Goal: Task Accomplishment & Management: Complete application form

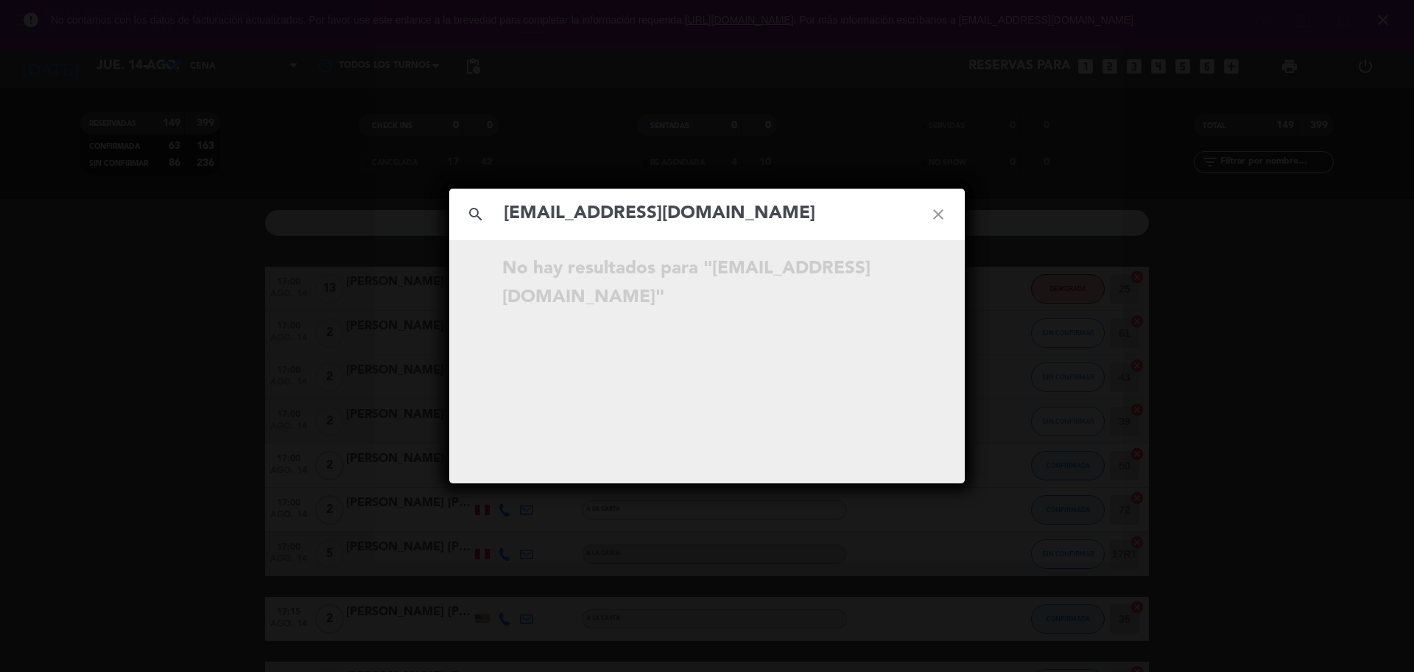
click at [941, 211] on icon "close" at bounding box center [938, 214] width 53 height 53
click at [940, 211] on icon "close" at bounding box center [938, 214] width 53 height 53
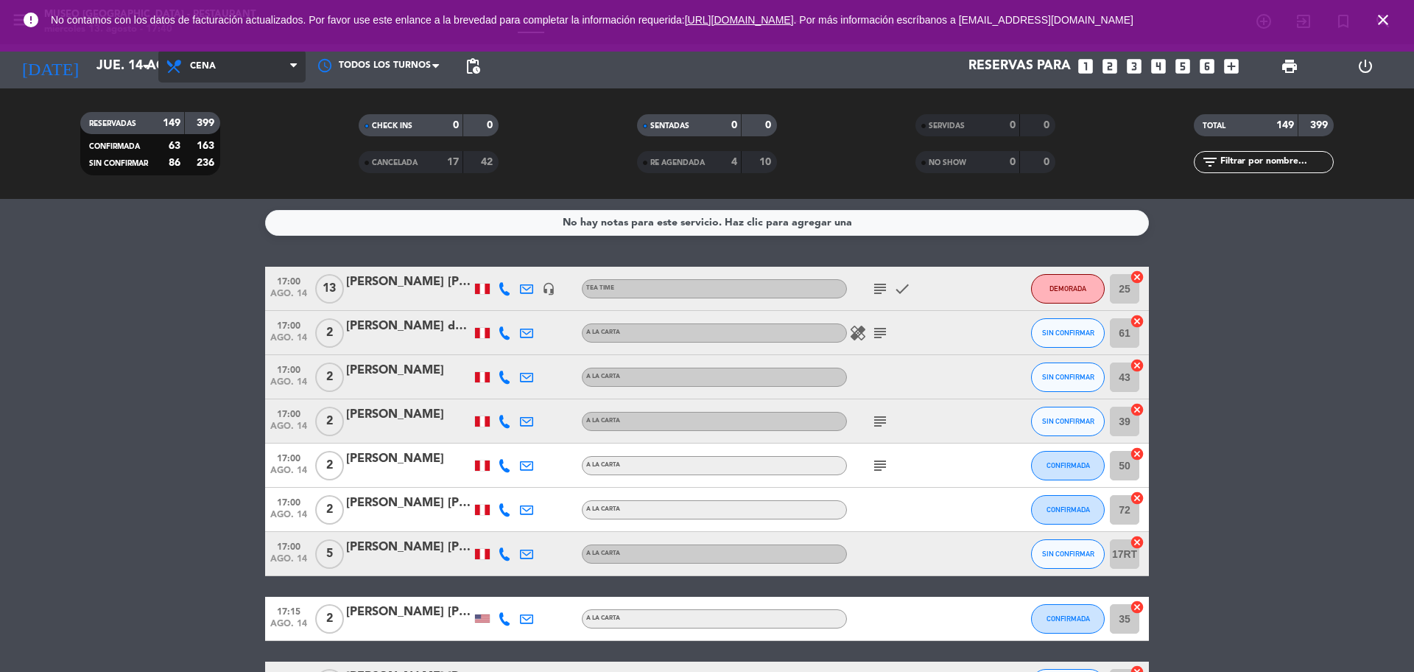
click at [270, 68] on span "Cena" at bounding box center [231, 66] width 147 height 32
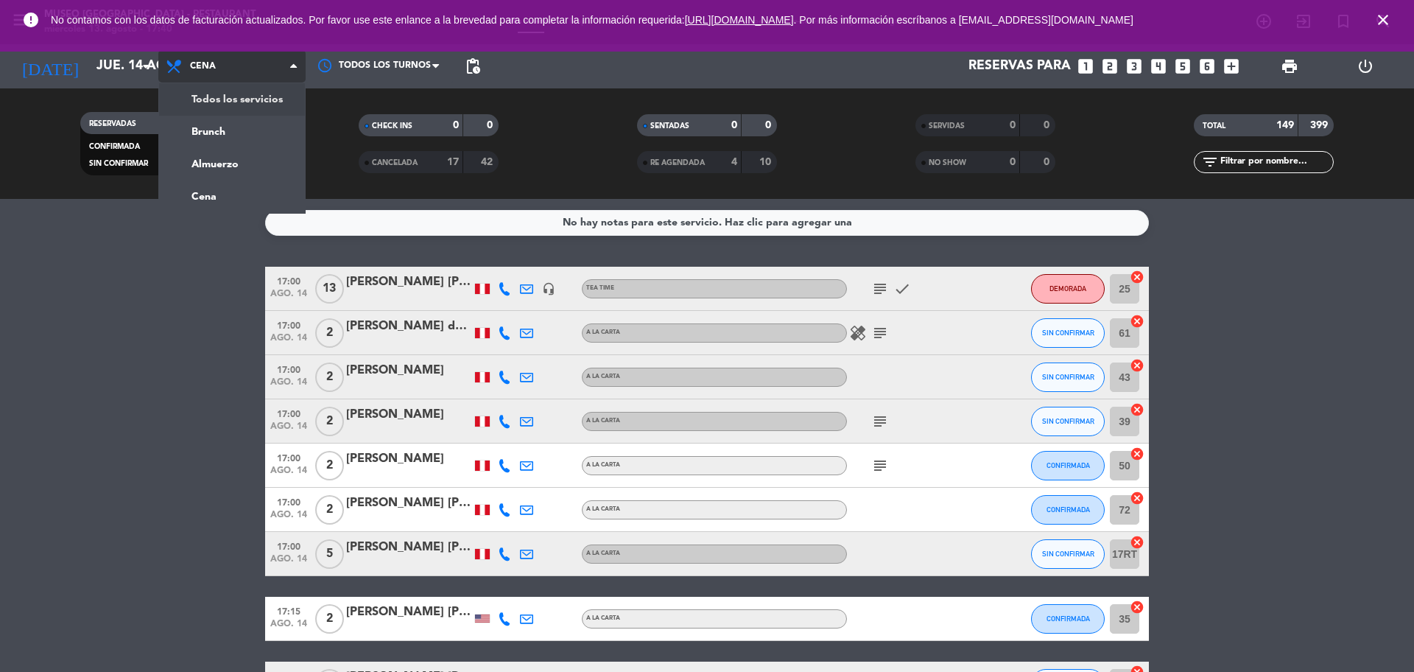
click at [265, 101] on div "menu [GEOGRAPHIC_DATA] - Restaurant miércoles 13. agosto - 17:40 Mis reservas M…" at bounding box center [707, 99] width 1414 height 199
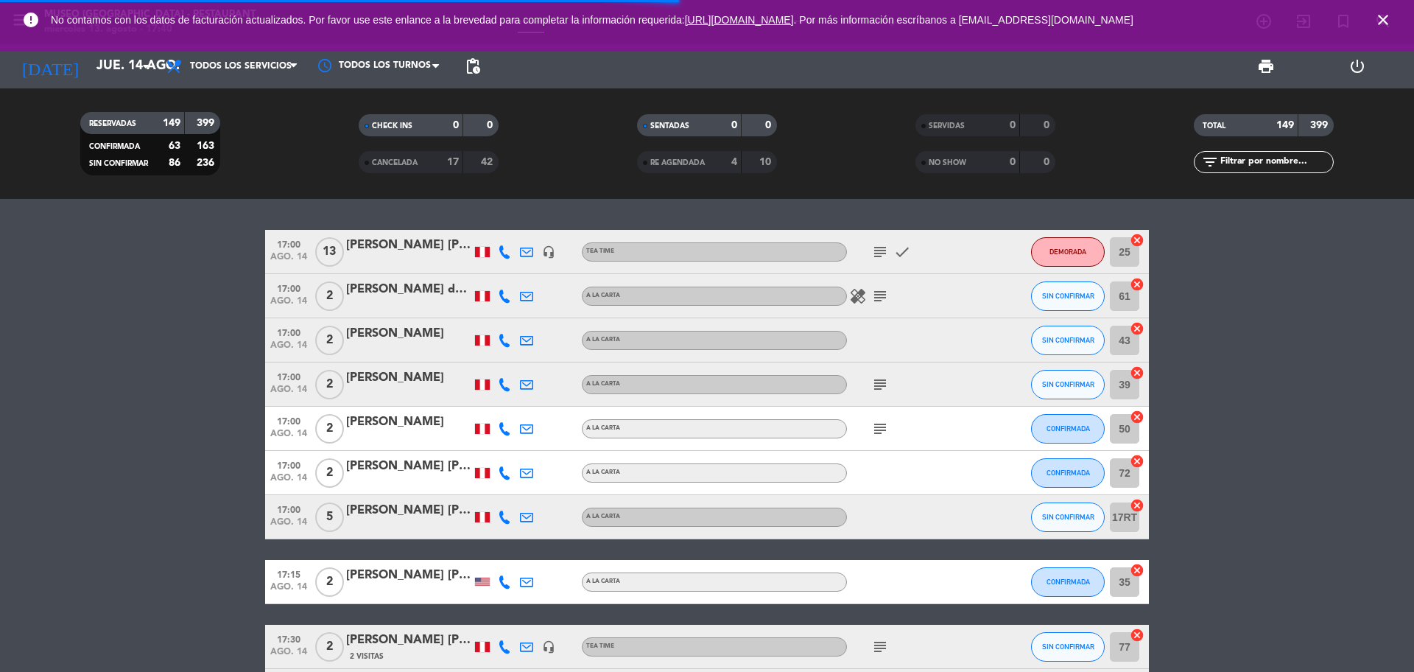
click at [1388, 21] on icon "close" at bounding box center [1383, 20] width 18 height 18
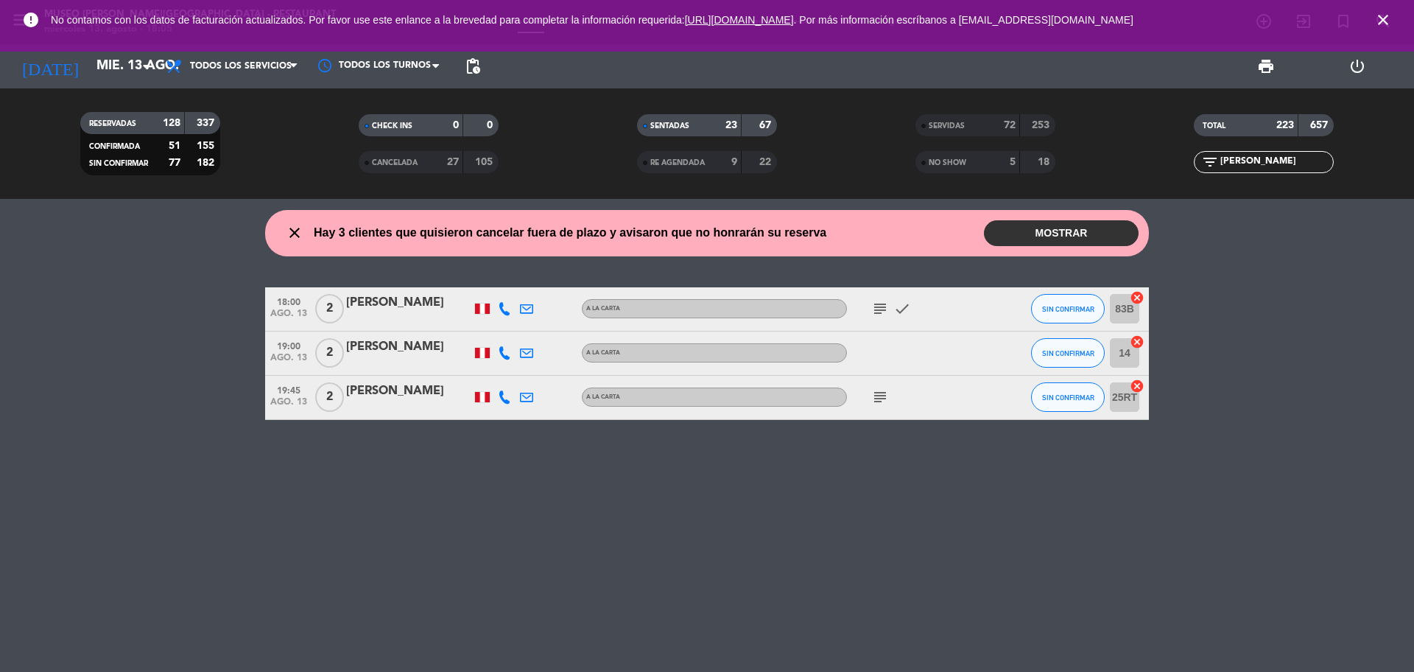
type input "leni"
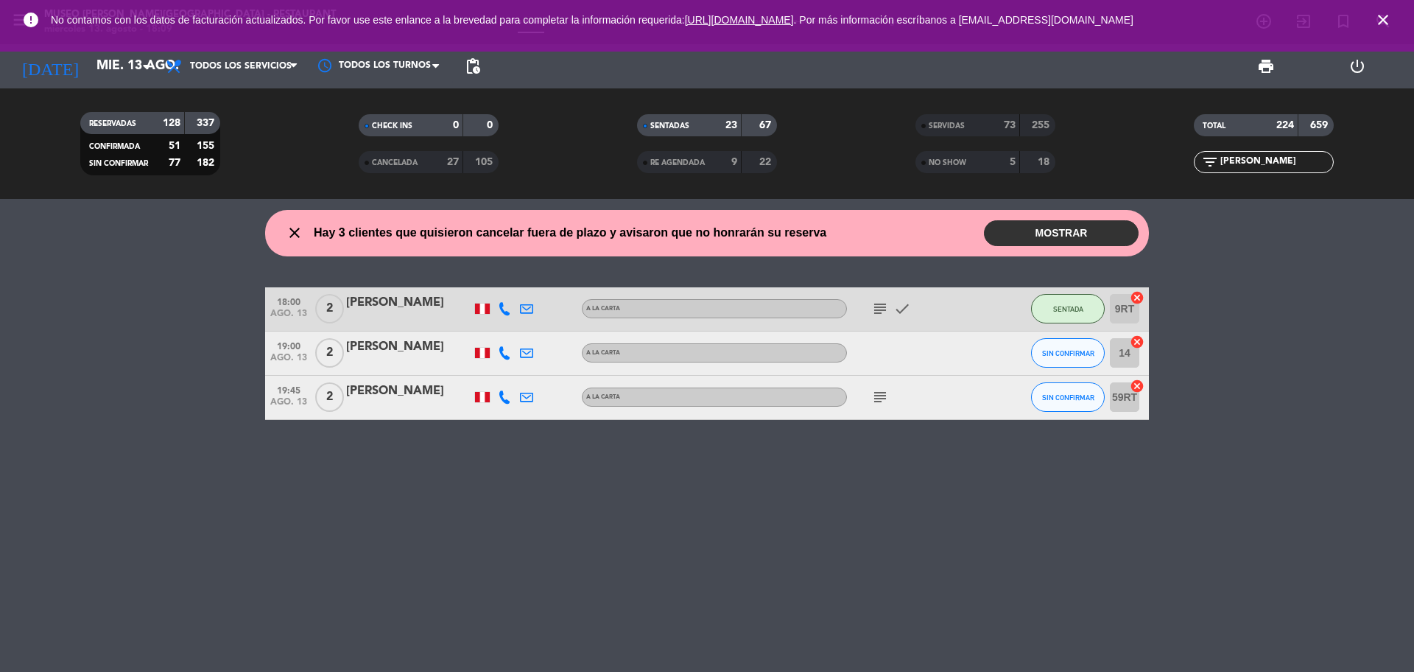
drag, startPoint x: 1261, startPoint y: 158, endPoint x: 1217, endPoint y: 149, distance: 44.2
click at [1219, 161] on input "leni" at bounding box center [1276, 162] width 114 height 16
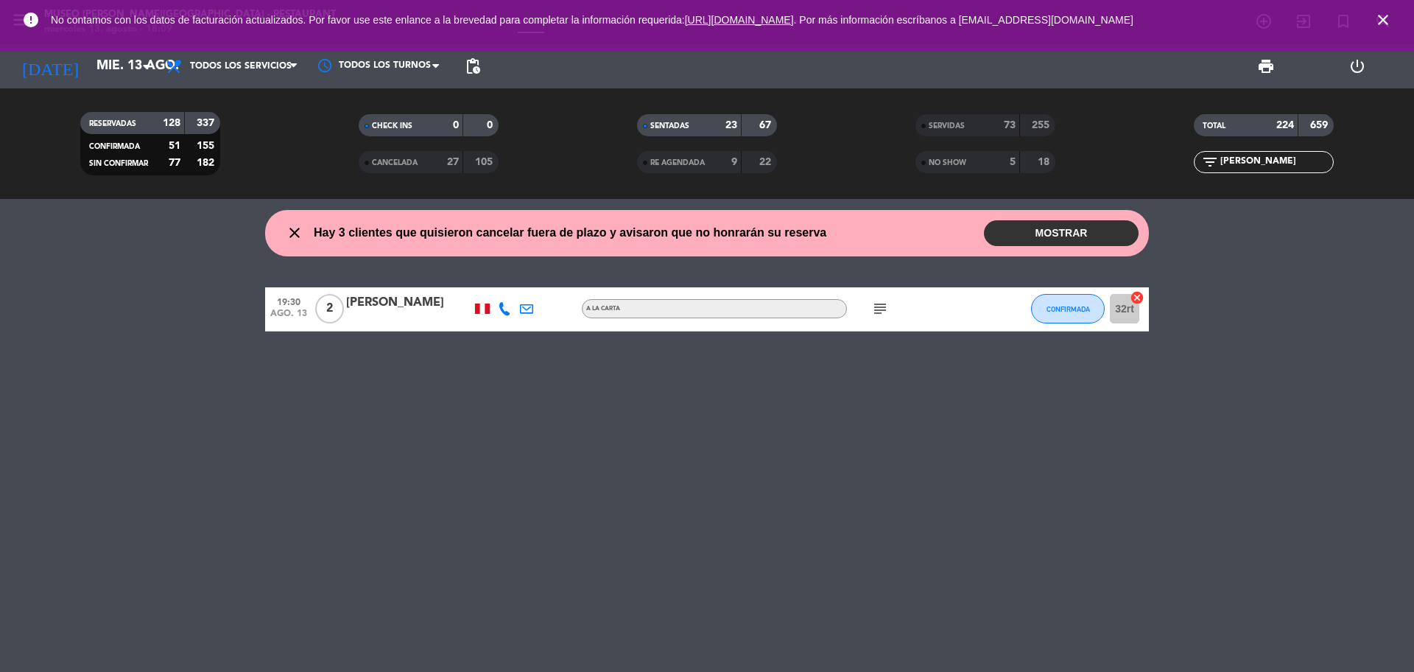
type input "santi"
click at [292, 312] on span "ago. 13" at bounding box center [288, 317] width 37 height 17
click at [415, 313] on div at bounding box center [408, 318] width 125 height 12
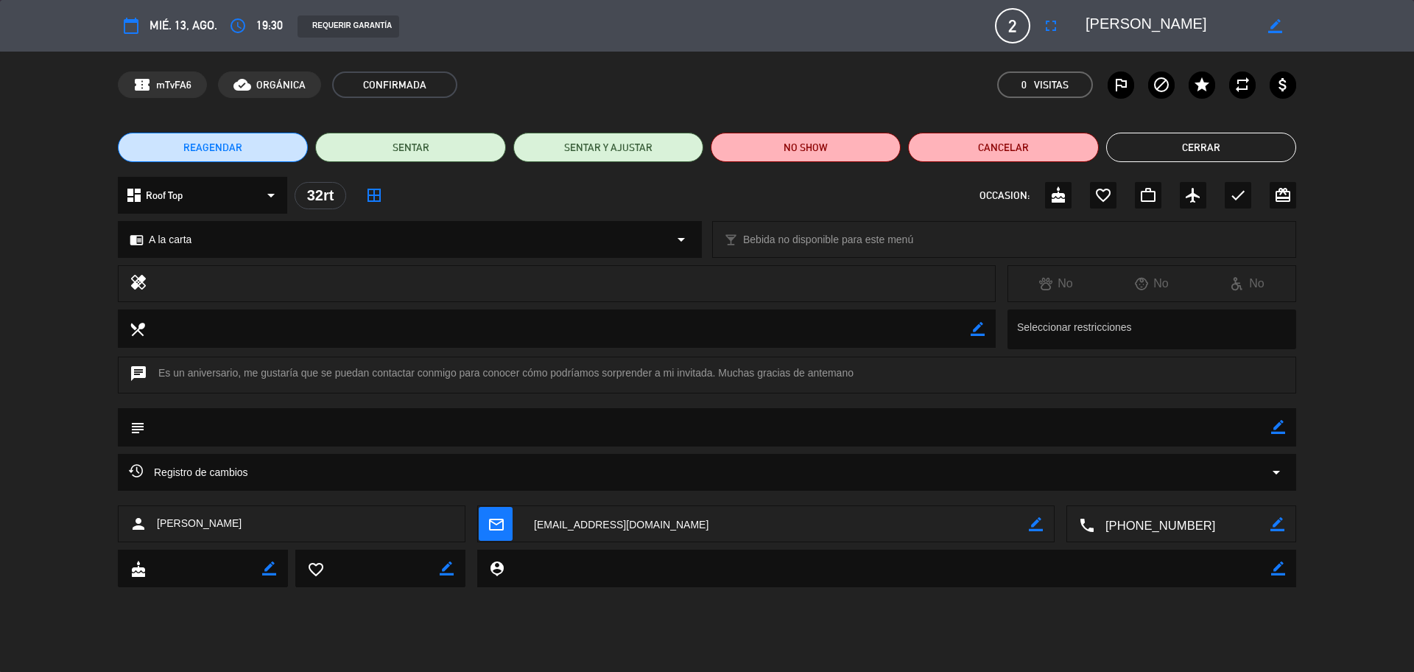
click at [546, 473] on div "Registro de cambios arrow_drop_down" at bounding box center [707, 472] width 1156 height 18
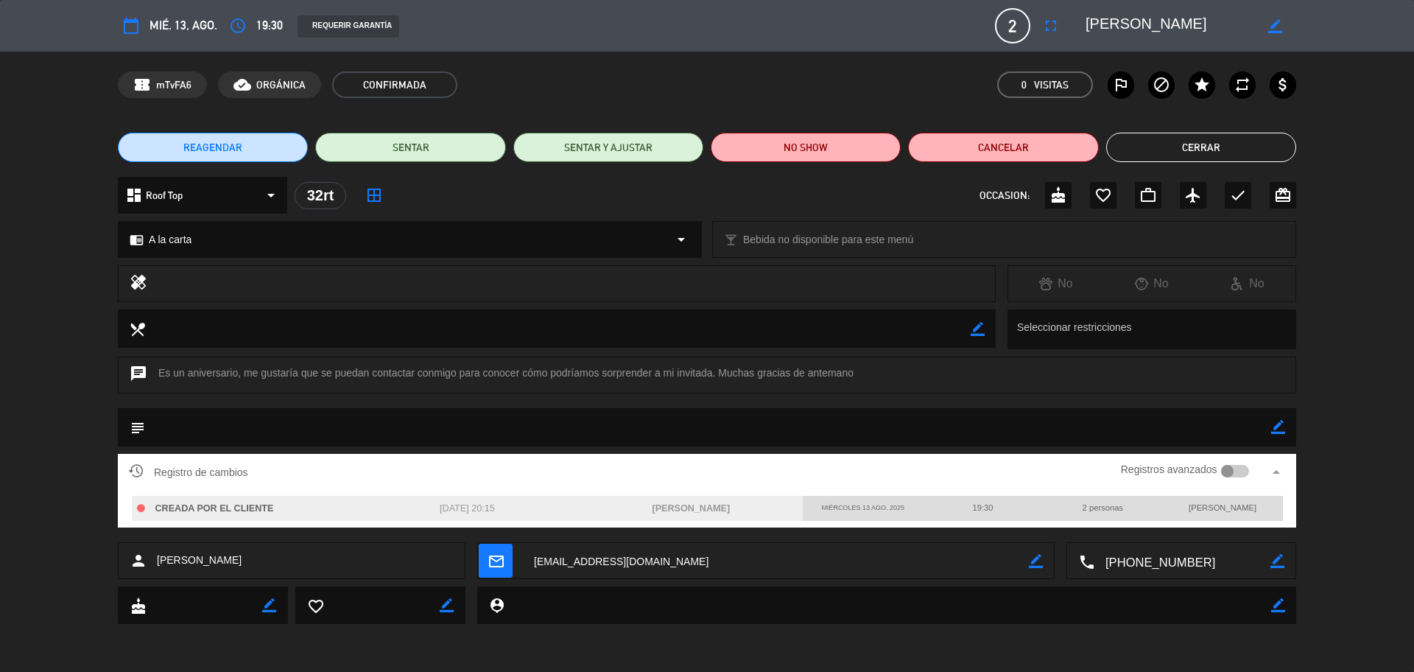
click at [1278, 429] on icon "border_color" at bounding box center [1278, 427] width 14 height 14
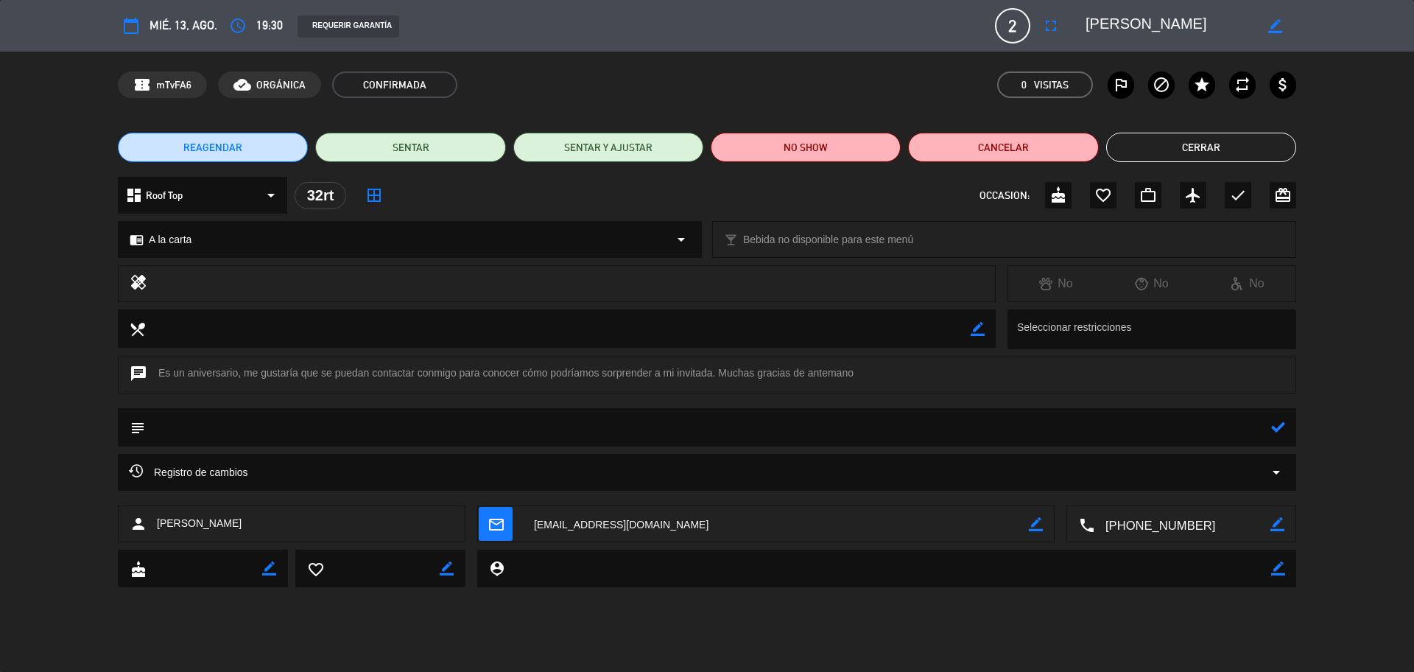
click at [1253, 429] on textarea at bounding box center [708, 427] width 1126 height 38
type textarea "cartel de aniversario + postre: Feliz aniversario"
click at [1280, 424] on icon at bounding box center [1278, 427] width 14 height 14
click at [1233, 200] on icon "check" at bounding box center [1238, 195] width 18 height 18
click at [1139, 138] on button "Cerrar" at bounding box center [1201, 147] width 190 height 29
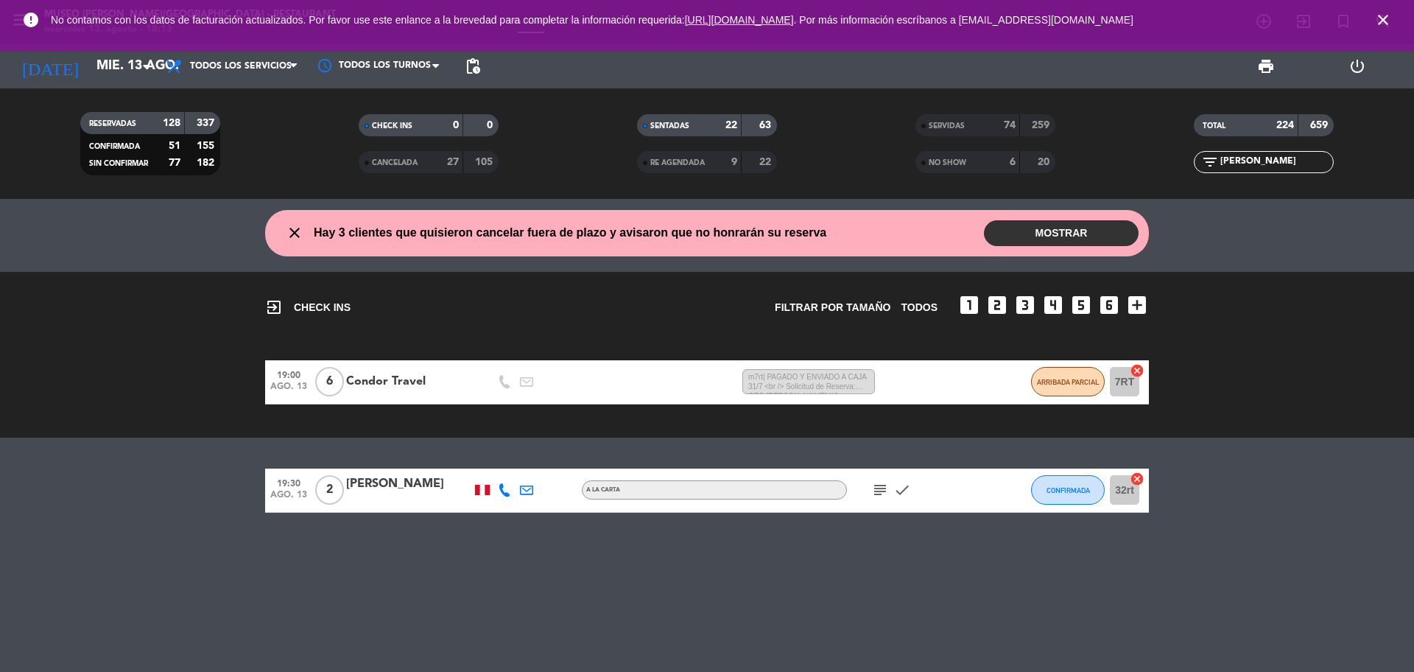
click at [423, 310] on div "exit_to_app CHECK INS Filtrar por tamaño TODOS looks_one looks_two looks_3 look…" at bounding box center [707, 300] width 884 height 57
click at [413, 490] on div "Santiago Sierra" at bounding box center [408, 483] width 125 height 19
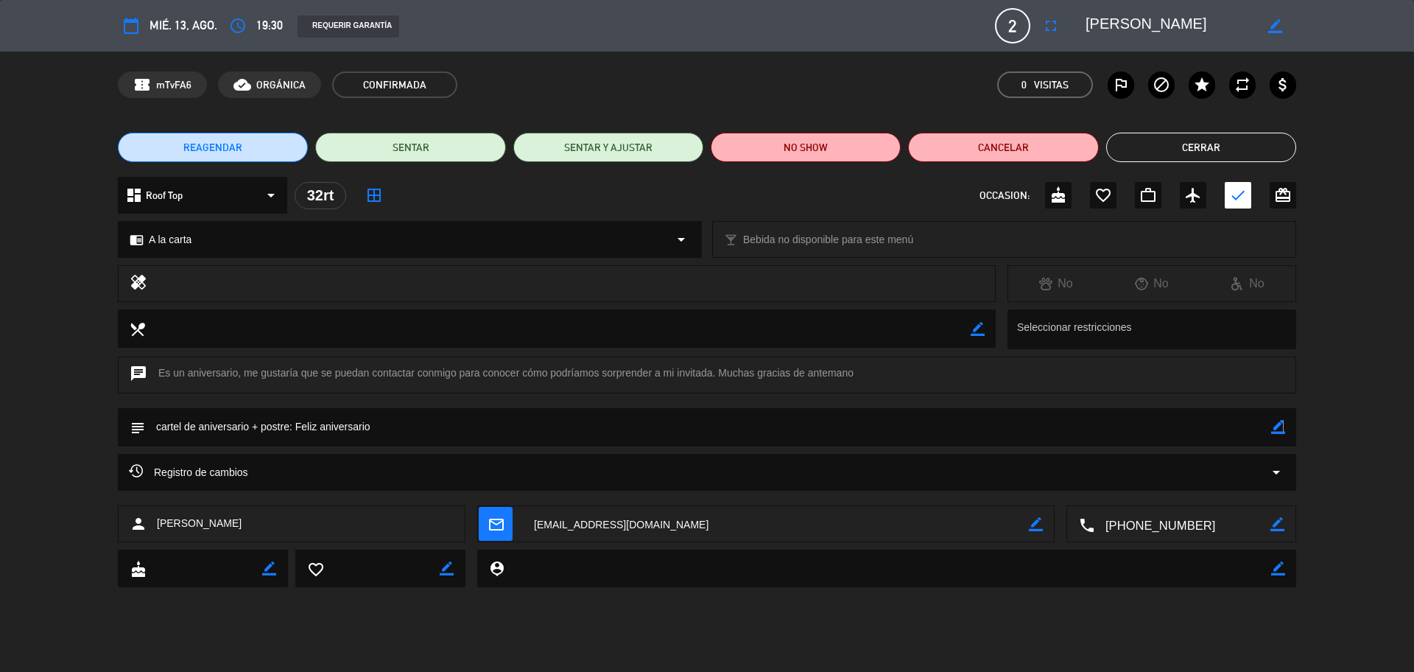
drag, startPoint x: 1283, startPoint y: 425, endPoint x: 1272, endPoint y: 424, distance: 10.3
click at [1276, 424] on icon "border_color" at bounding box center [1278, 427] width 14 height 14
click at [1233, 435] on textarea at bounding box center [708, 427] width 1126 height 38
type textarea "cartel de aniversario + postre: Feliz aniversario + DESEA RT"
click at [1282, 426] on icon at bounding box center [1278, 427] width 14 height 14
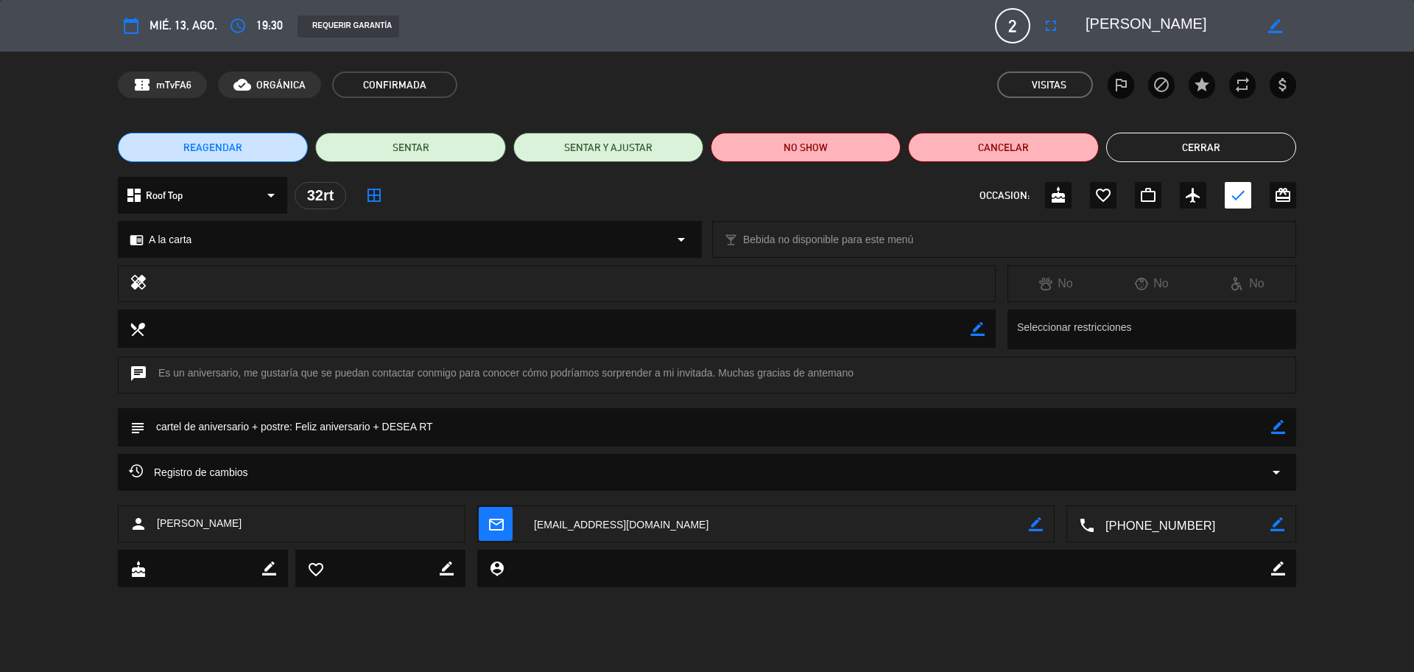
click at [1222, 153] on button "Cerrar" at bounding box center [1201, 147] width 190 height 29
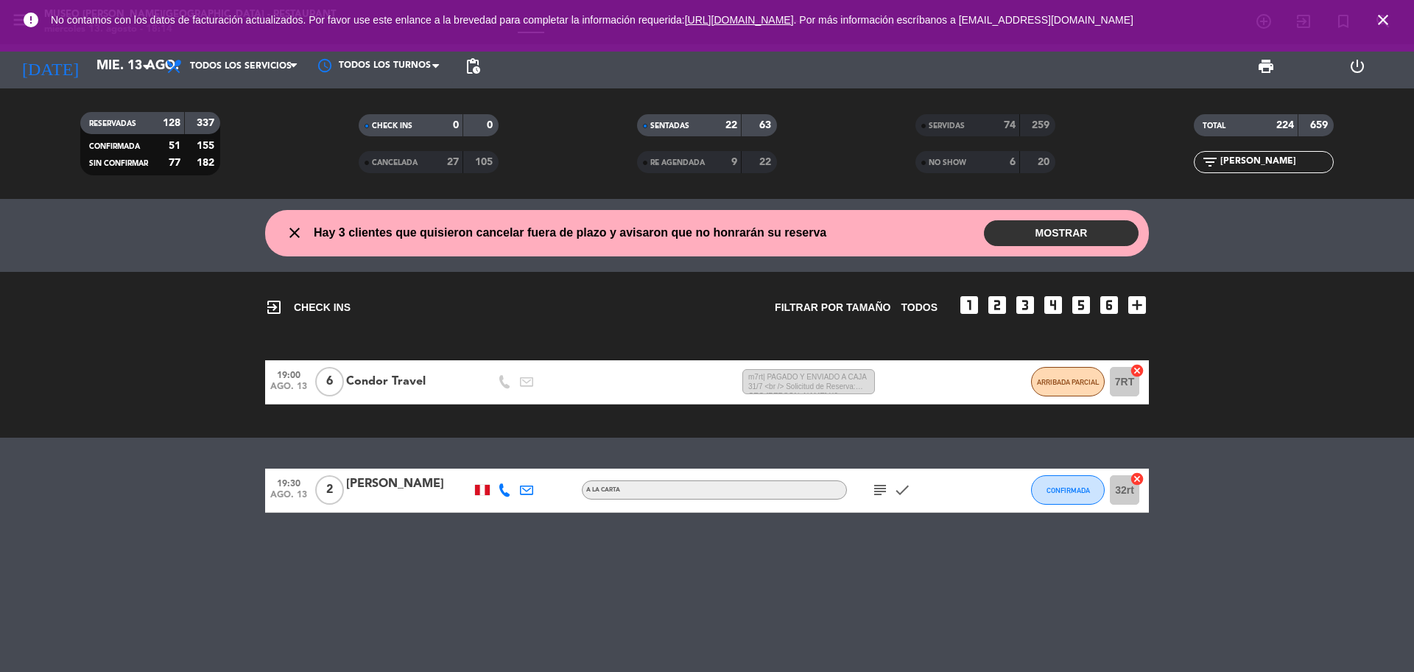
drag, startPoint x: 1255, startPoint y: 165, endPoint x: 1184, endPoint y: 172, distance: 71.0
click at [1184, 172] on div "filter_list santi" at bounding box center [1263, 162] width 278 height 22
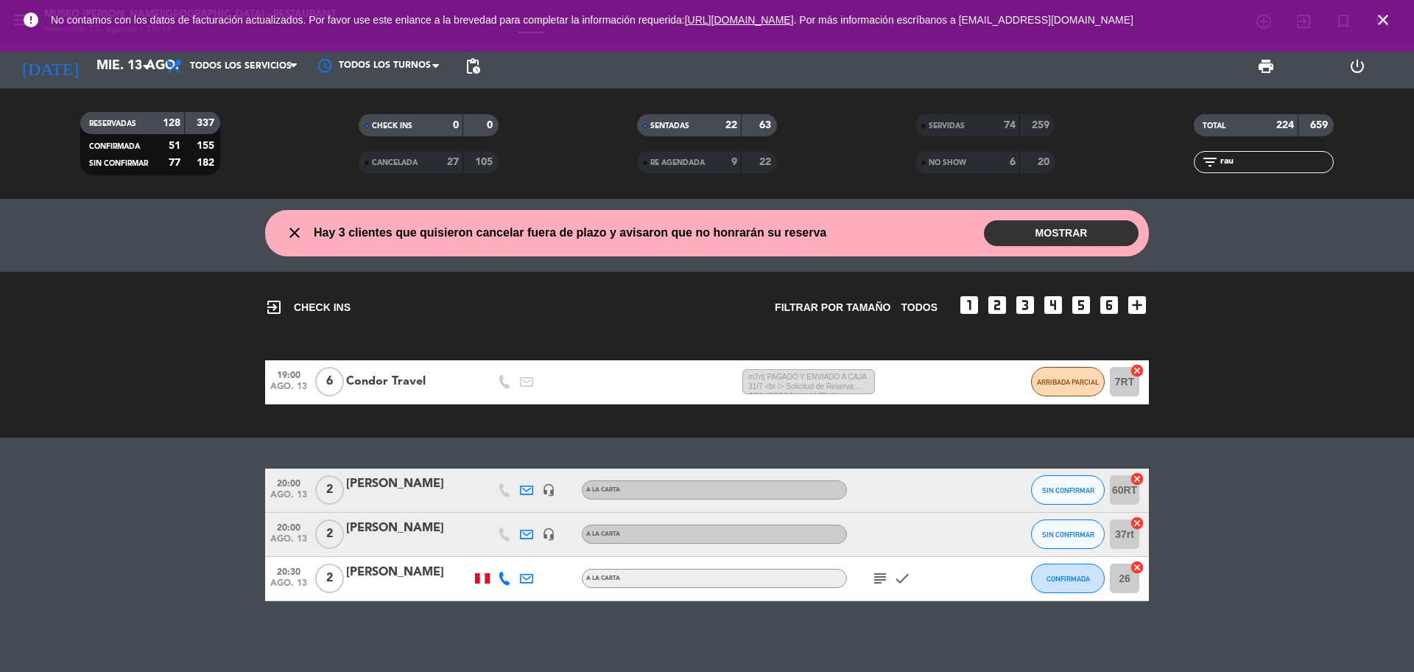
type input "rau"
click at [549, 492] on icon "headset_mic" at bounding box center [548, 489] width 13 height 13
click at [550, 535] on icon "headset_mic" at bounding box center [548, 533] width 13 height 13
click at [548, 485] on icon "headset_mic" at bounding box center [548, 489] width 13 height 13
drag, startPoint x: 289, startPoint y: 495, endPoint x: 289, endPoint y: 520, distance: 25.0
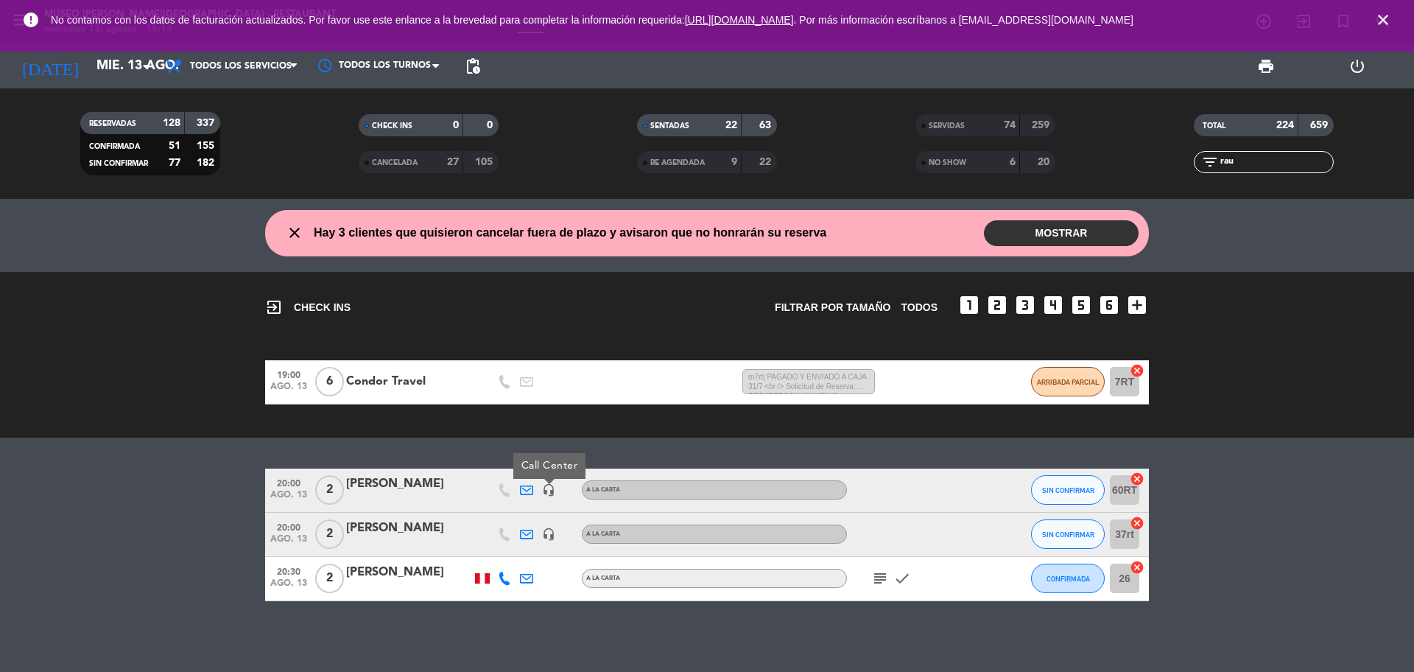
click at [289, 496] on span "ago. 13" at bounding box center [288, 498] width 37 height 17
click at [289, 533] on div "20:00 ago. 13" at bounding box center [288, 534] width 47 height 43
click at [1385, 21] on icon "close" at bounding box center [1383, 20] width 18 height 18
click at [1272, 21] on icon "search" at bounding box center [1264, 22] width 18 height 18
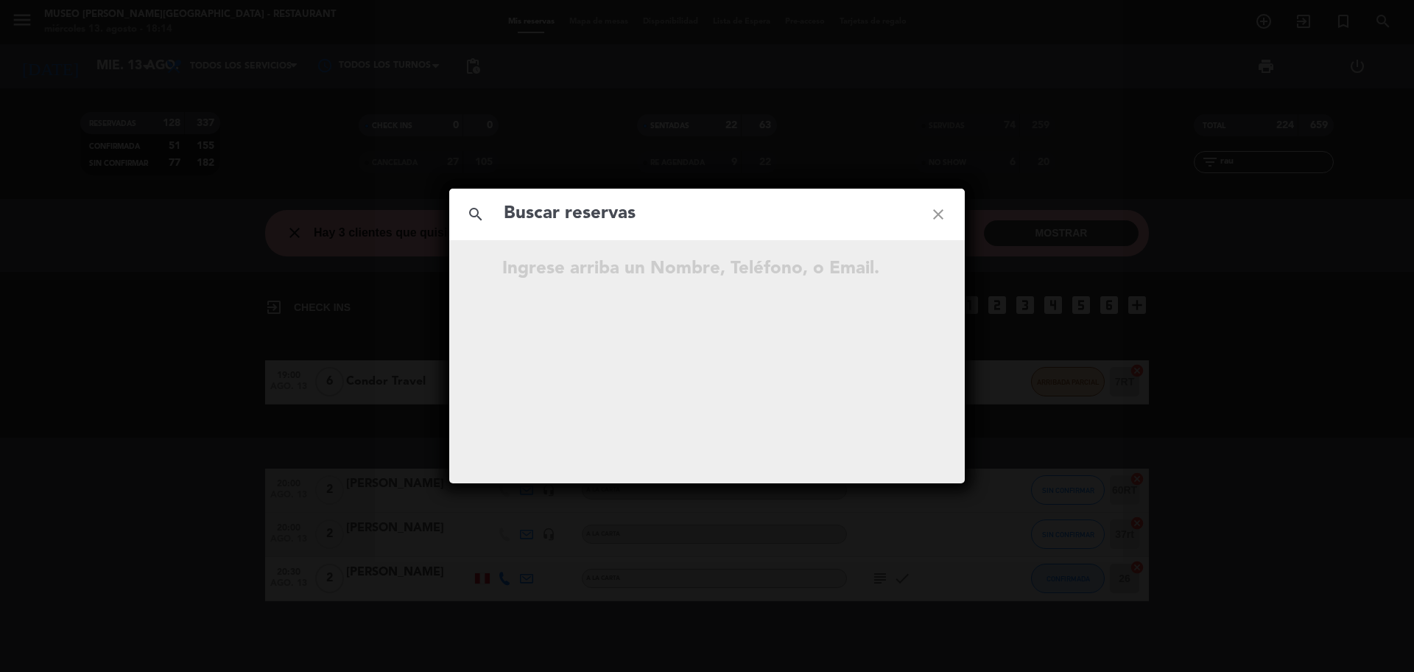
click at [572, 225] on input "text" at bounding box center [706, 214] width 409 height 30
click at [574, 224] on input "939 867 927" at bounding box center [706, 214] width 409 height 30
type input "939867927"
click at [647, 191] on div "search 939867927 close" at bounding box center [706, 215] width 515 height 52
click at [648, 201] on input "939867927" at bounding box center [706, 214] width 409 height 30
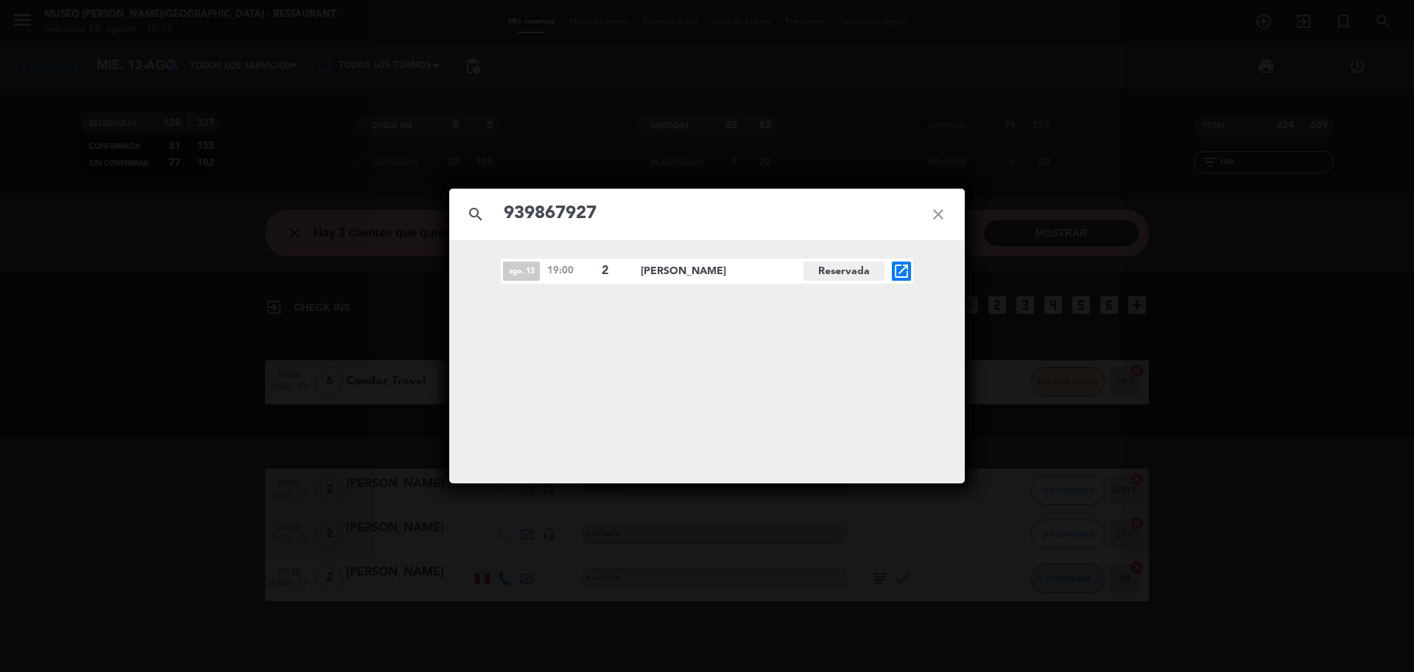
click at [895, 268] on icon "open_in_new" at bounding box center [901, 271] width 18 height 18
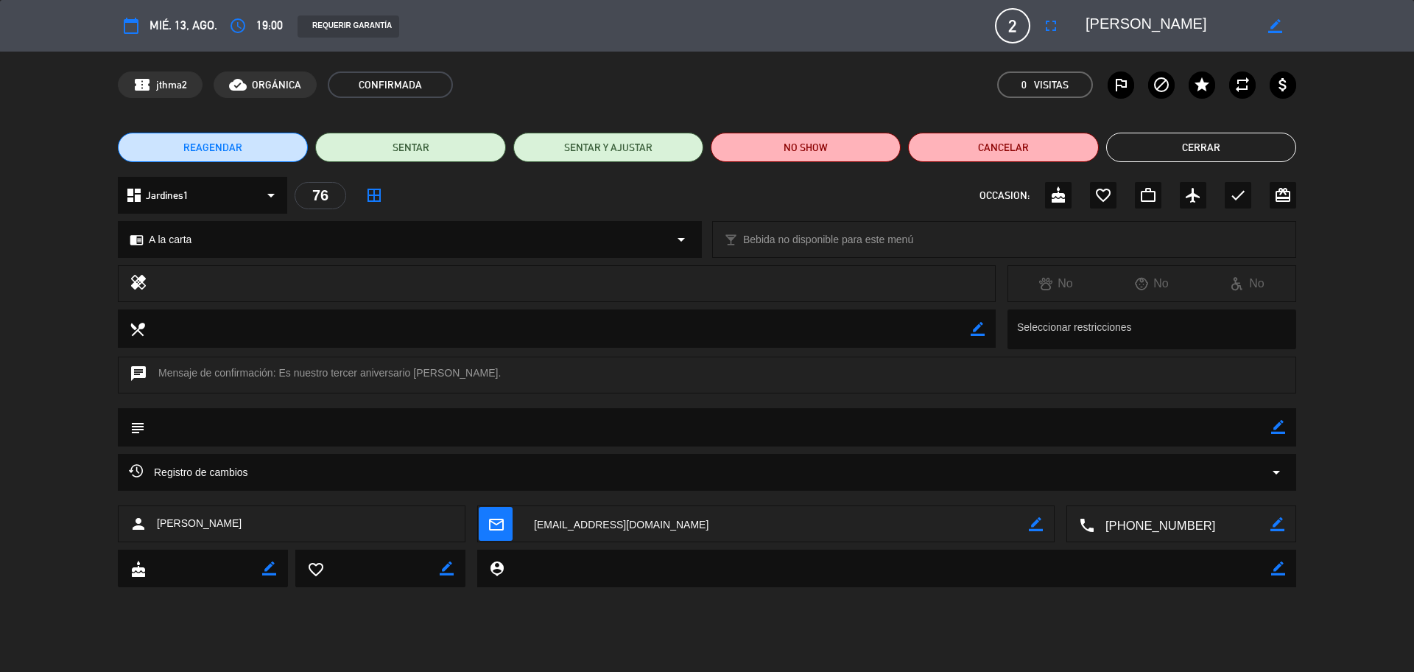
click at [1166, 146] on button "Cerrar" at bounding box center [1201, 147] width 190 height 29
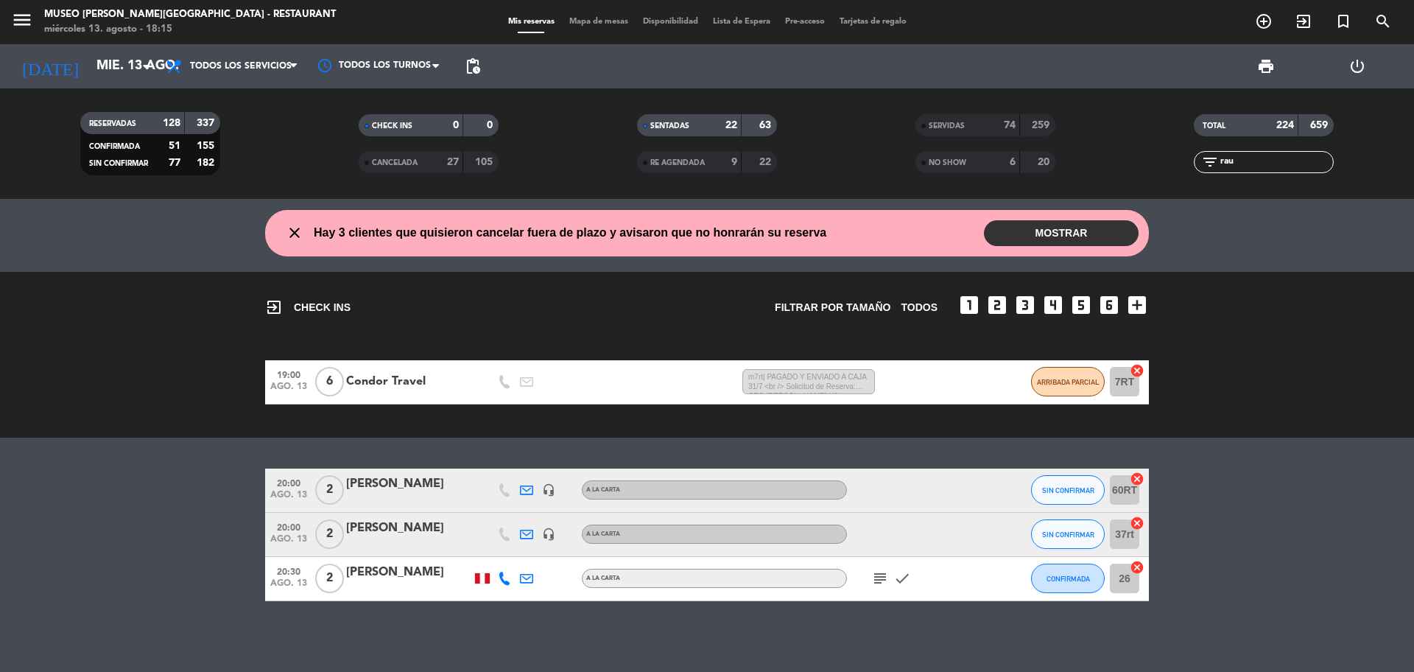
drag, startPoint x: 1254, startPoint y: 171, endPoint x: 1245, endPoint y: 165, distance: 10.6
click at [1246, 166] on div "filter_list rau" at bounding box center [1264, 162] width 140 height 22
drag, startPoint x: 1244, startPoint y: 163, endPoint x: 1217, endPoint y: 163, distance: 26.5
click at [1217, 163] on div "filter_list rau" at bounding box center [1264, 162] width 140 height 22
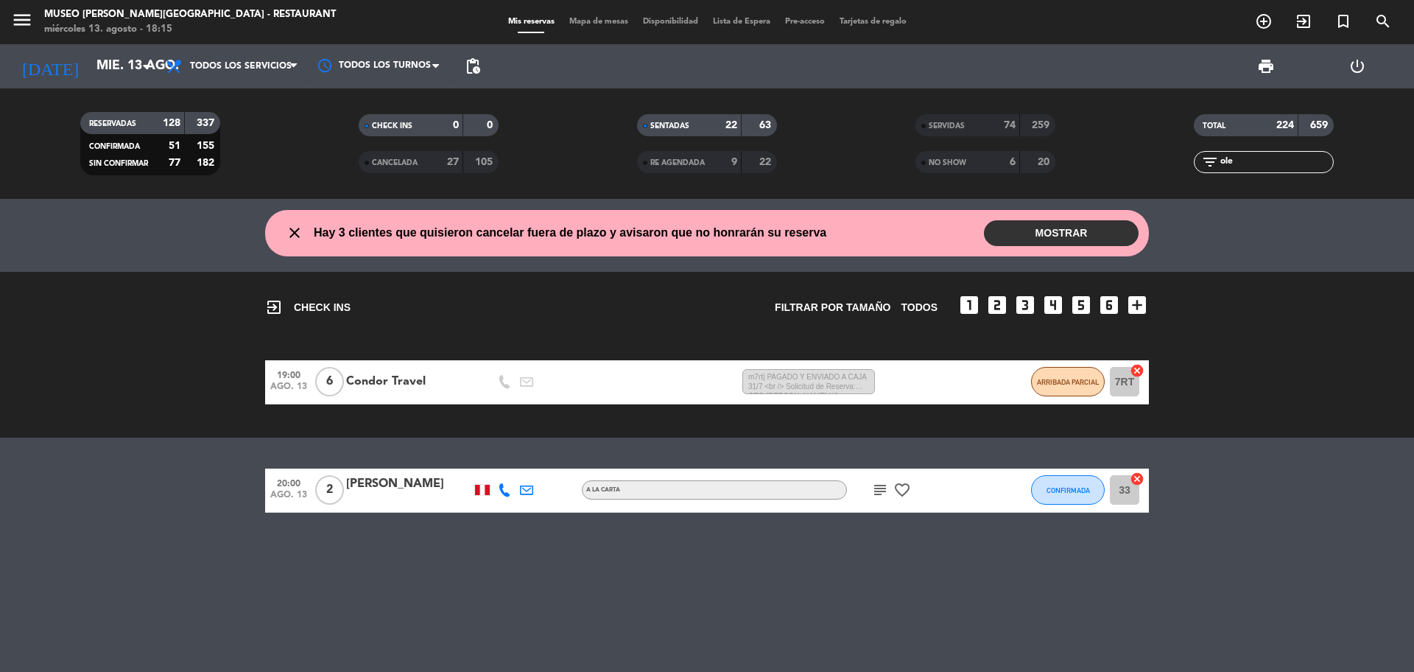
type input "ole"
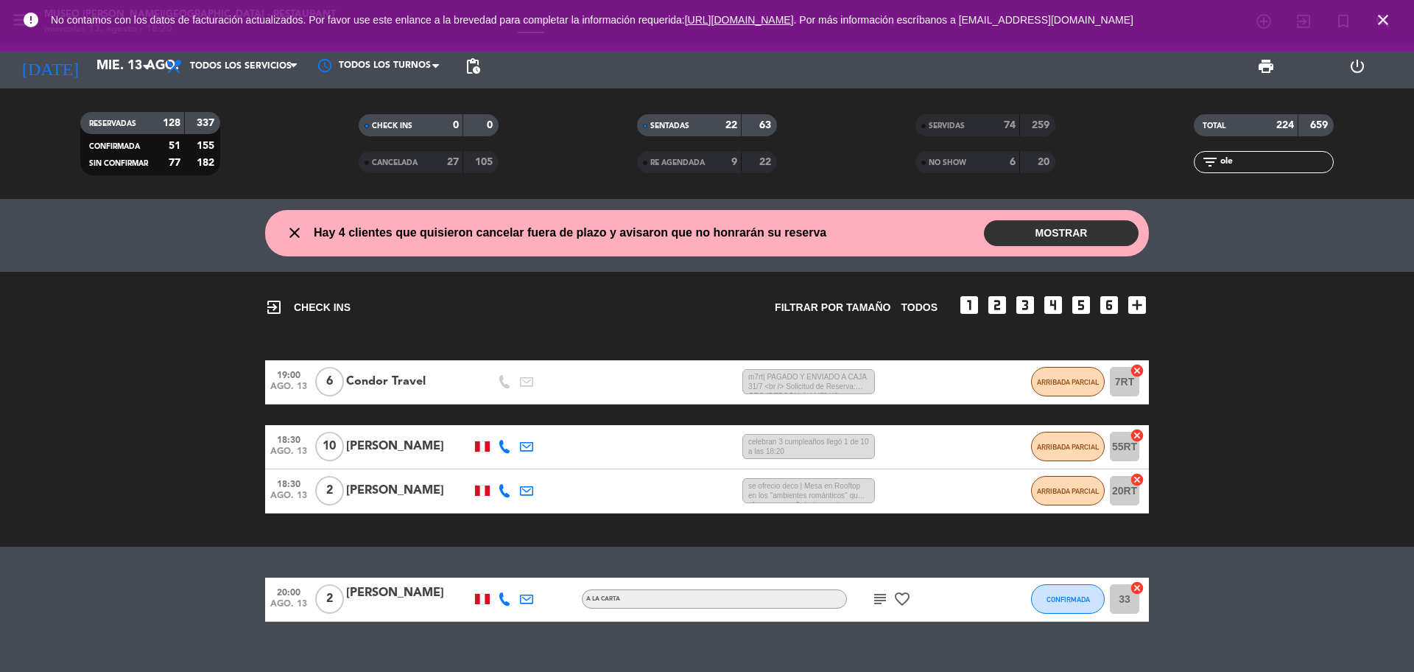
drag, startPoint x: 1251, startPoint y: 165, endPoint x: 1205, endPoint y: 171, distance: 46.8
click at [1205, 171] on div "filter_list ole" at bounding box center [1264, 162] width 140 height 22
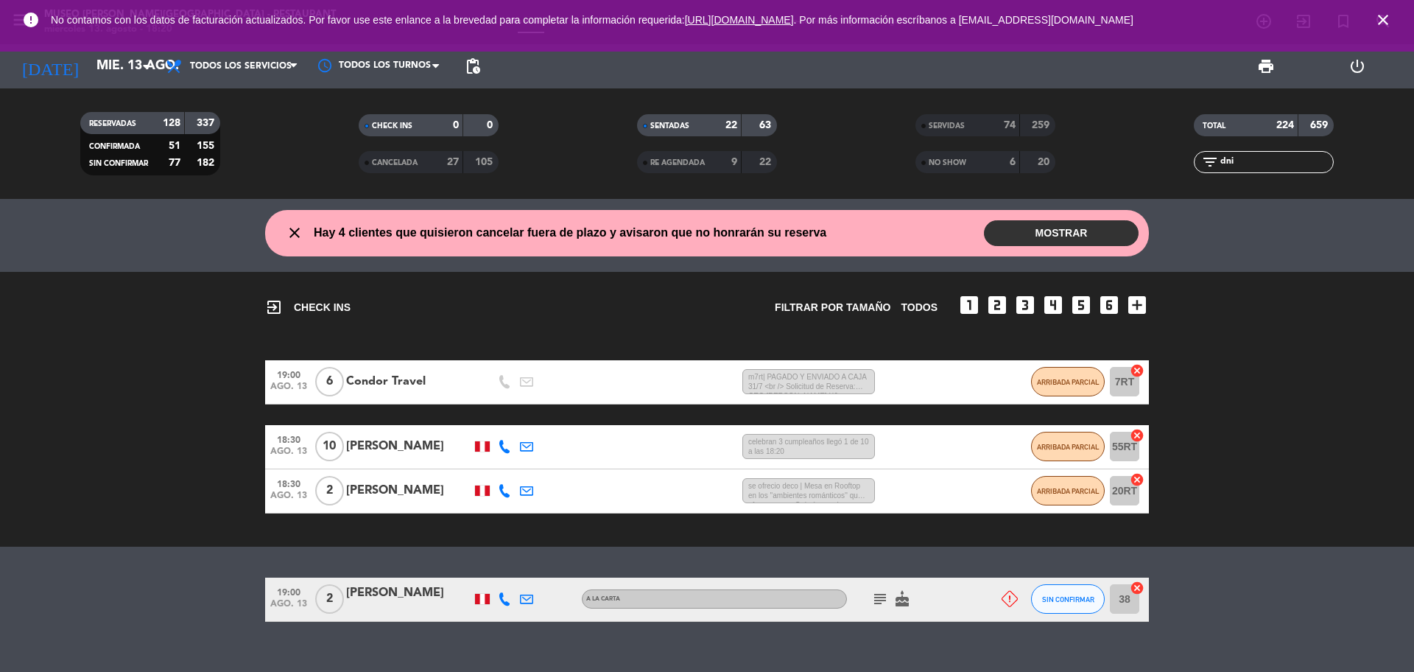
type input "dni"
click at [387, 609] on div at bounding box center [408, 608] width 125 height 12
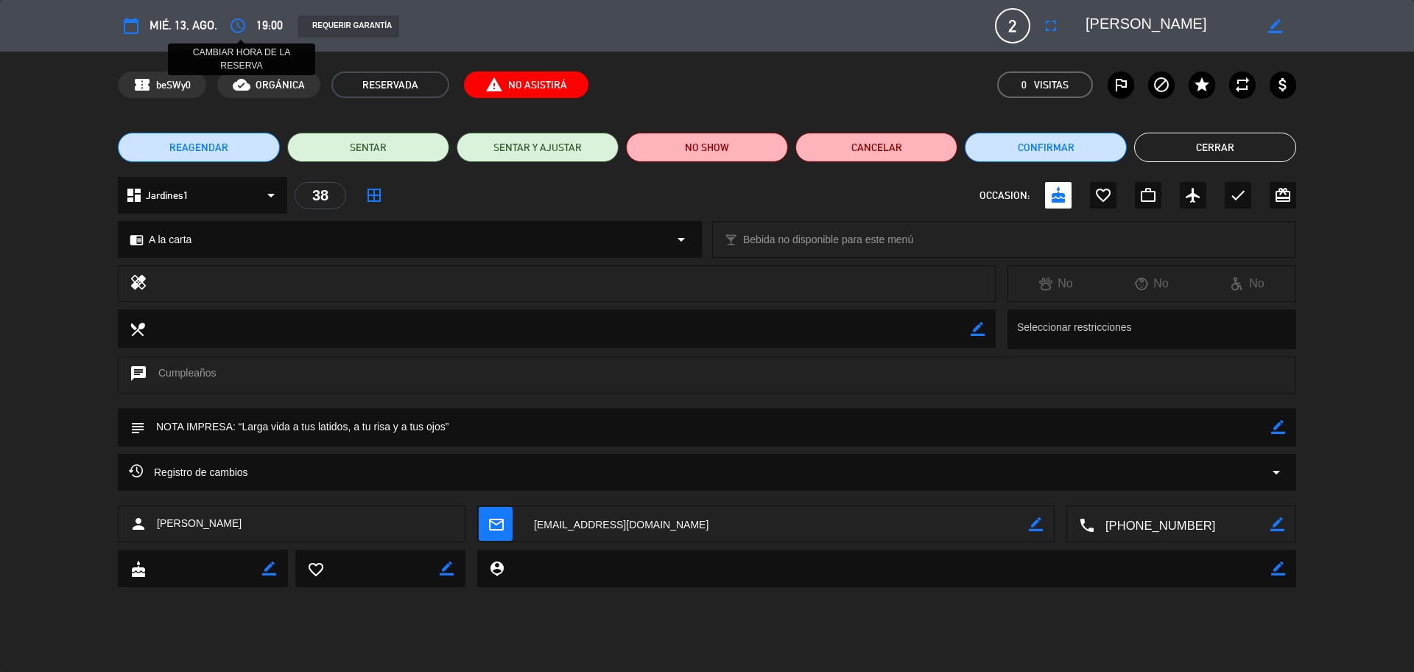
click at [239, 17] on icon "access_time" at bounding box center [238, 26] width 18 height 18
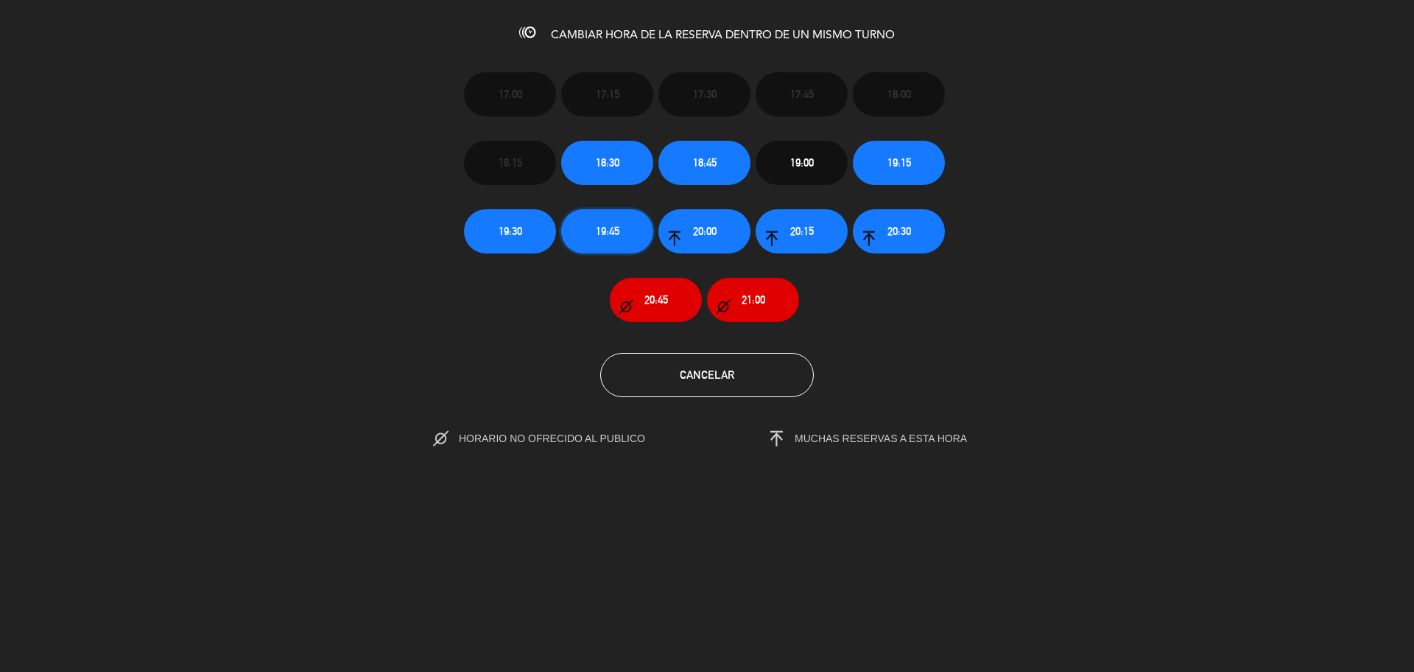
click at [608, 229] on span "19:45" at bounding box center [608, 230] width 24 height 17
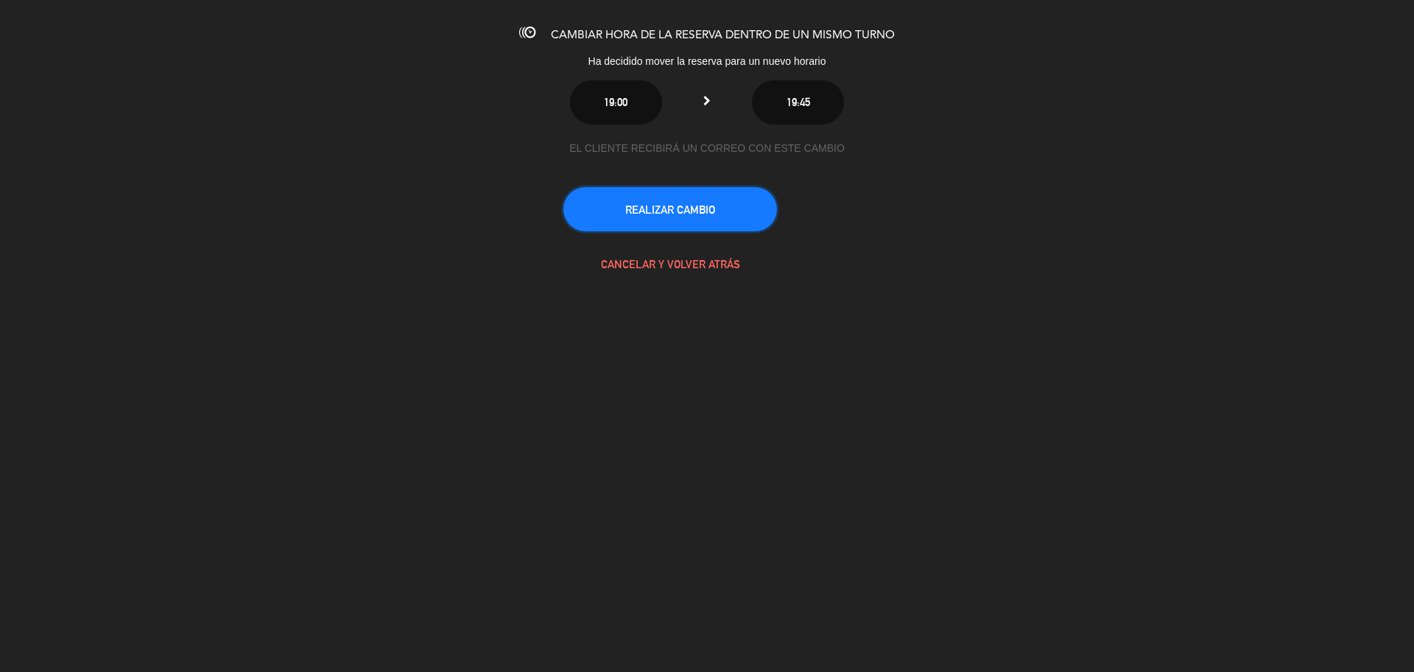
click at [595, 200] on button "REALIZAR CAMBIO" at bounding box center [670, 209] width 214 height 44
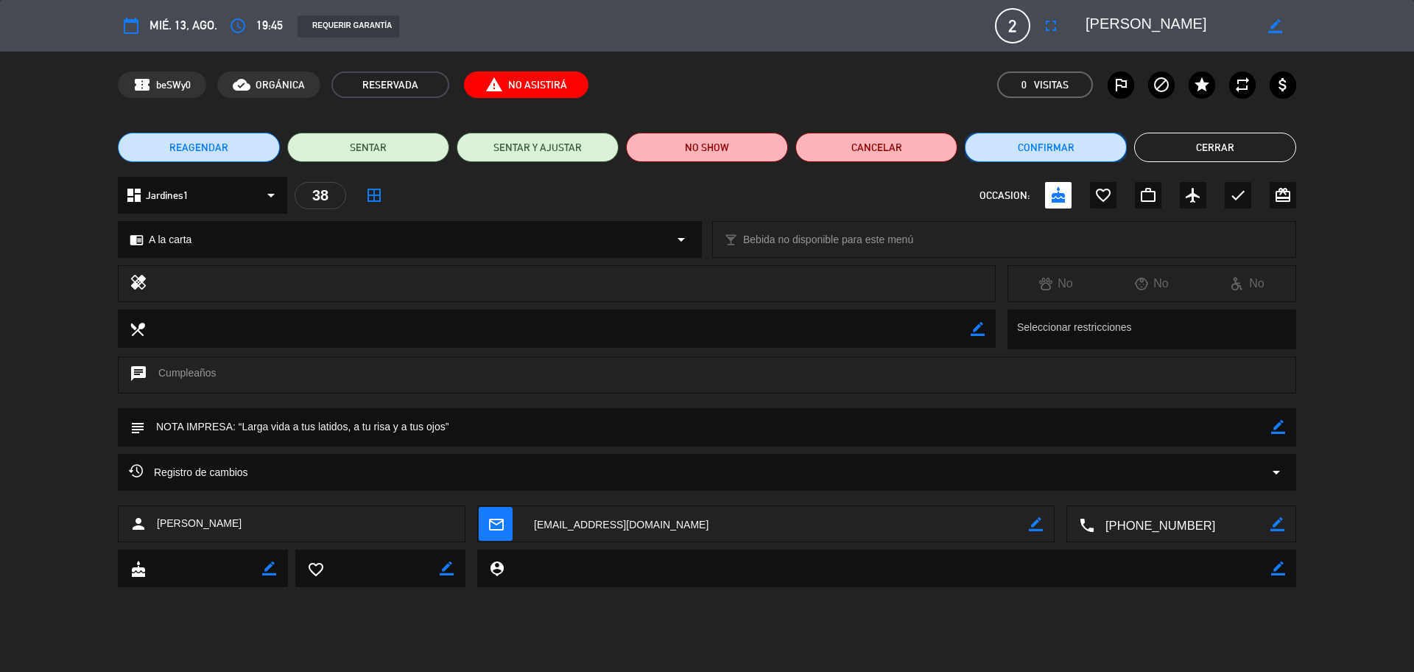
click at [1092, 148] on button "Confirmar" at bounding box center [1046, 147] width 162 height 29
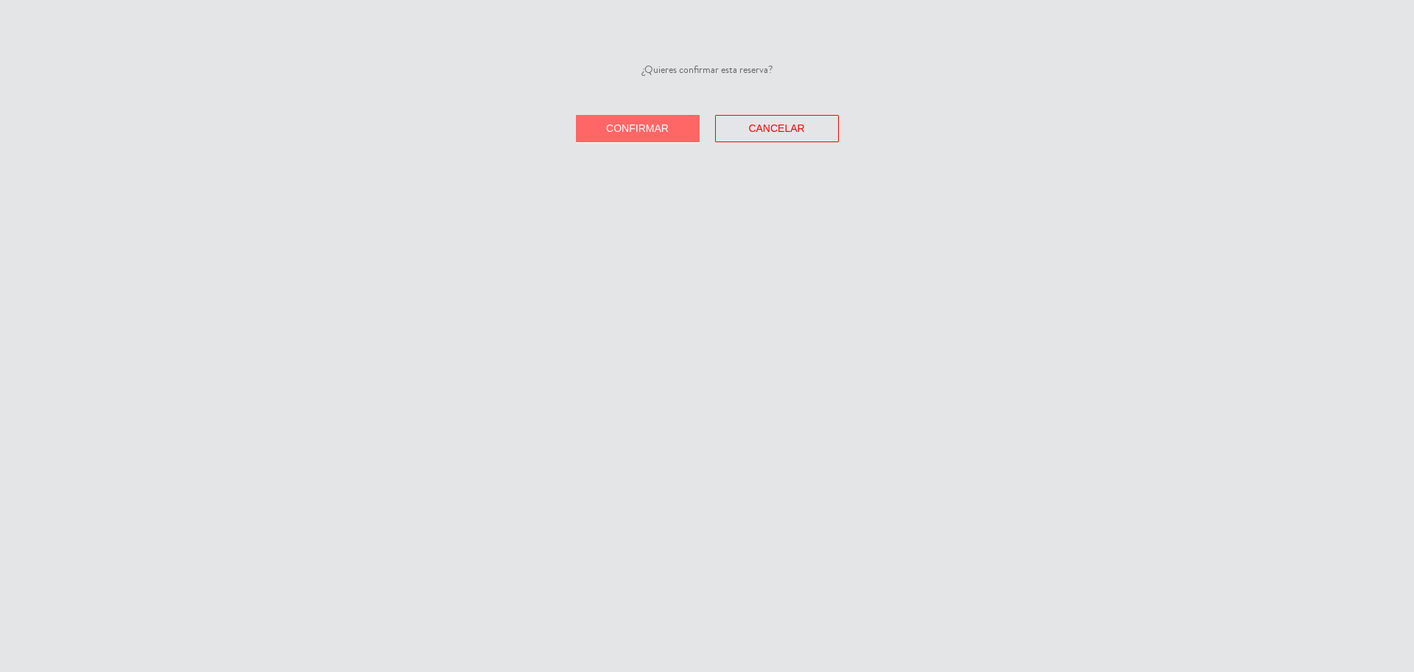
click at [643, 130] on span "Confirmar" at bounding box center [637, 128] width 63 height 12
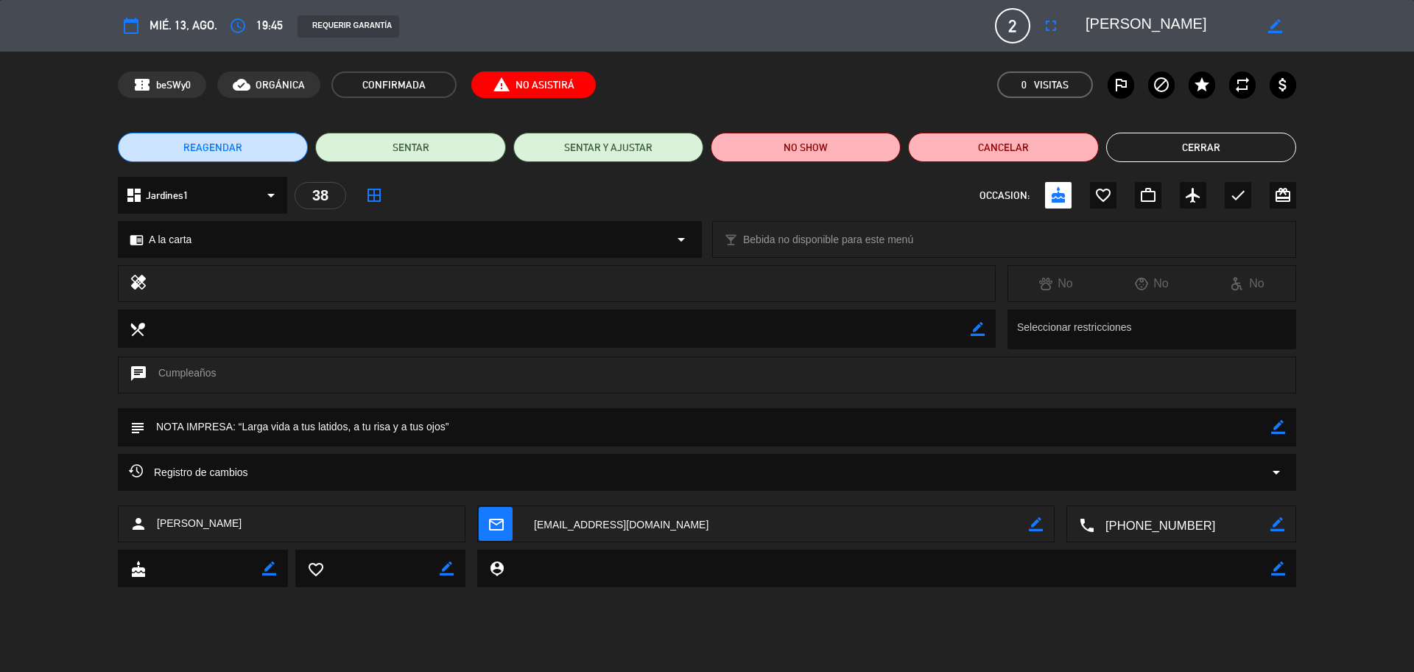
click at [1144, 149] on button "Cerrar" at bounding box center [1201, 147] width 190 height 29
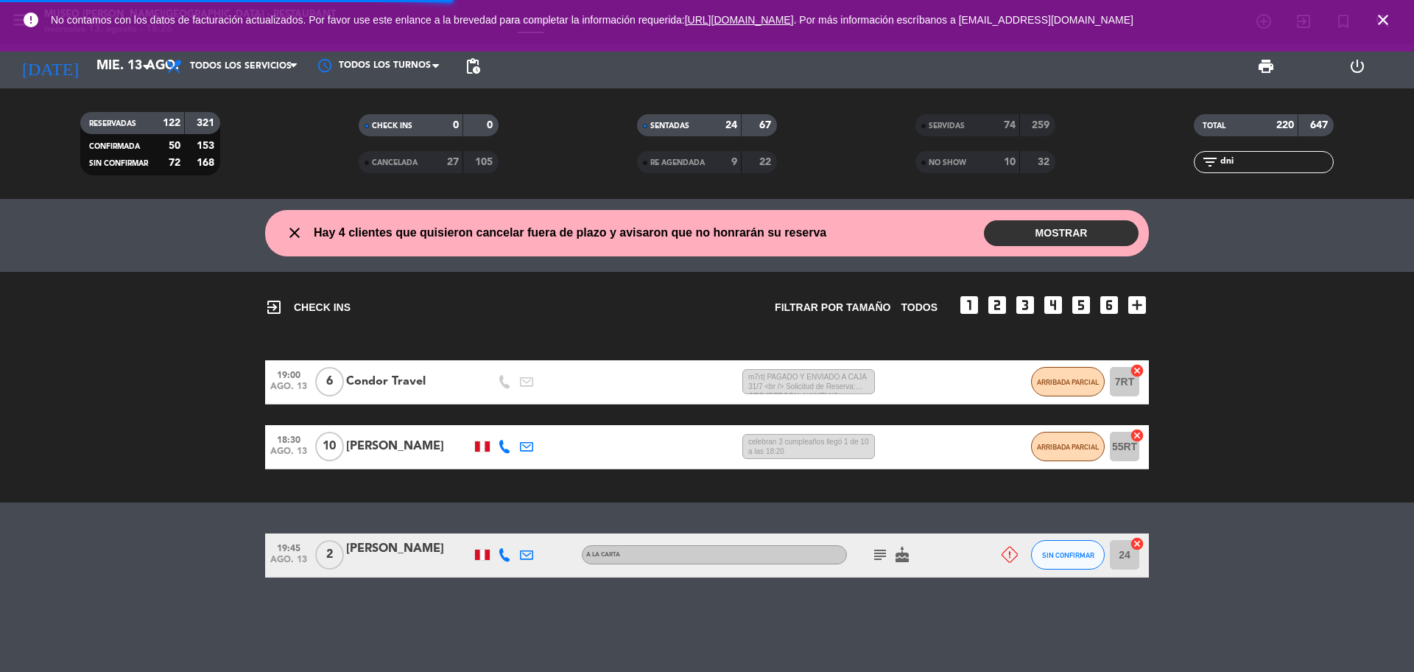
drag, startPoint x: 1246, startPoint y: 155, endPoint x: 1186, endPoint y: 164, distance: 60.4
click at [1187, 164] on div "filter_list dni" at bounding box center [1263, 162] width 278 height 22
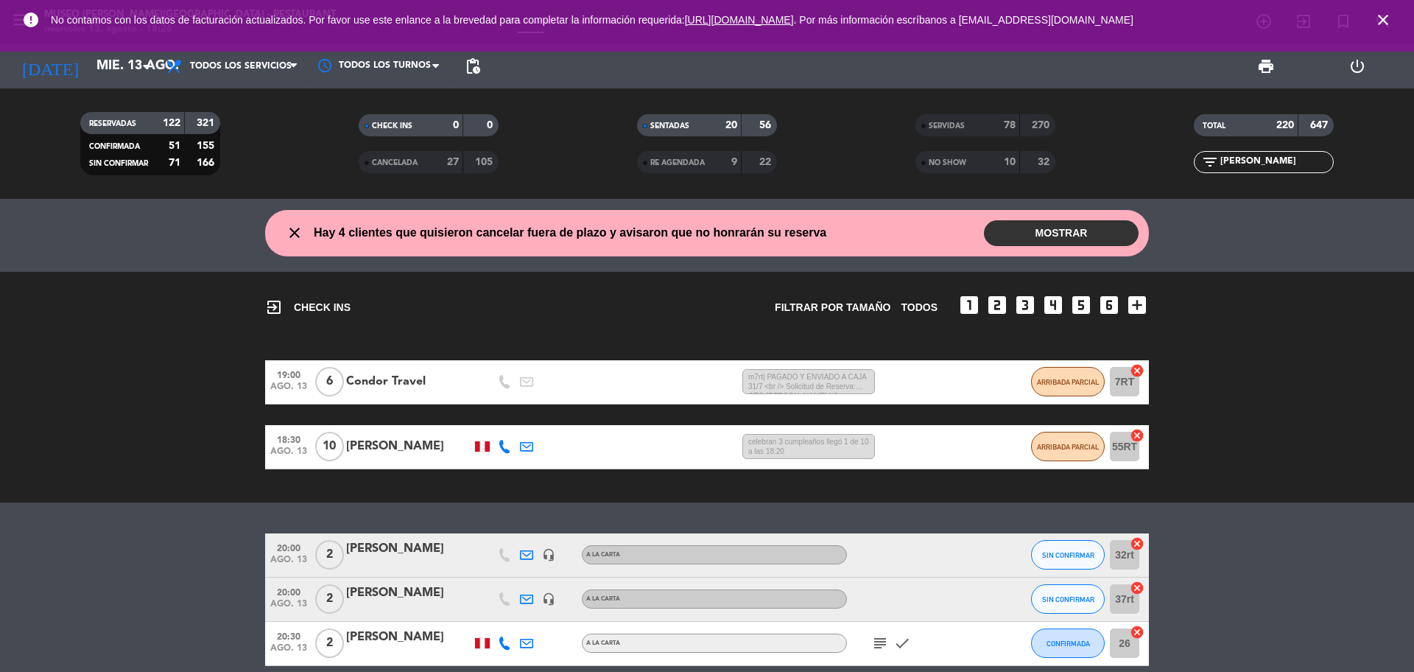
click at [1392, 15] on span "close" at bounding box center [1383, 20] width 40 height 40
click at [1382, 13] on icon "close" at bounding box center [1383, 20] width 18 height 18
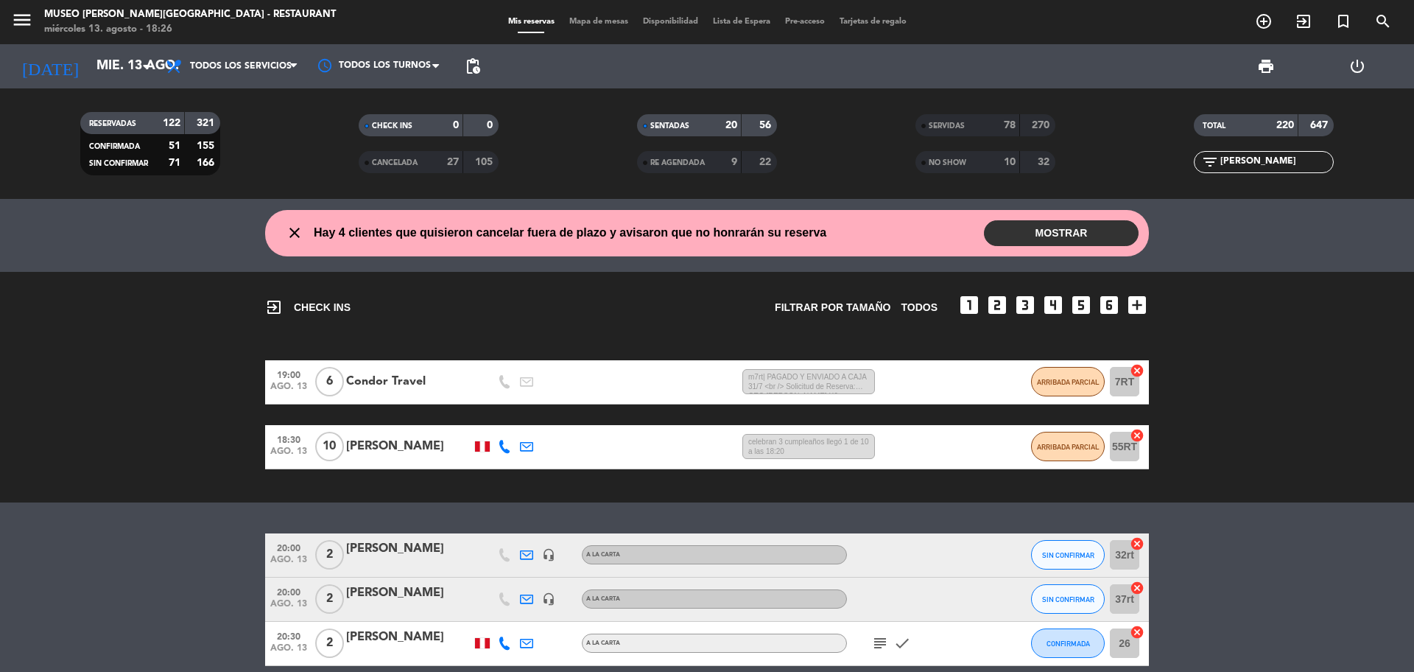
click at [1276, 159] on input "raul" at bounding box center [1276, 162] width 114 height 16
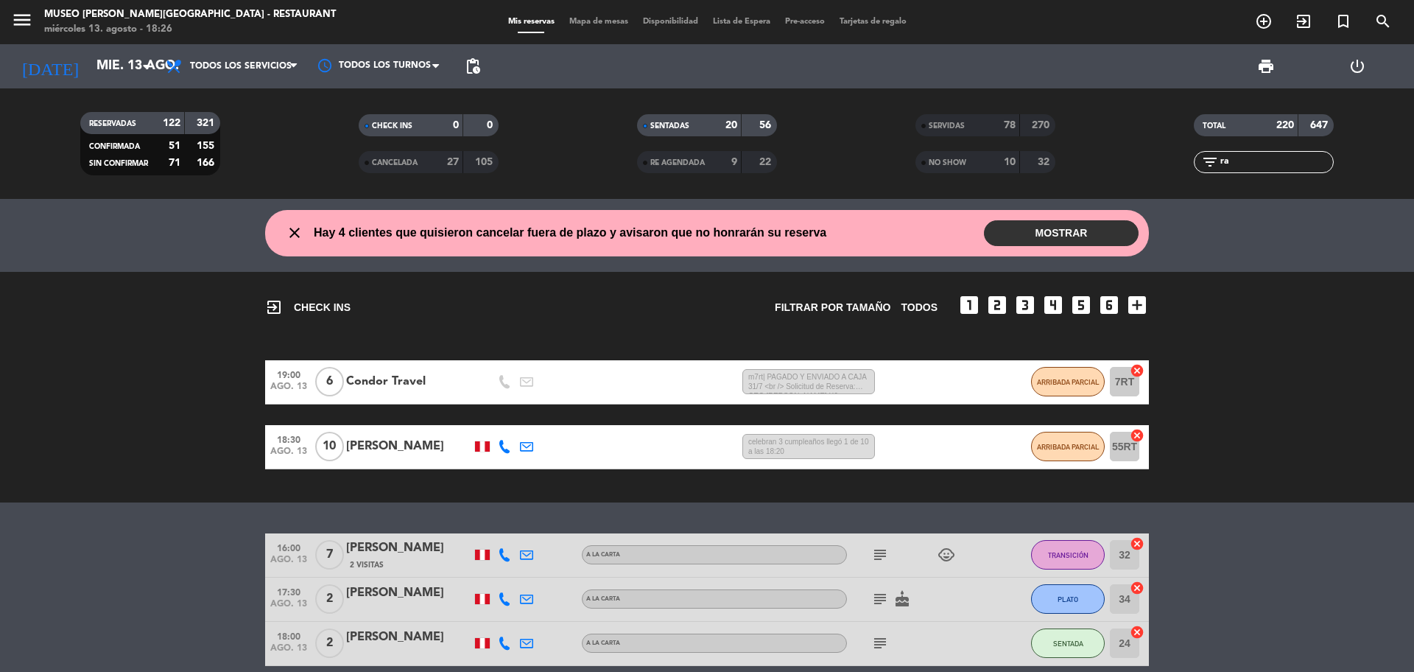
type input "r"
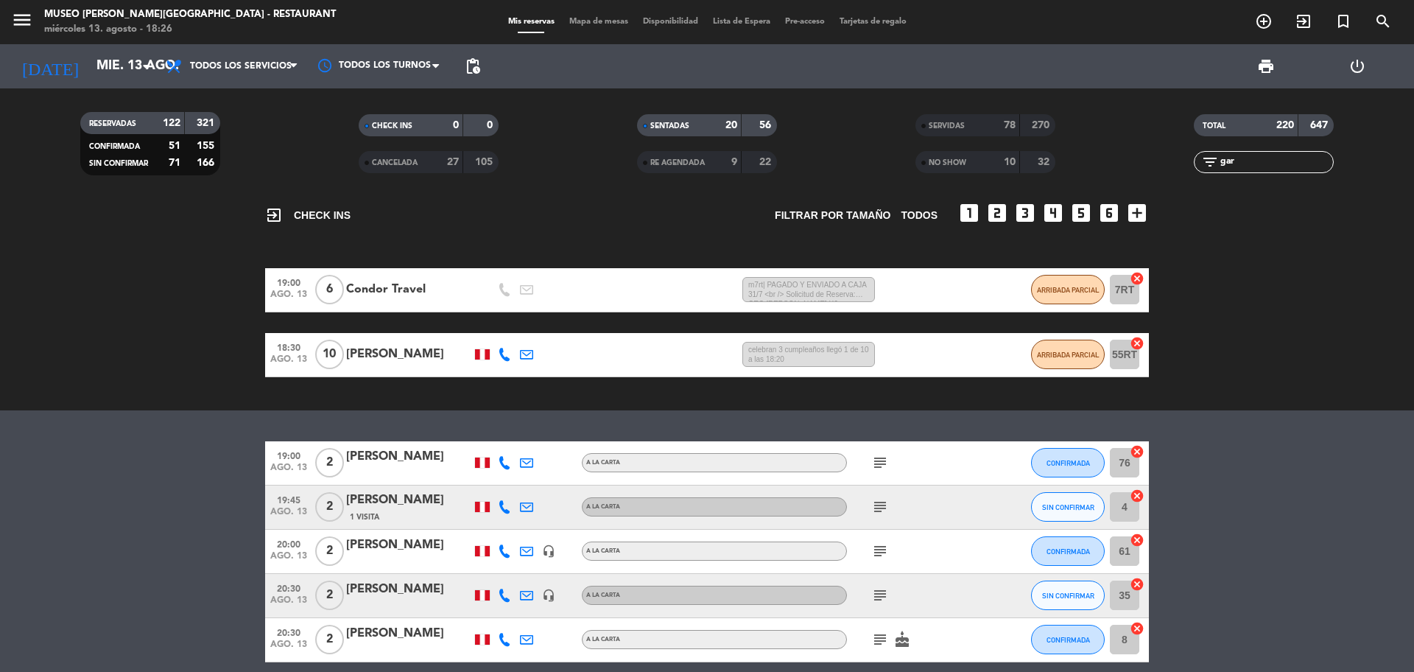
scroll to position [156, 0]
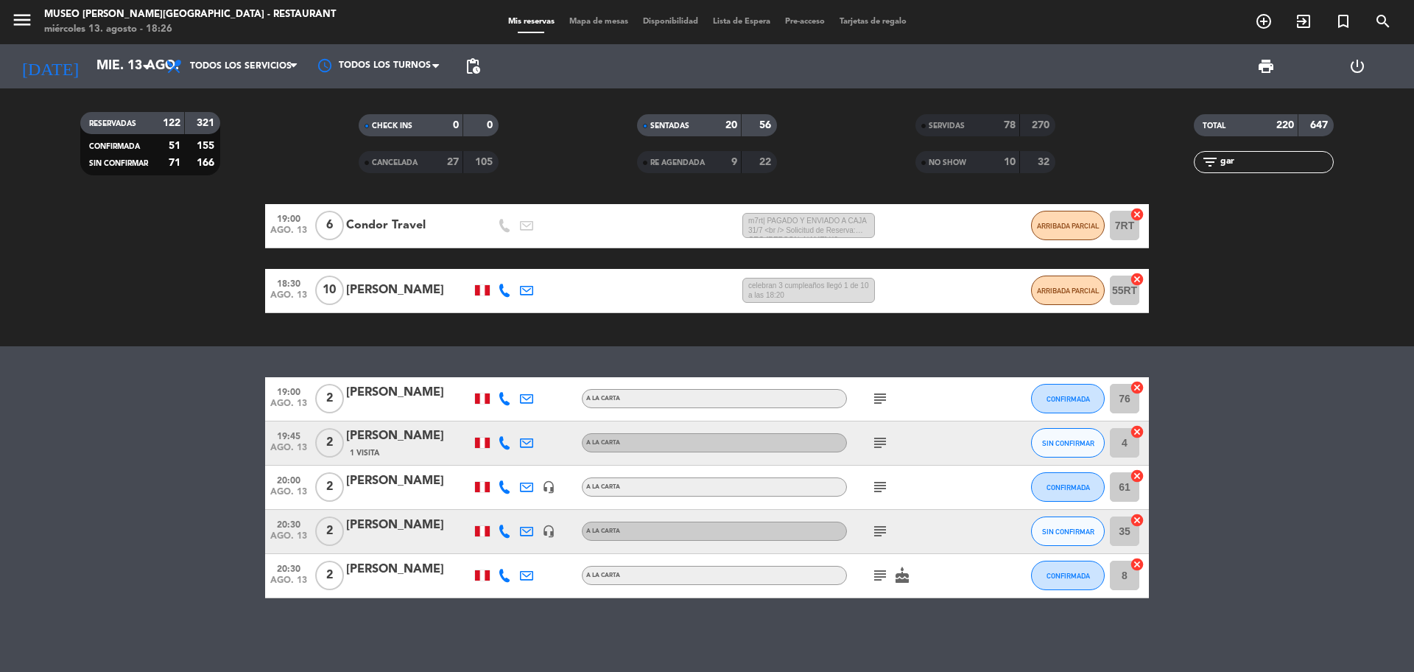
type input "gar"
click at [356, 395] on div "Raúl García Cervantes" at bounding box center [408, 392] width 125 height 19
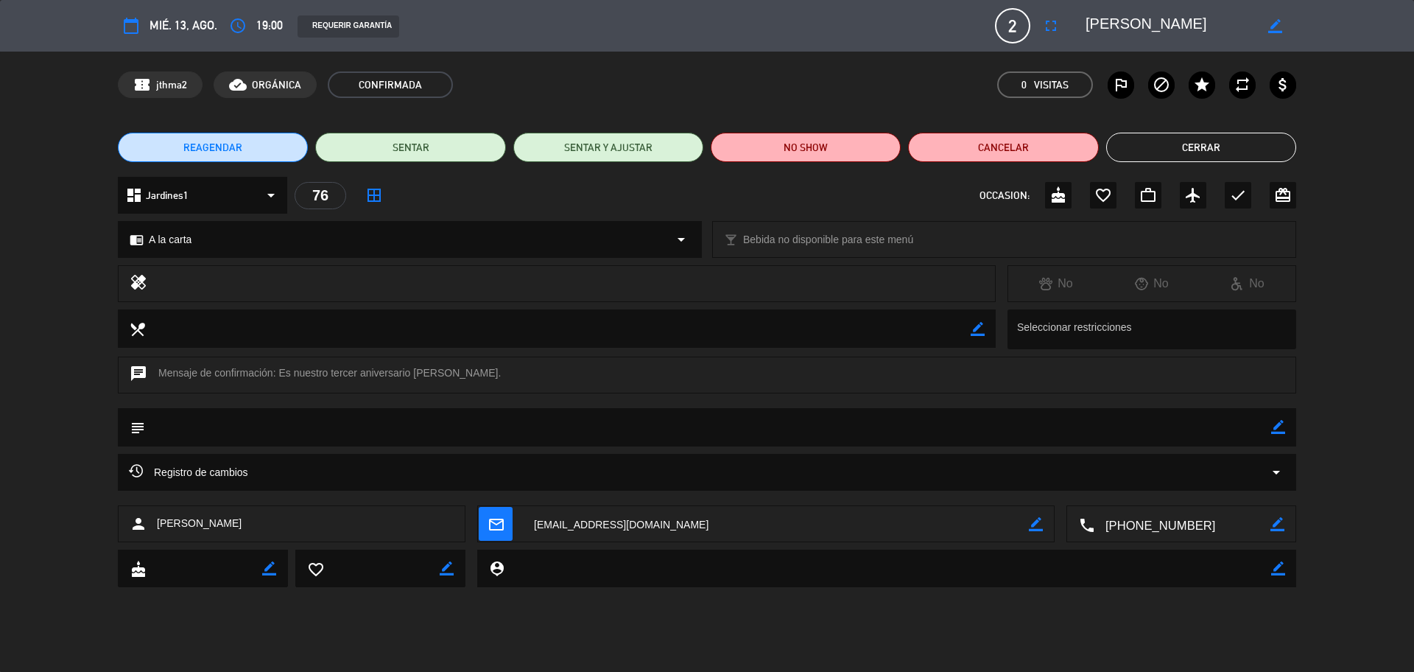
click at [1272, 429] on icon "border_color" at bounding box center [1278, 427] width 14 height 14
click at [1252, 432] on textarea at bounding box center [708, 427] width 1126 height 38
paste textarea "¡Feliz 3er aniversario!"
type textarea "nota impresa: ¡Feliz 3er aniversario!"
click at [1278, 423] on icon at bounding box center [1278, 427] width 14 height 14
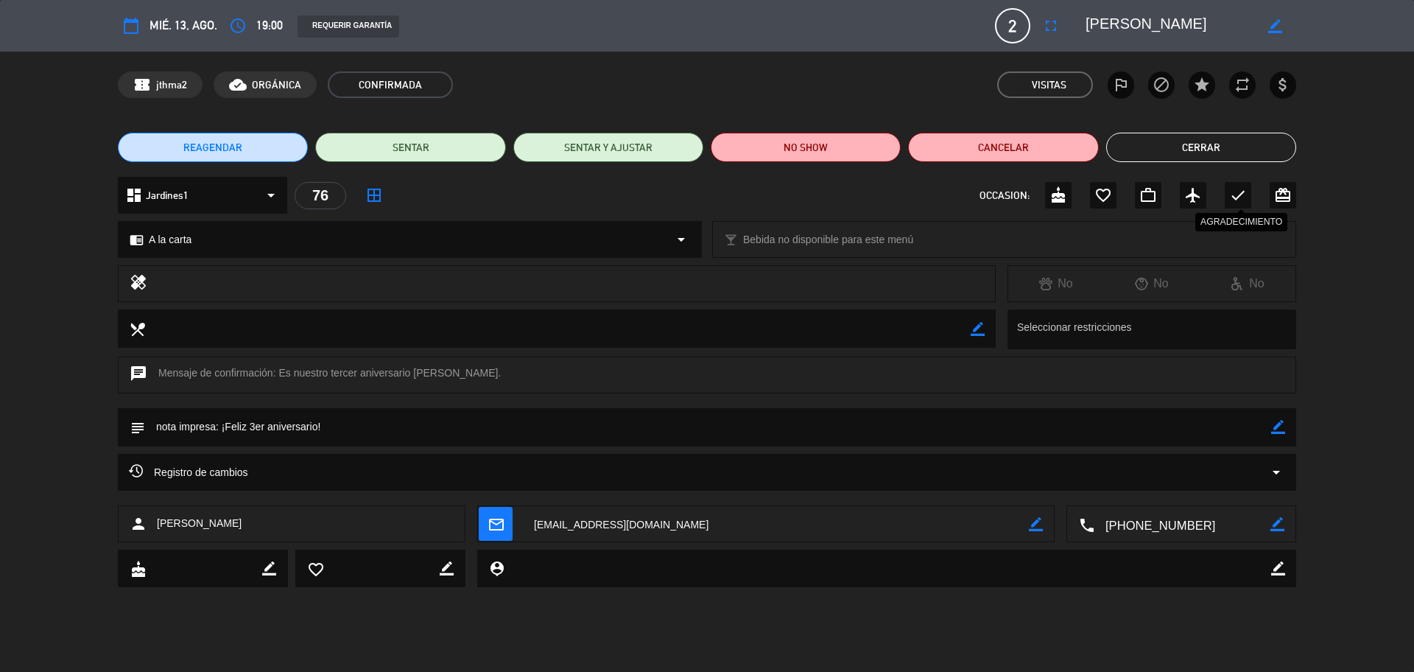
click at [1242, 199] on icon "check" at bounding box center [1238, 195] width 18 height 18
click at [1227, 152] on button "Cerrar" at bounding box center [1201, 147] width 190 height 29
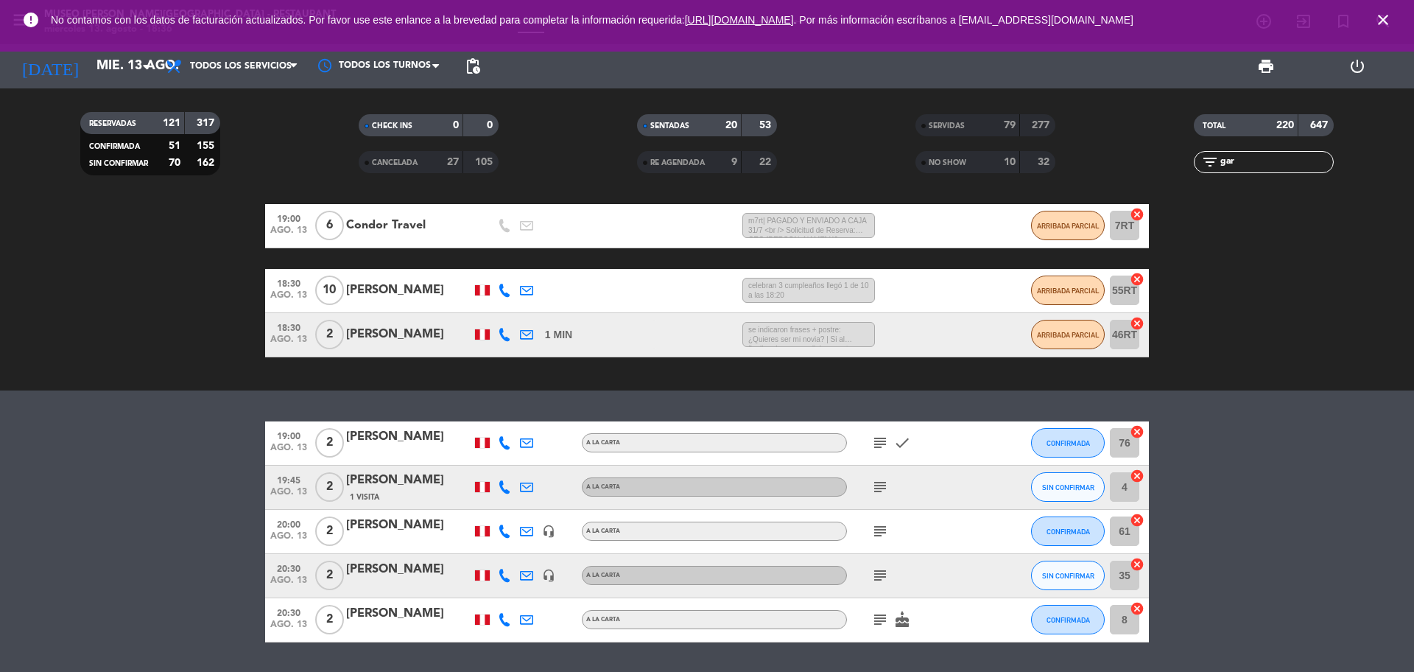
click at [411, 445] on div "Raúl García Cervantes" at bounding box center [408, 436] width 125 height 19
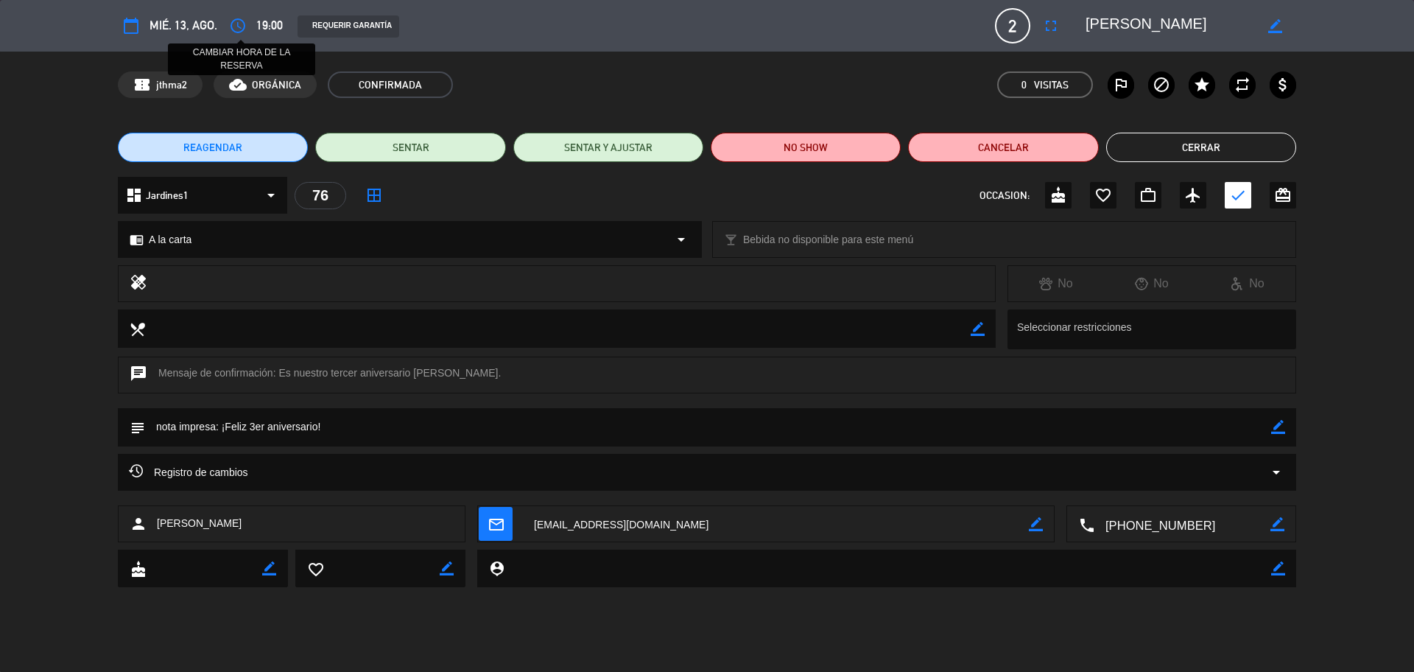
click at [240, 31] on icon "access_time" at bounding box center [238, 26] width 18 height 18
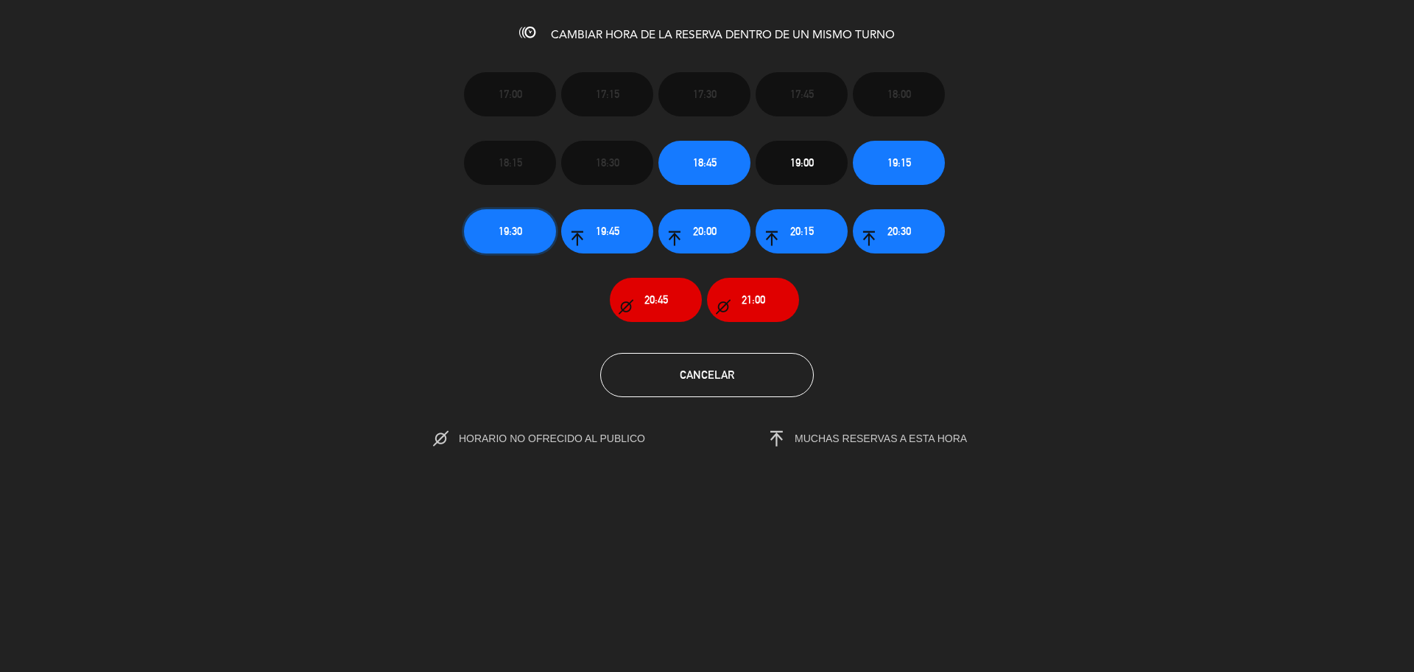
click at [517, 226] on span "19:30" at bounding box center [511, 230] width 24 height 17
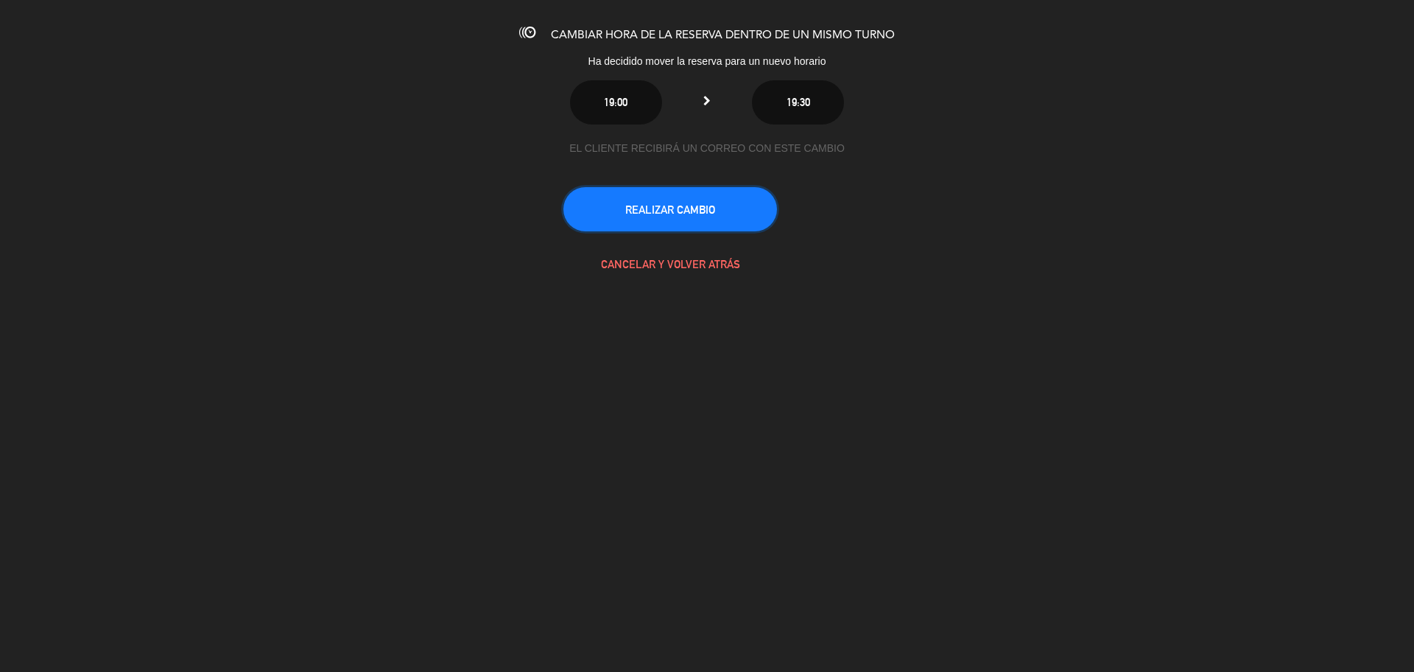
click at [580, 217] on button "REALIZAR CAMBIO" at bounding box center [670, 209] width 214 height 44
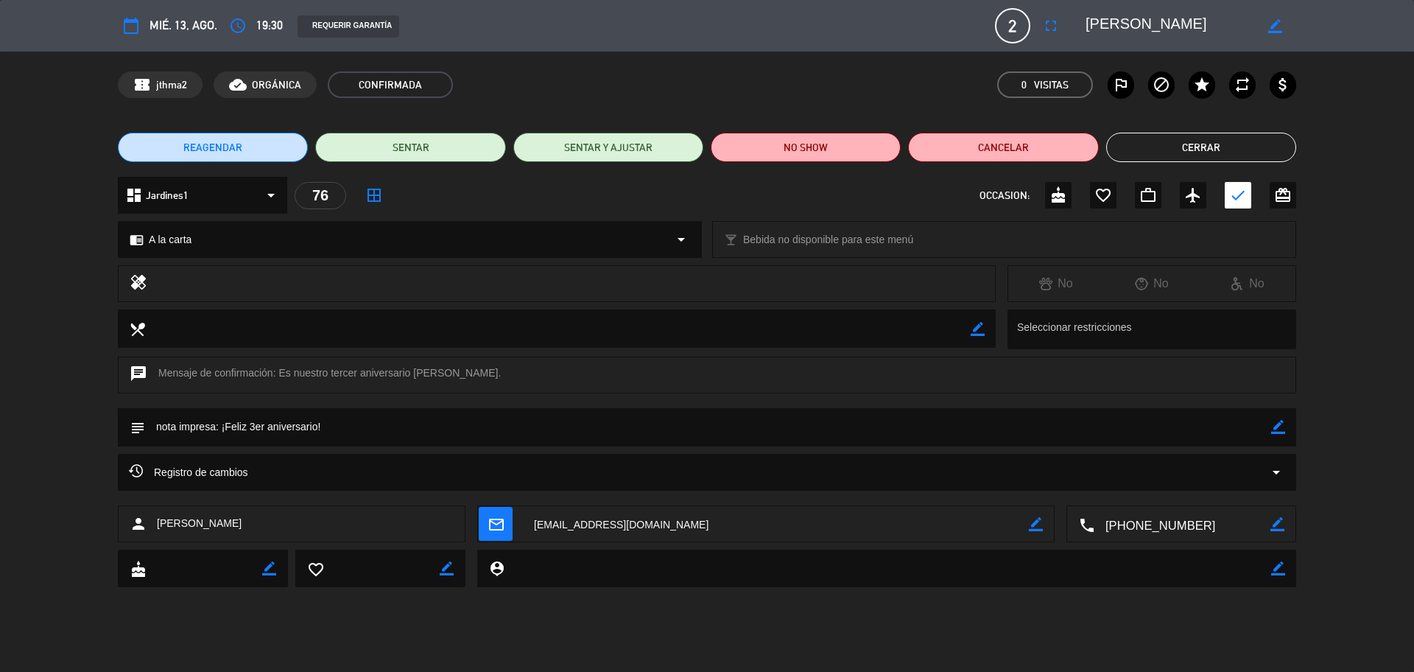
drag, startPoint x: 348, startPoint y: 429, endPoint x: 222, endPoint y: 431, distance: 126.7
click at [222, 431] on textarea at bounding box center [708, 427] width 1126 height 38
drag, startPoint x: 1087, startPoint y: 20, endPoint x: 1216, endPoint y: 32, distance: 129.5
click at [1236, 29] on textarea at bounding box center [1169, 26] width 169 height 27
click at [1209, 148] on button "Cerrar" at bounding box center [1201, 147] width 190 height 29
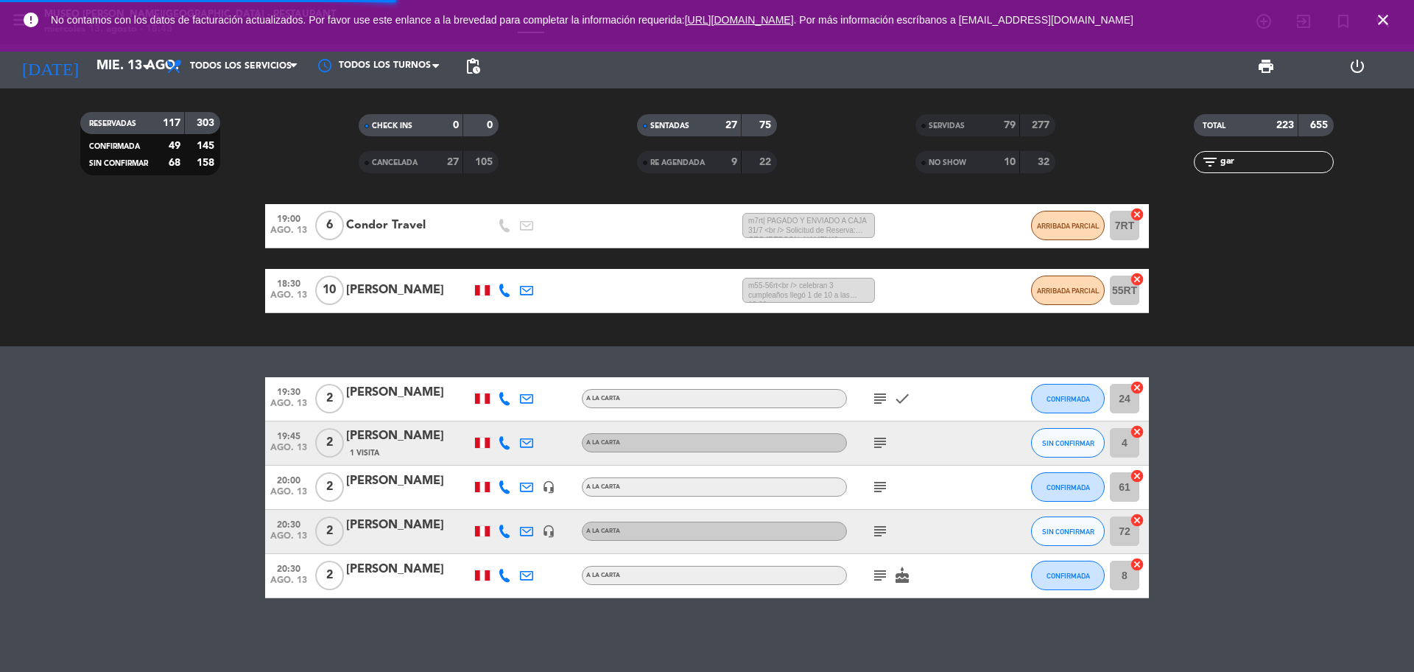
drag, startPoint x: 1261, startPoint y: 162, endPoint x: 1162, endPoint y: 166, distance: 99.5
click at [1168, 171] on div "filter_list gar" at bounding box center [1263, 162] width 278 height 22
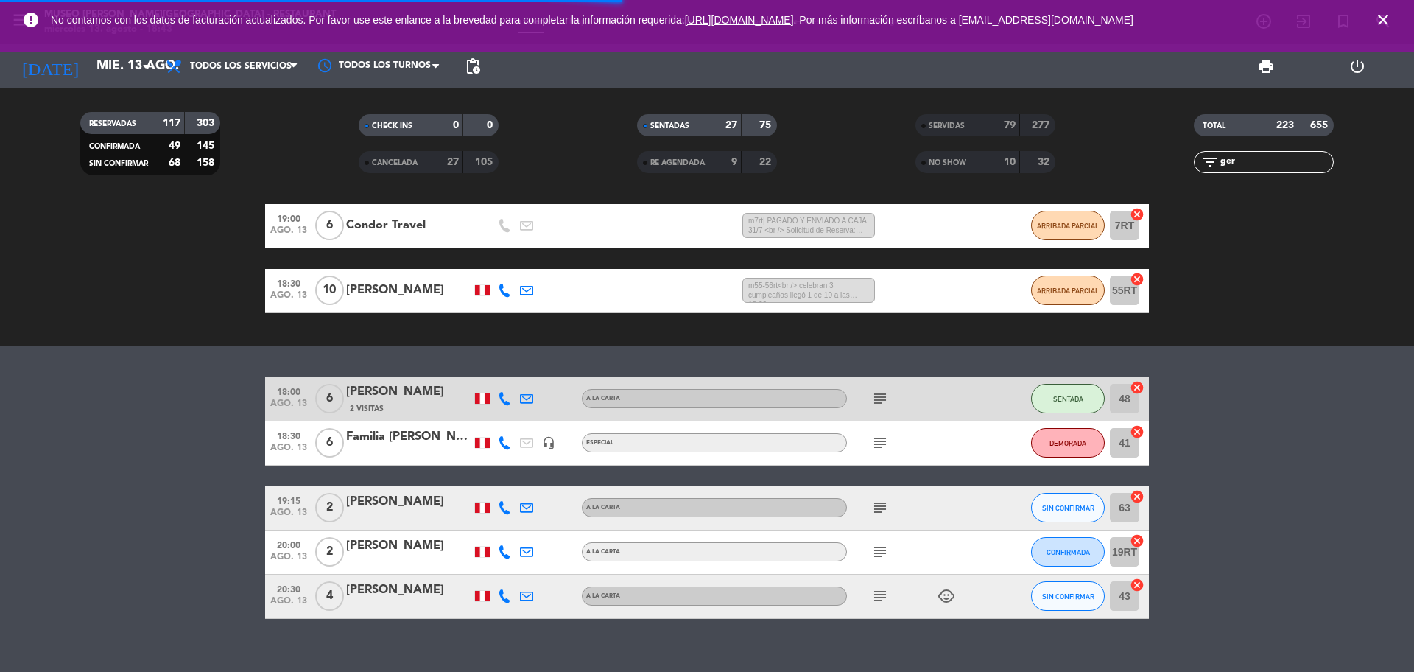
scroll to position [0, 0]
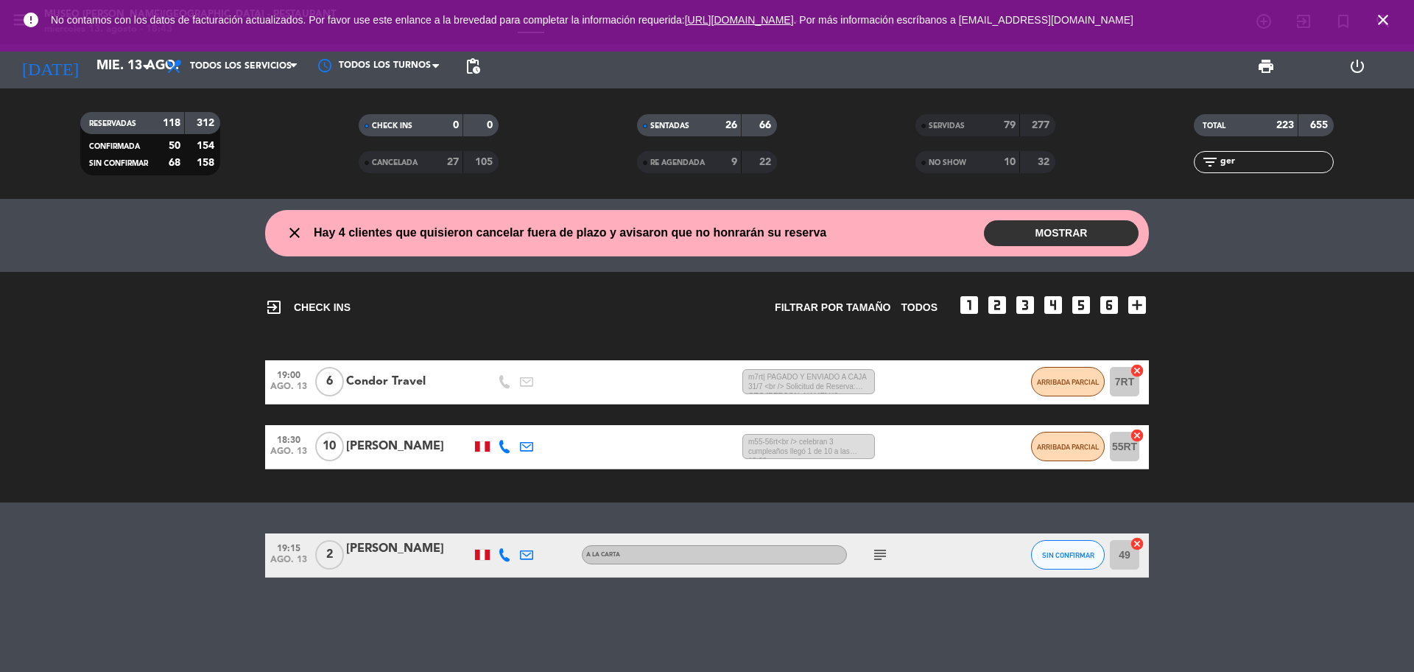
type input "ger"
click at [412, 564] on div at bounding box center [408, 564] width 125 height 12
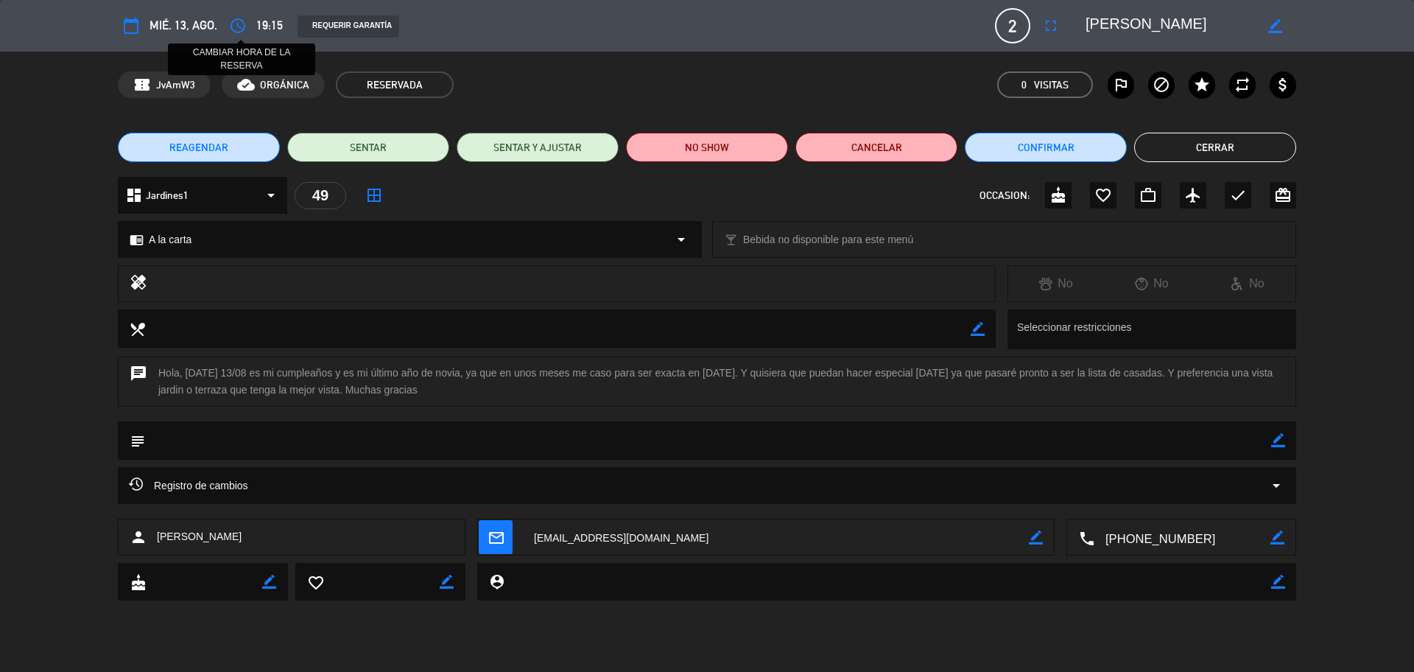
click at [229, 26] on icon "access_time" at bounding box center [238, 26] width 18 height 18
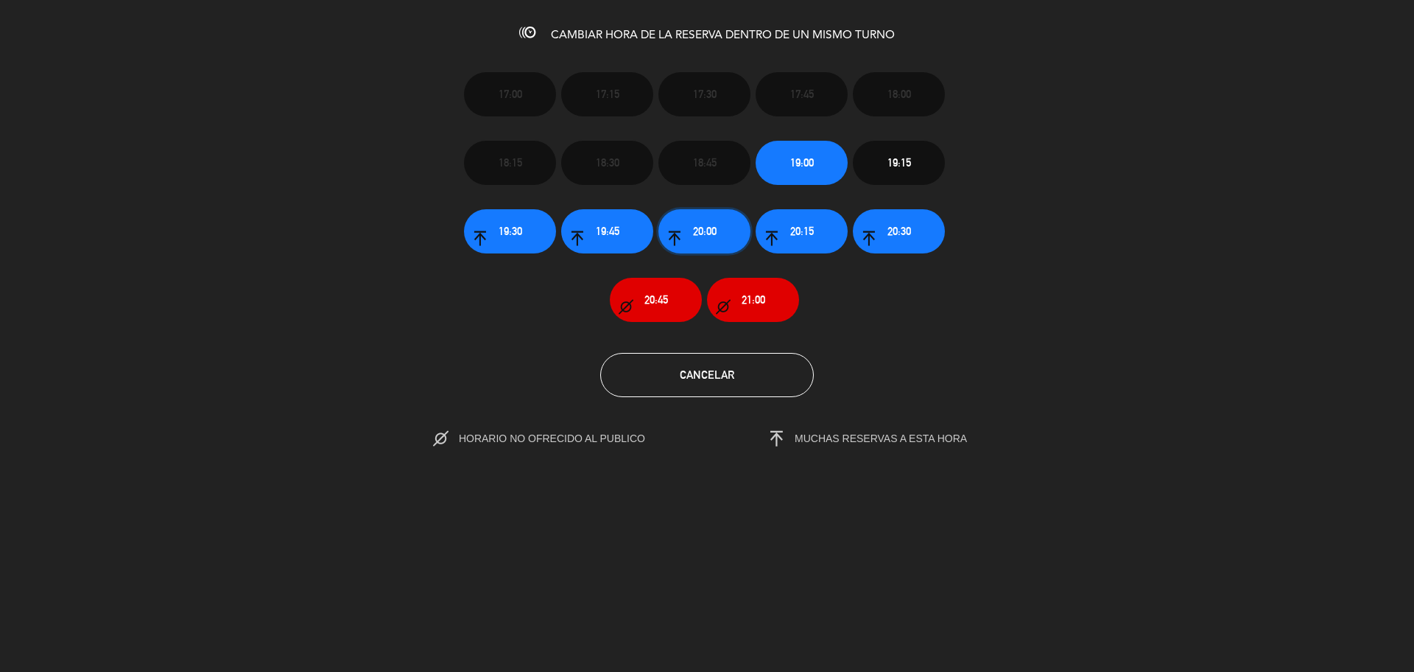
click at [719, 236] on button "20:00" at bounding box center [704, 231] width 92 height 44
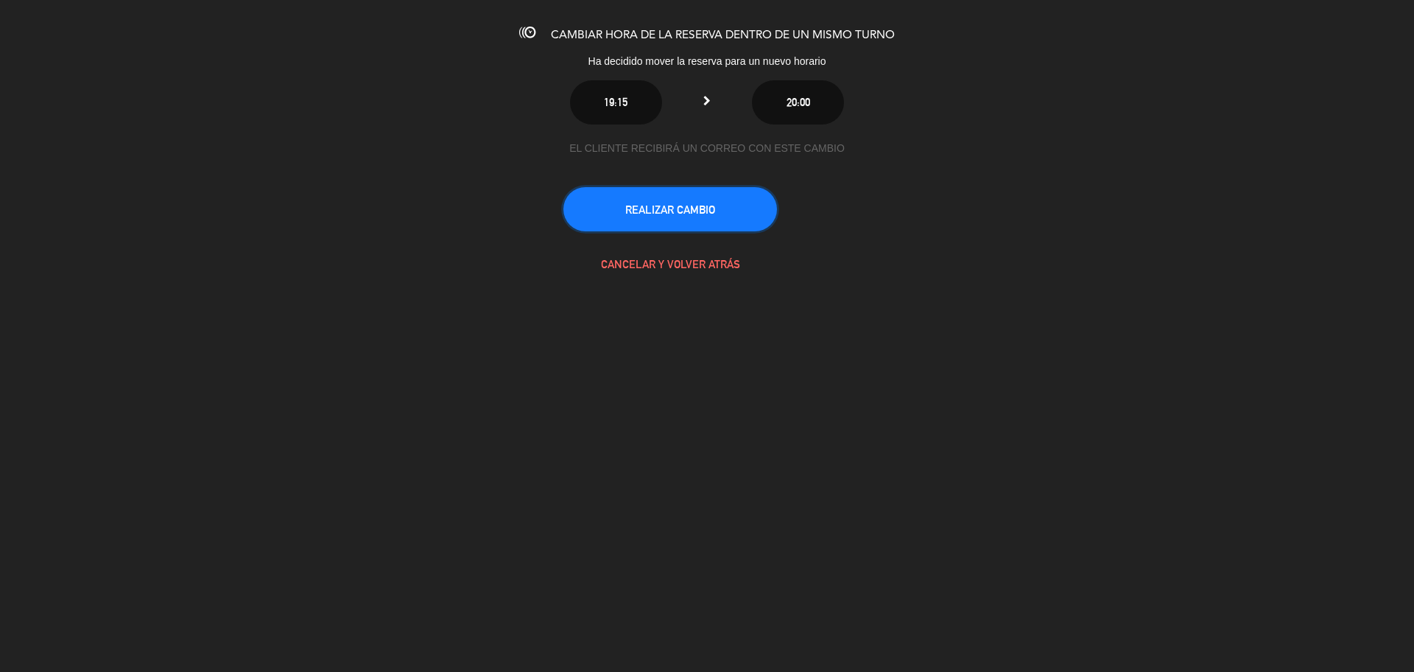
click at [696, 213] on button "REALIZAR CAMBIO" at bounding box center [670, 209] width 214 height 44
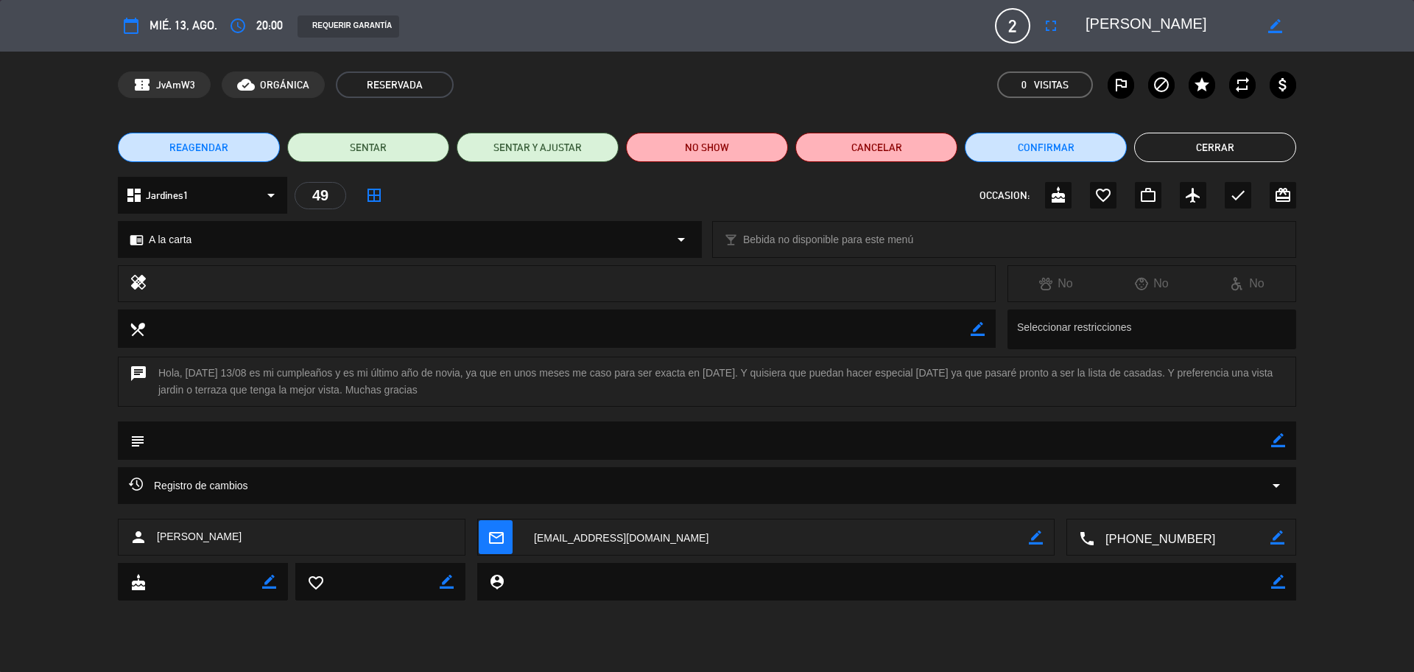
click at [1278, 446] on icon "border_color" at bounding box center [1278, 440] width 14 height 14
click at [1236, 446] on textarea at bounding box center [708, 440] width 1126 height 38
click at [1269, 443] on textarea at bounding box center [708, 440] width 1126 height 38
type textarea "cumpleaños + cortesia ++ desea terraza con vista al jardín"
click at [1280, 447] on div at bounding box center [1278, 440] width 14 height 38
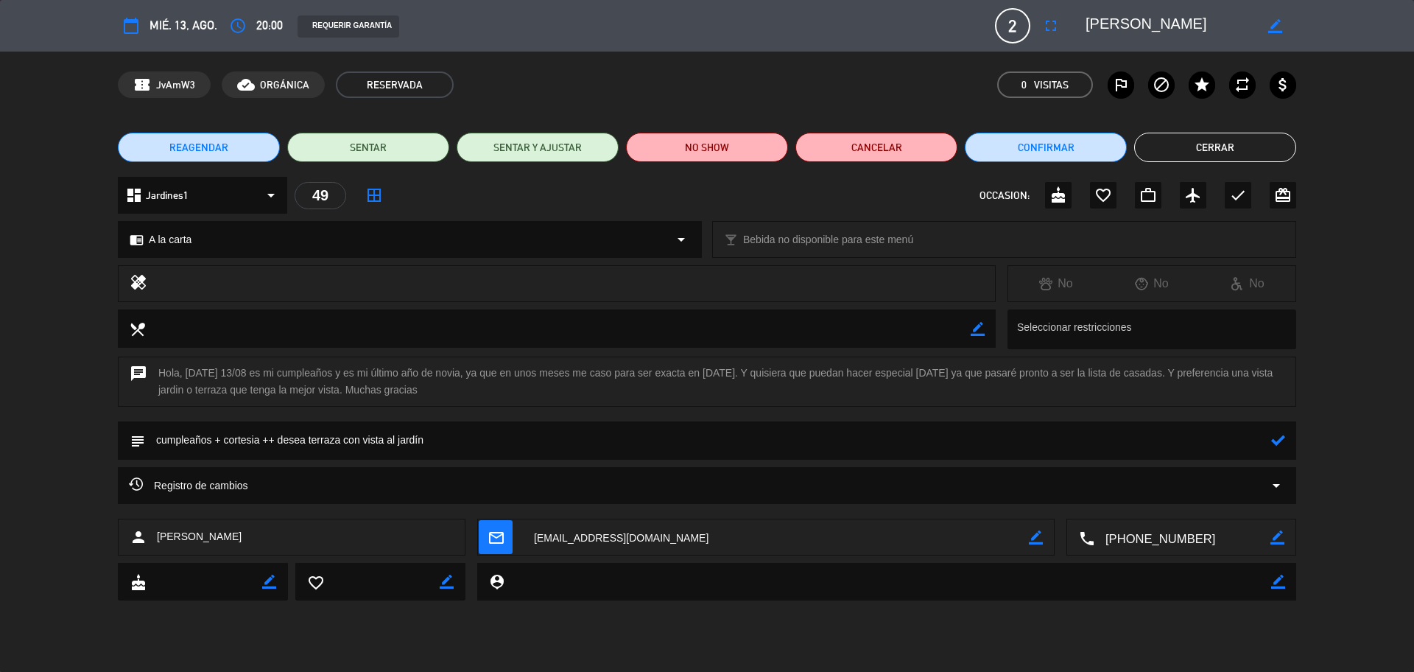
click at [1280, 443] on icon at bounding box center [1278, 440] width 14 height 14
click at [1236, 155] on button "Cerrar" at bounding box center [1215, 147] width 162 height 29
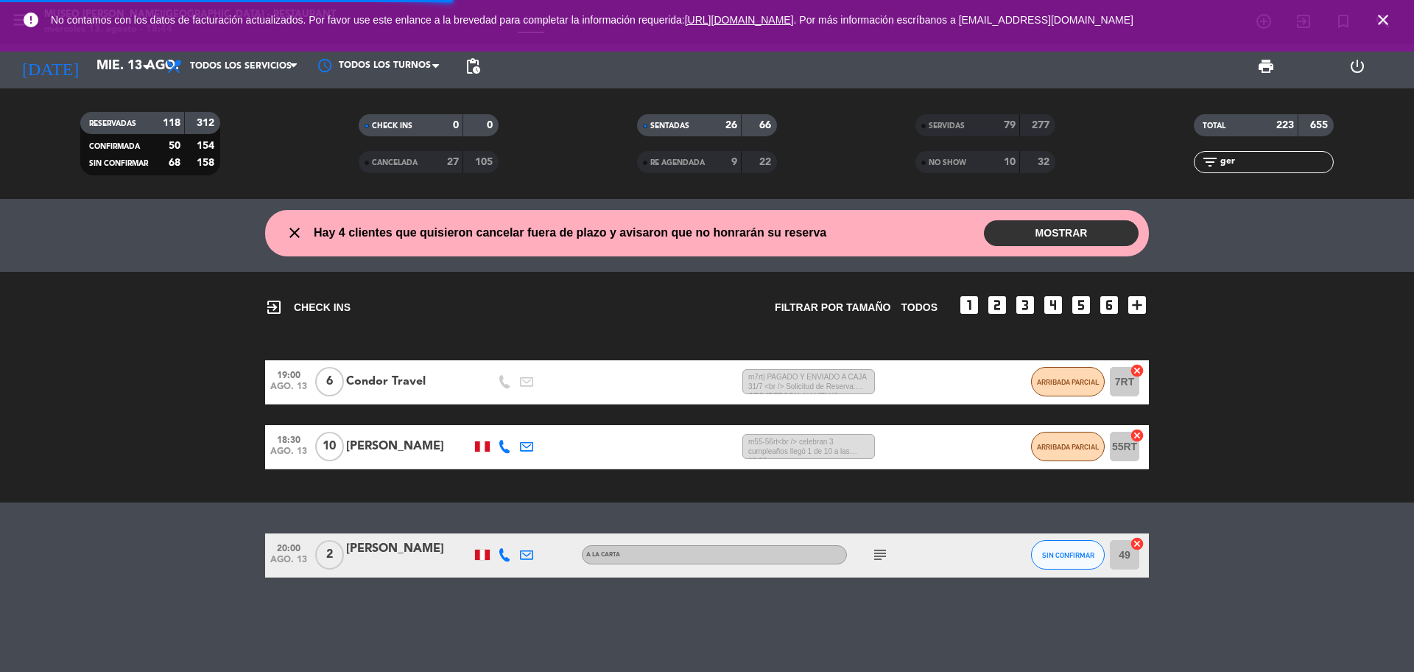
drag, startPoint x: 1236, startPoint y: 165, endPoint x: 1209, endPoint y: 172, distance: 28.0
click at [1210, 171] on div "filter_list ger" at bounding box center [1264, 162] width 140 height 22
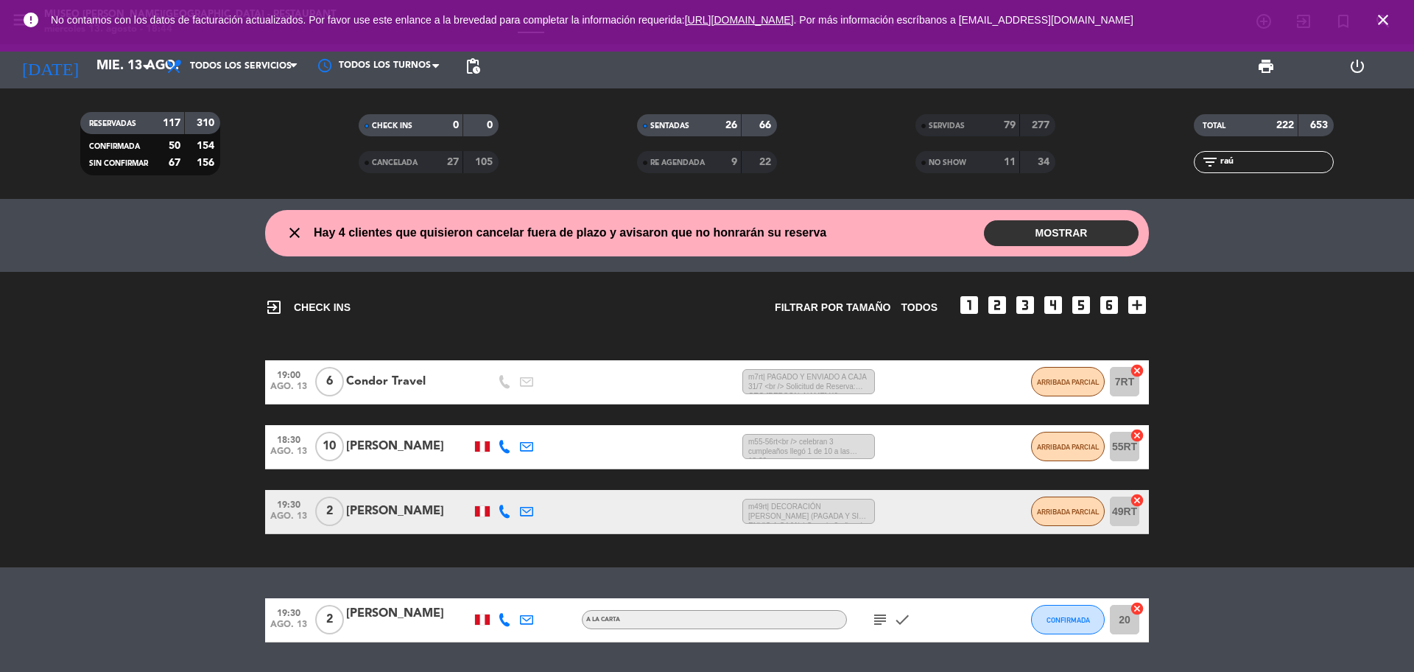
type input "raú"
click at [409, 629] on div at bounding box center [408, 629] width 125 height 12
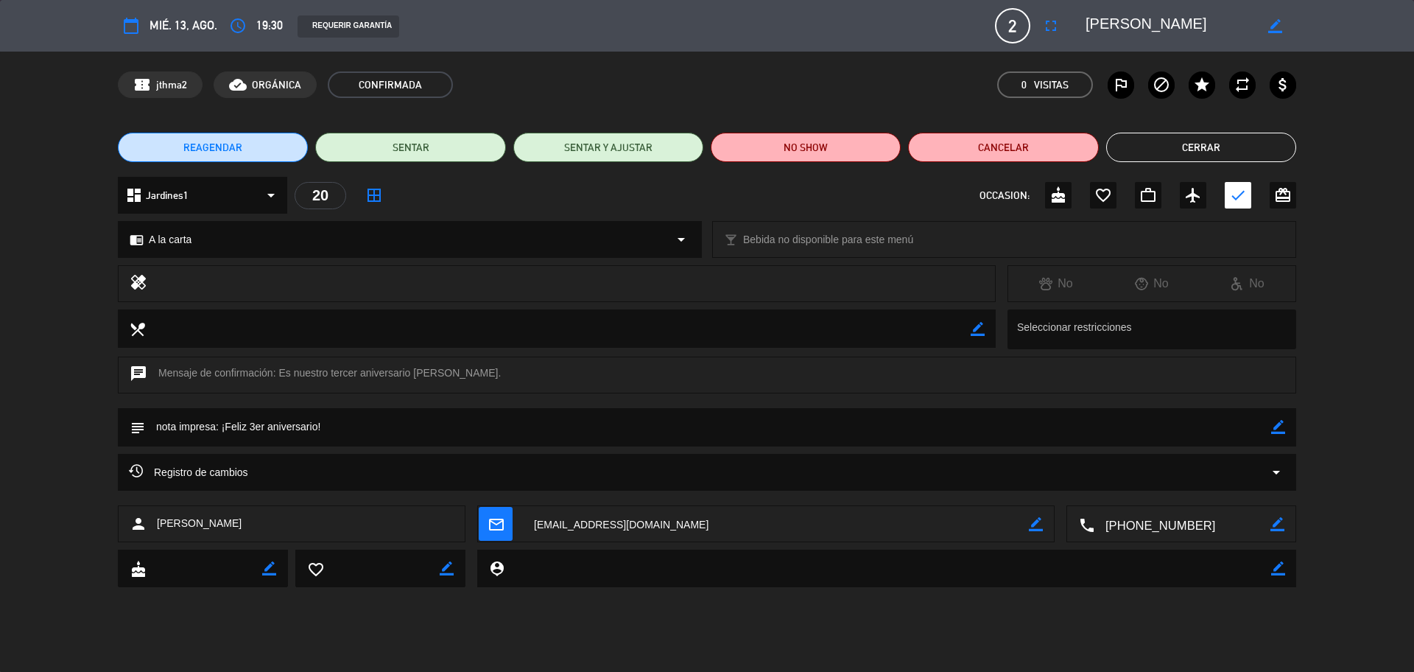
drag, startPoint x: 1239, startPoint y: 24, endPoint x: 1075, endPoint y: 25, distance: 163.5
click at [1075, 25] on div "border_color" at bounding box center [1185, 26] width 221 height 27
drag, startPoint x: 298, startPoint y: 425, endPoint x: 221, endPoint y: 428, distance: 77.4
click at [221, 428] on textarea at bounding box center [708, 427] width 1126 height 38
click at [1158, 143] on button "Cerrar" at bounding box center [1201, 147] width 190 height 29
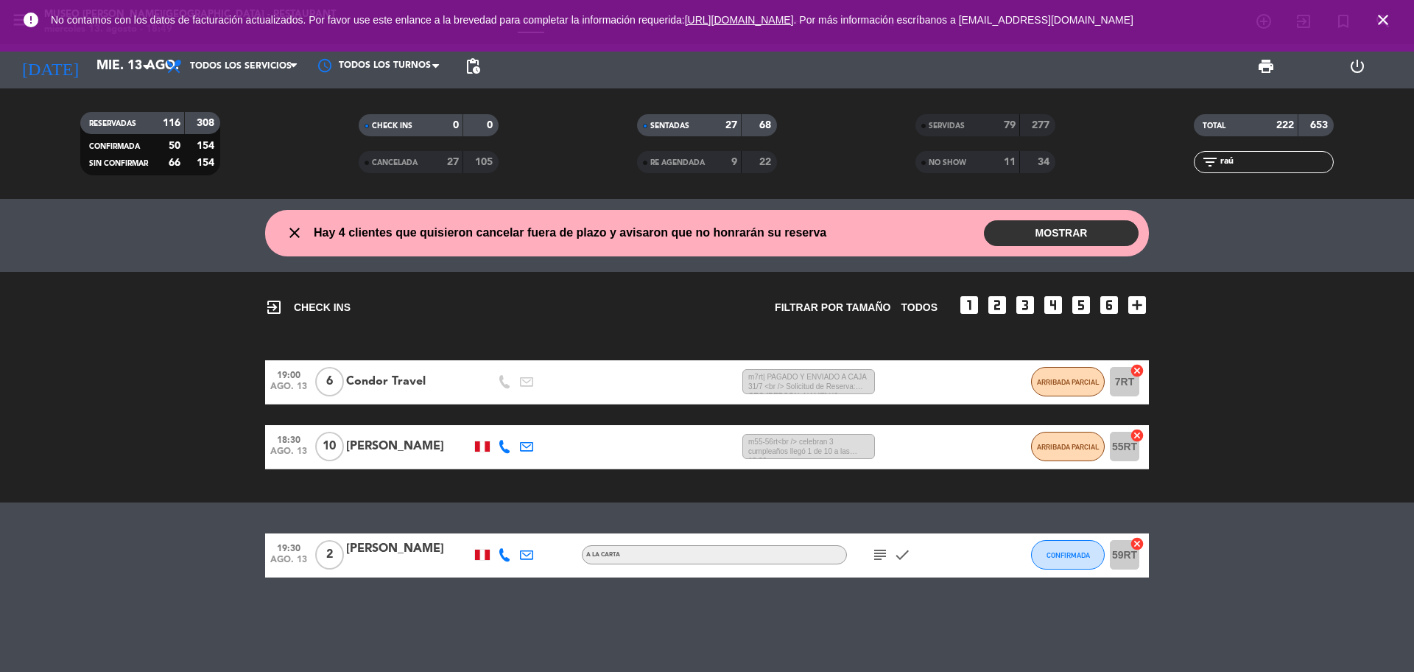
drag, startPoint x: 1242, startPoint y: 166, endPoint x: 1198, endPoint y: 170, distance: 44.3
click at [1200, 170] on div "filter_list raú" at bounding box center [1264, 162] width 140 height 22
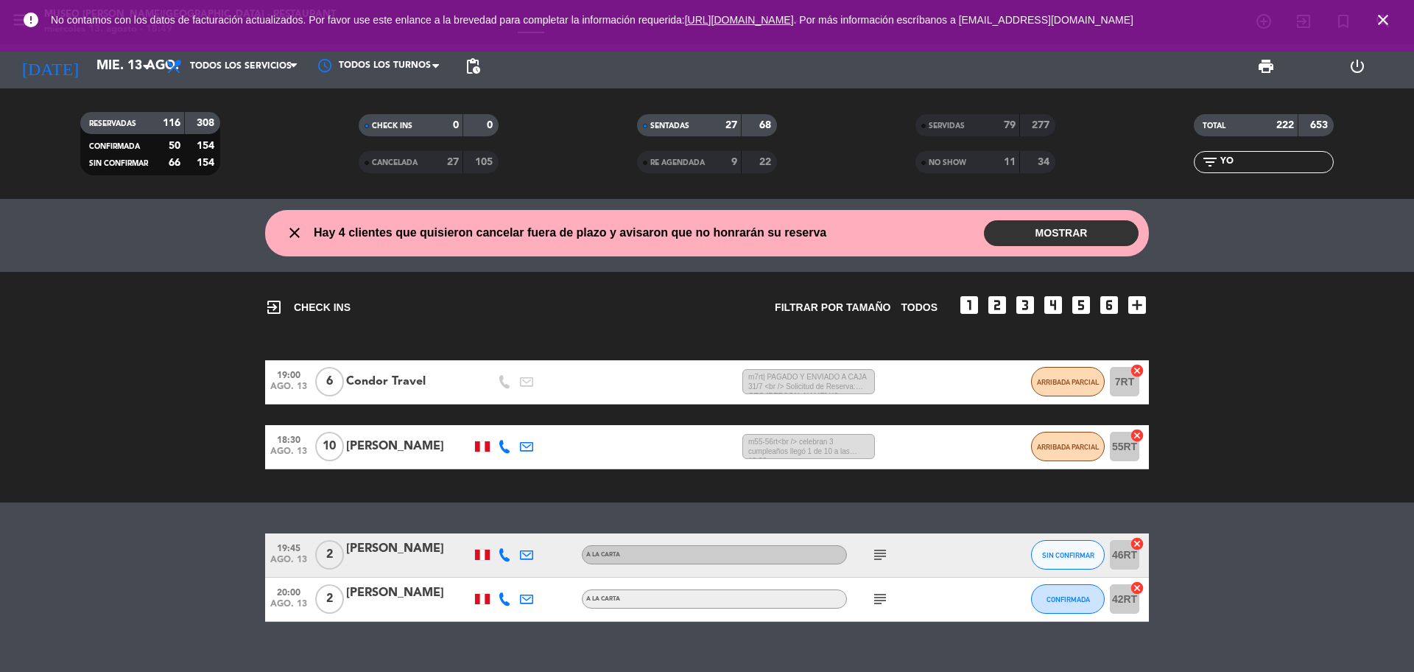
type input "YO"
click at [879, 557] on icon "subject" at bounding box center [880, 555] width 18 height 18
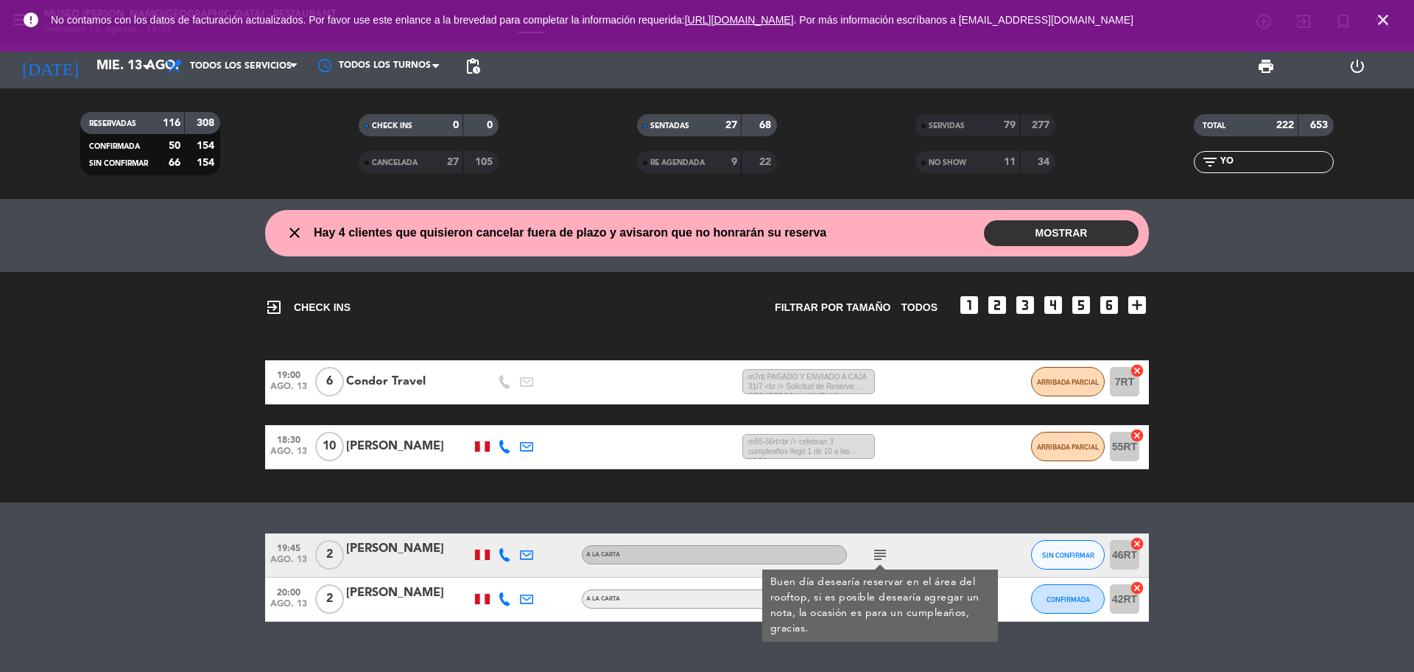
click at [414, 544] on div "Yordano Saavedra" at bounding box center [408, 548] width 125 height 19
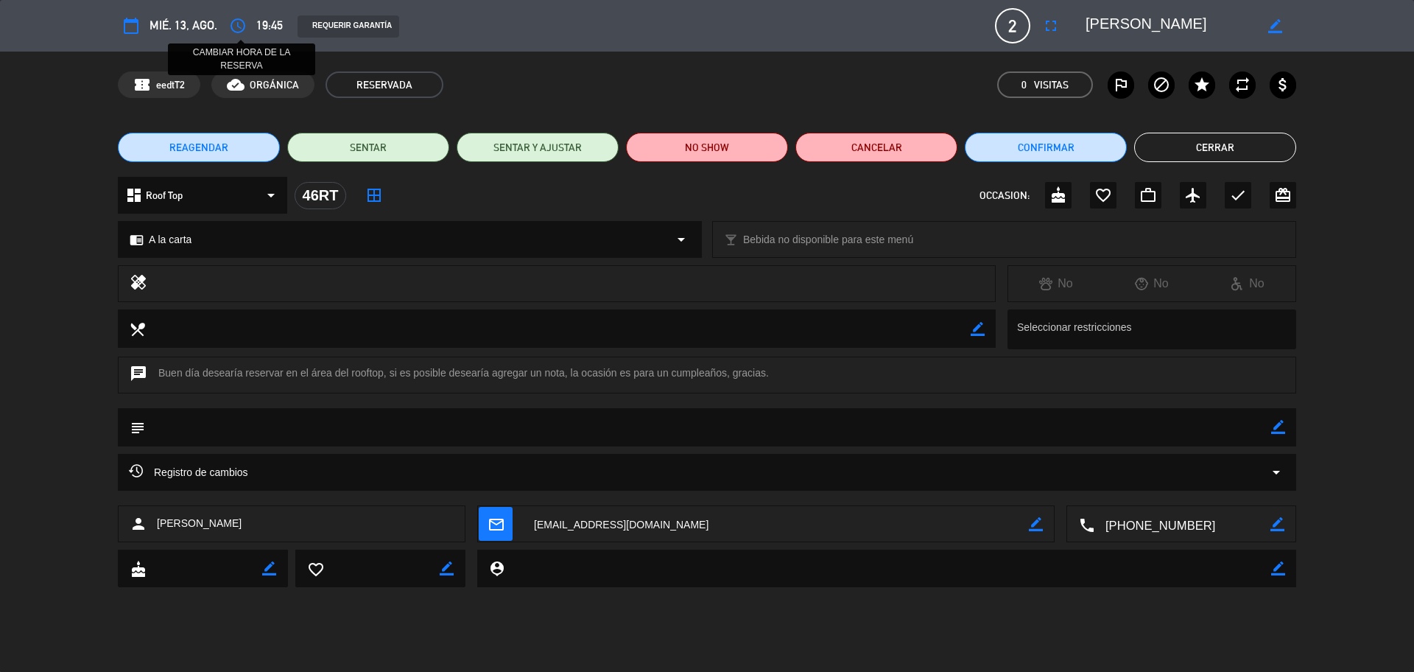
click at [228, 24] on button "access_time" at bounding box center [238, 26] width 27 height 27
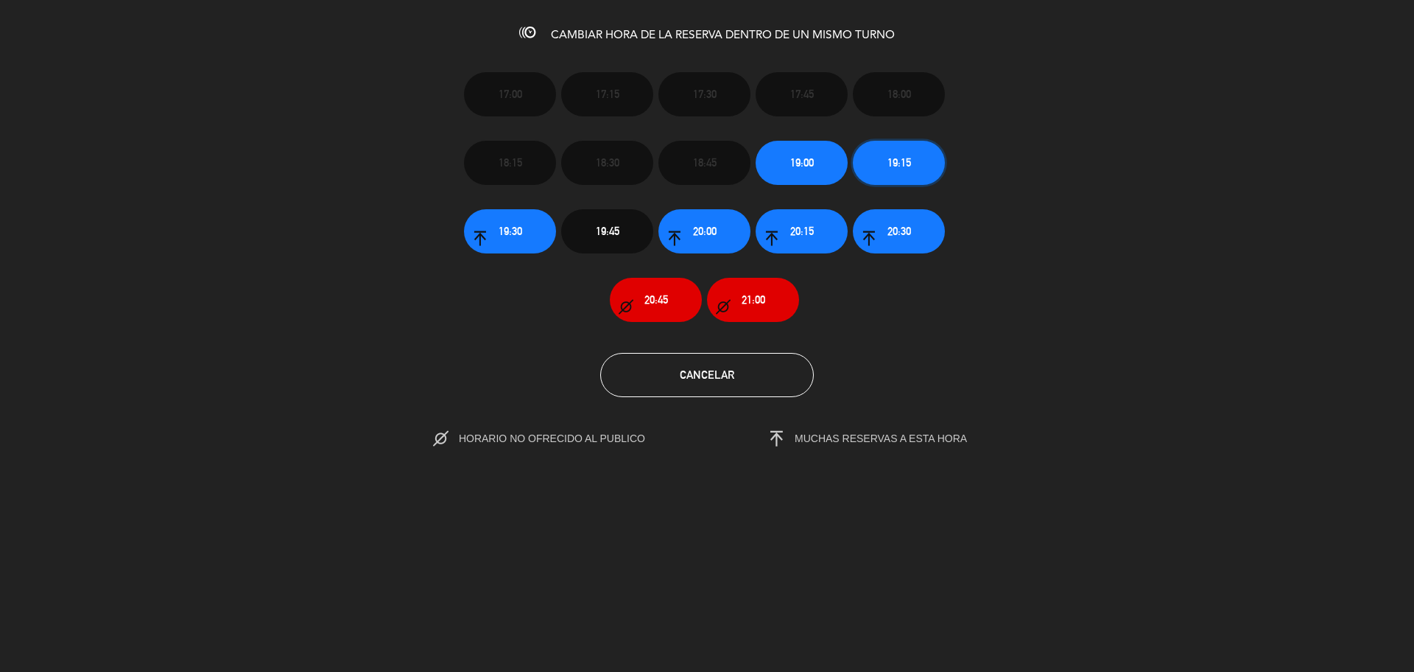
click at [892, 166] on span "19:15" at bounding box center [899, 162] width 24 height 17
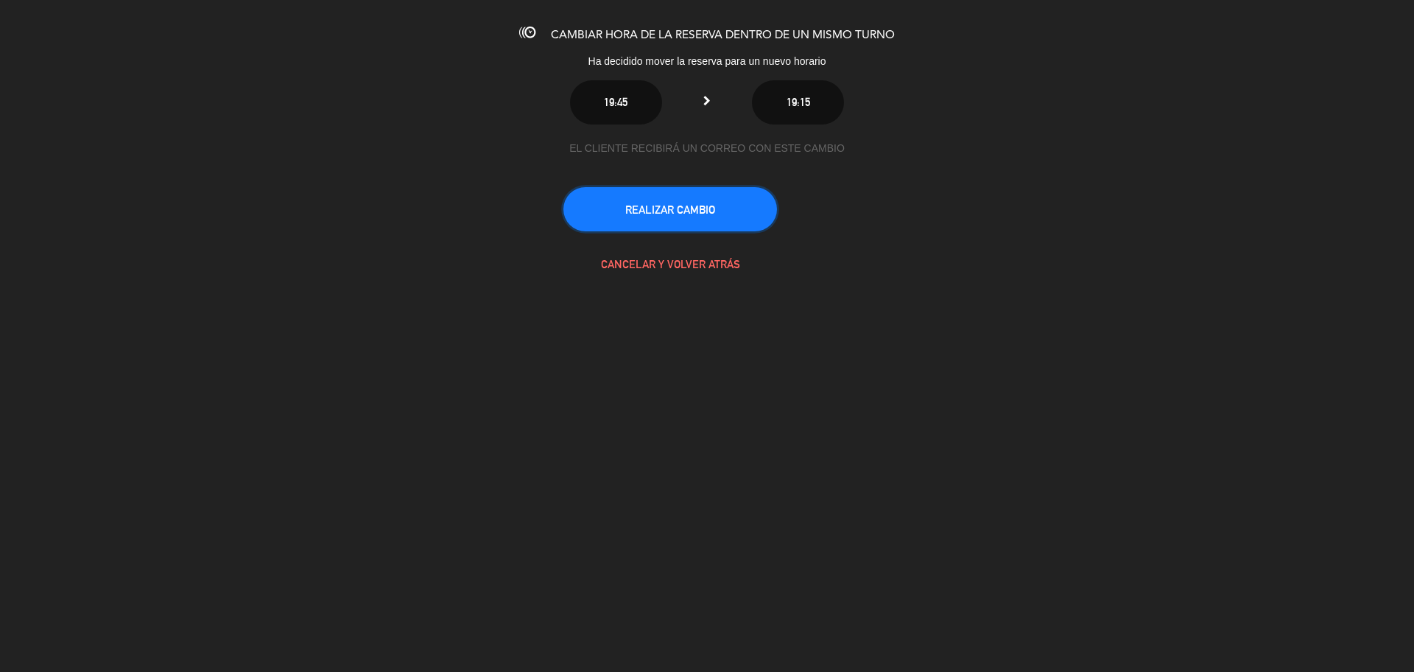
click at [658, 203] on button "REALIZAR CAMBIO" at bounding box center [670, 209] width 214 height 44
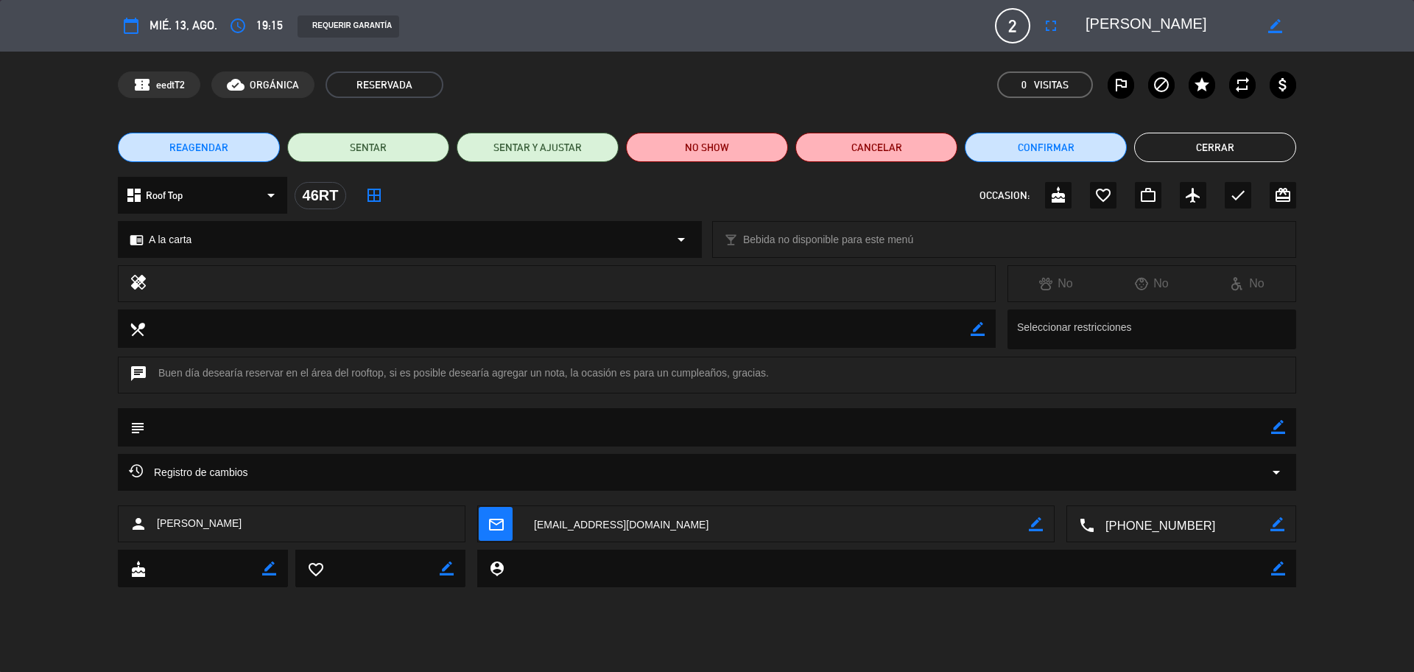
click at [1161, 151] on button "Cerrar" at bounding box center [1215, 147] width 162 height 29
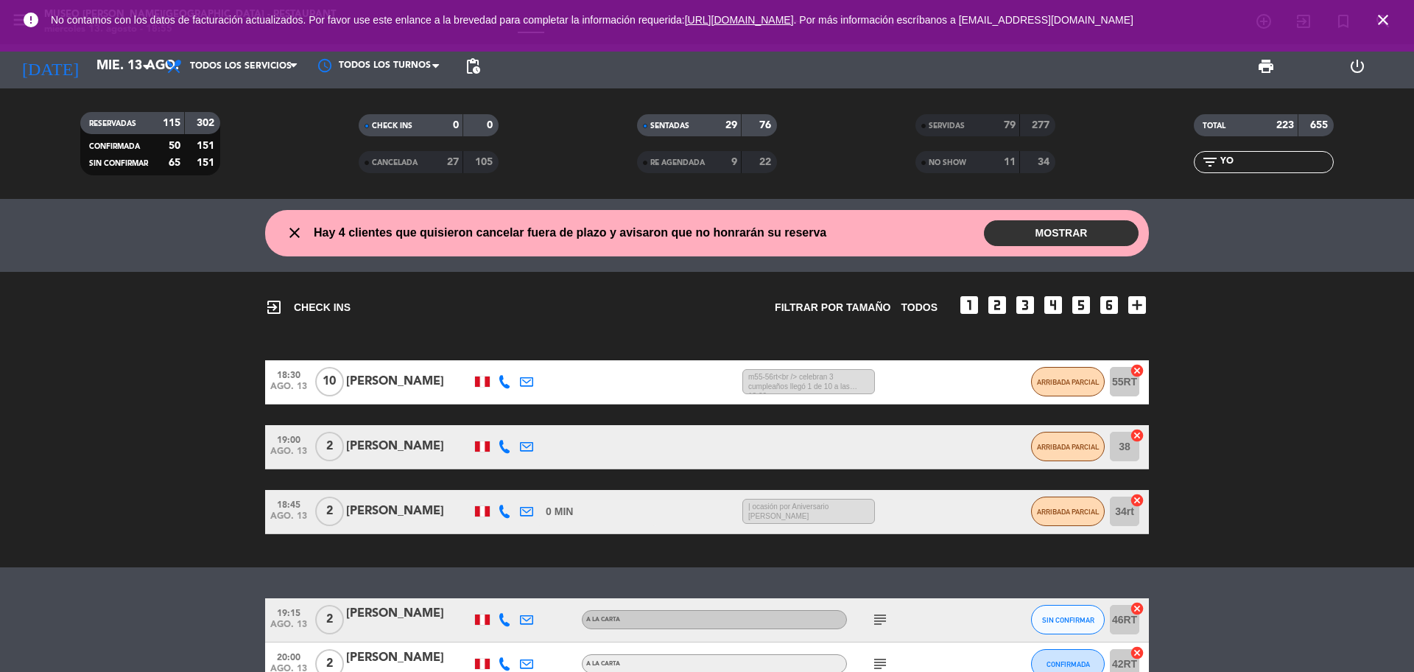
click at [943, 117] on div "SERVIDAS" at bounding box center [953, 125] width 68 height 17
drag, startPoint x: 1283, startPoint y: 159, endPoint x: 1187, endPoint y: 171, distance: 96.4
click at [1188, 171] on div "filter_list YO" at bounding box center [1263, 162] width 278 height 22
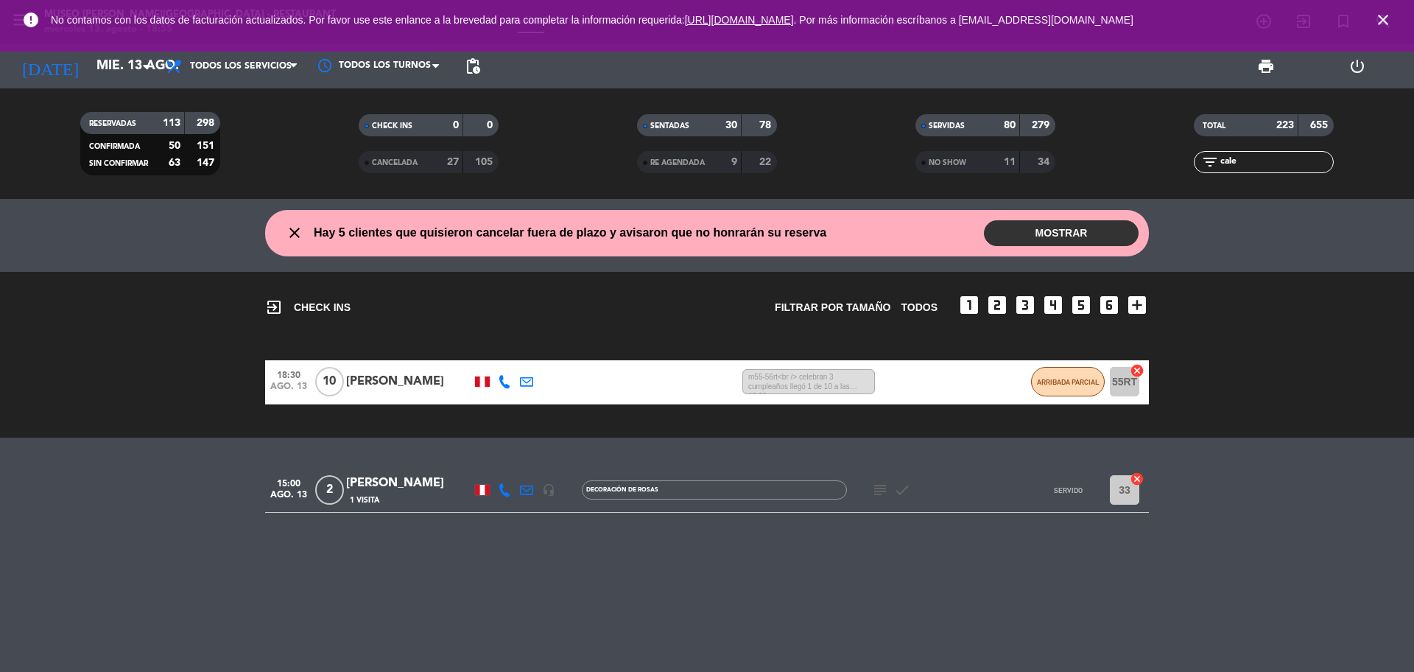
type input "cale"
click at [407, 482] on div "CALEB MARTIN" at bounding box center [408, 482] width 125 height 19
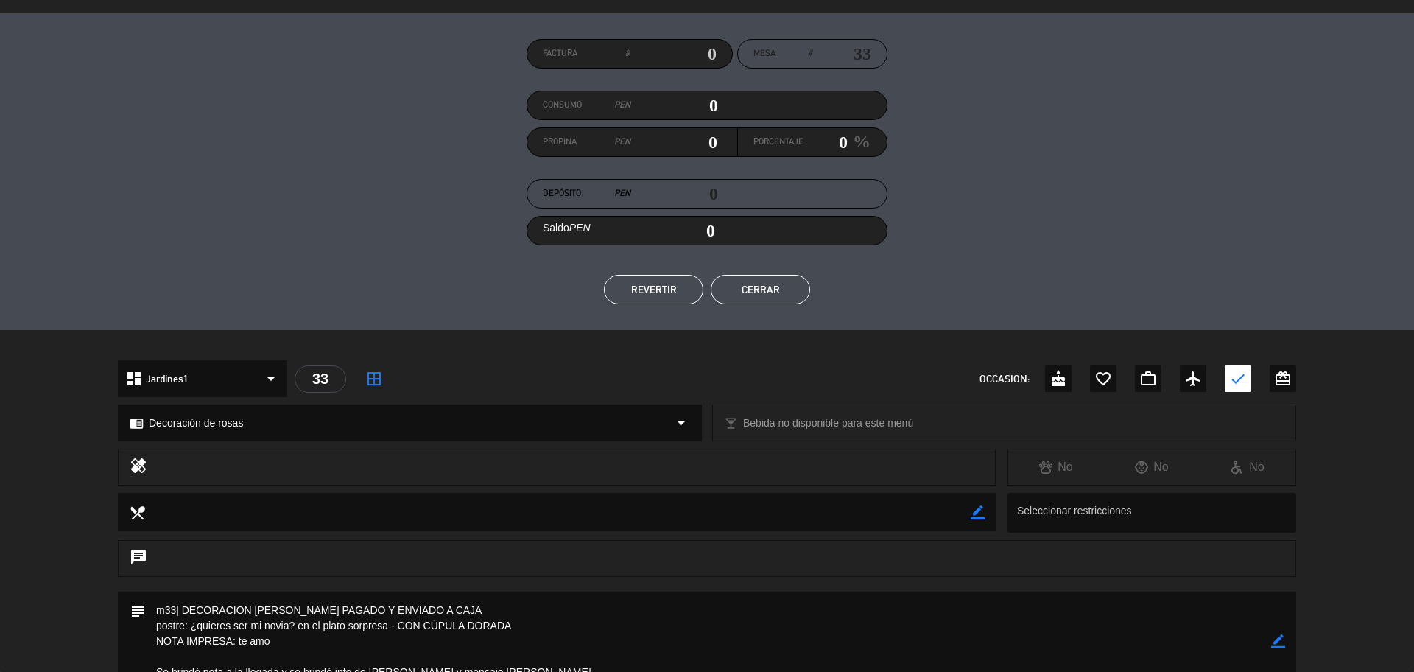
scroll to position [309, 0]
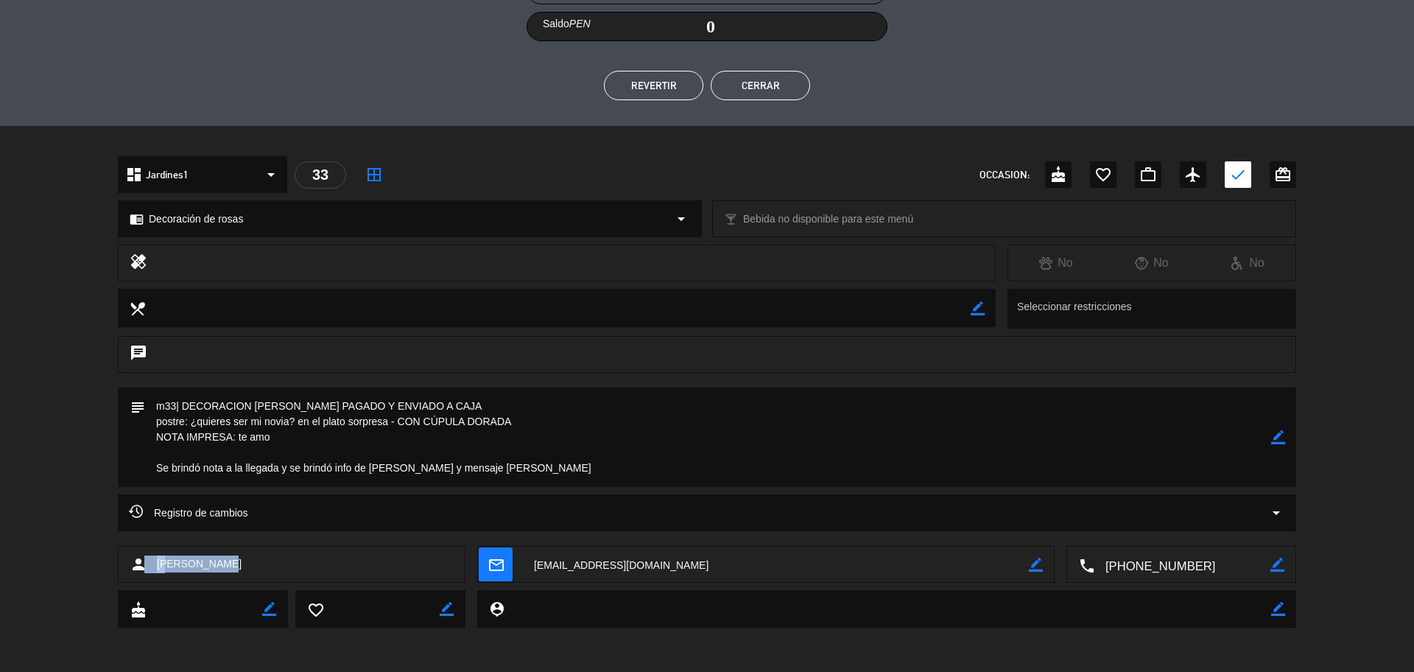
drag, startPoint x: 249, startPoint y: 565, endPoint x: 164, endPoint y: 568, distance: 84.8
click at [145, 571] on div "person CALEB MARTIN" at bounding box center [292, 564] width 348 height 37
click at [219, 569] on span "CALEB MARTIN" at bounding box center [199, 563] width 85 height 17
click at [252, 560] on div "person CALEB MARTIN" at bounding box center [292, 564] width 348 height 37
drag, startPoint x: 238, startPoint y: 564, endPoint x: 159, endPoint y: 559, distance: 79.0
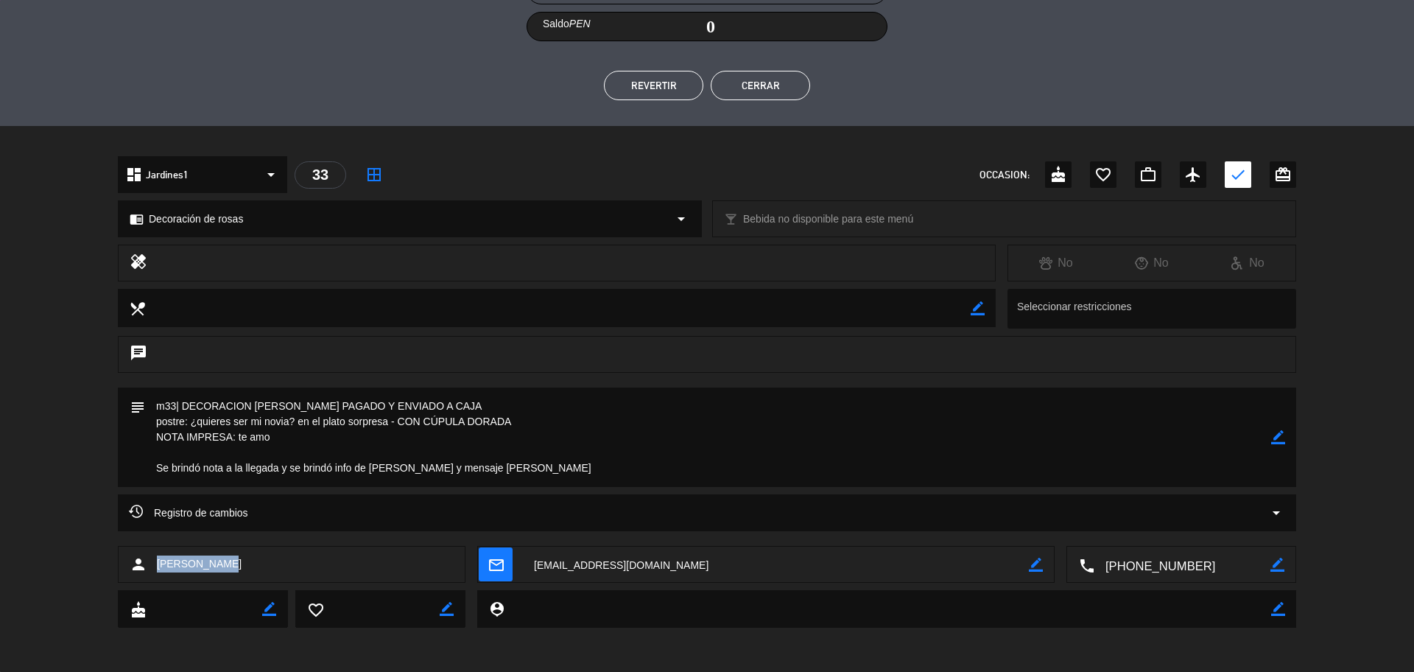
click at [159, 559] on div "person CALEB MARTIN" at bounding box center [292, 564] width 348 height 37
copy span "CALEB MARTIN"
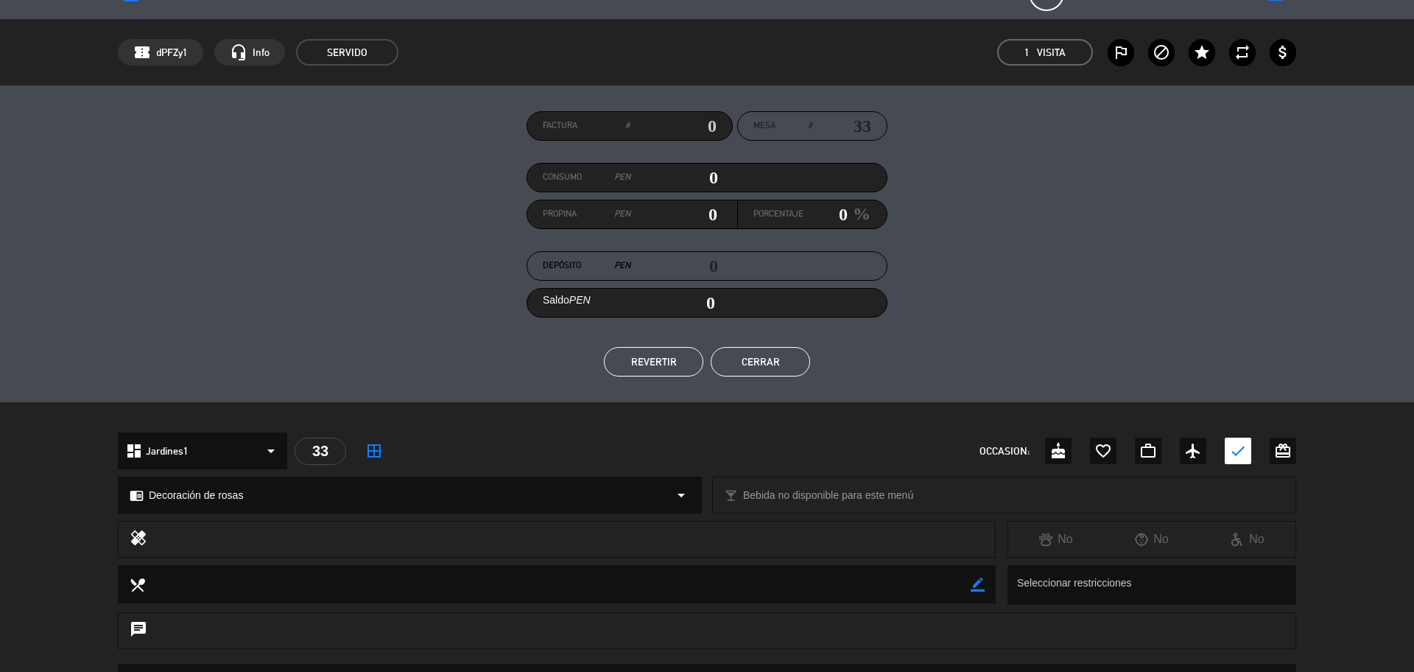
click at [792, 372] on button "Cerrar" at bounding box center [760, 361] width 99 height 29
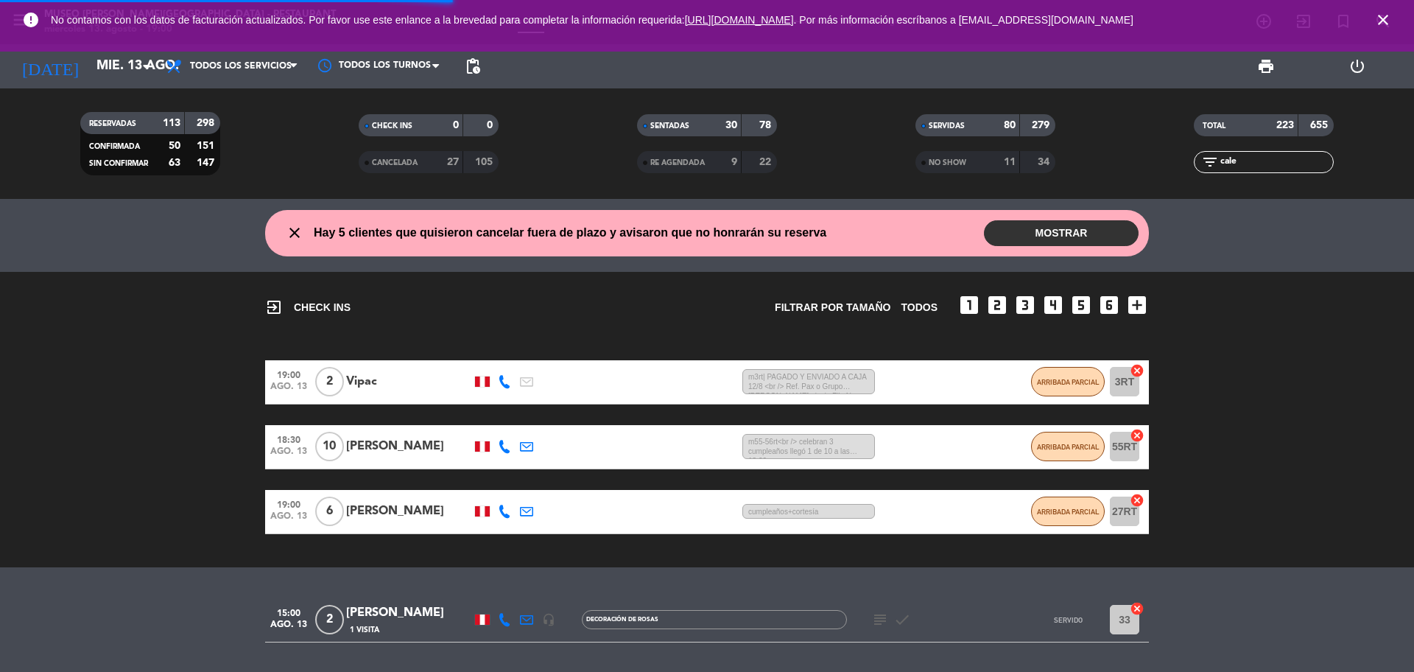
drag, startPoint x: 1249, startPoint y: 161, endPoint x: 1164, endPoint y: 179, distance: 86.7
click at [1164, 179] on div "TOTAL 223 655 filter_list cale" at bounding box center [1263, 143] width 278 height 81
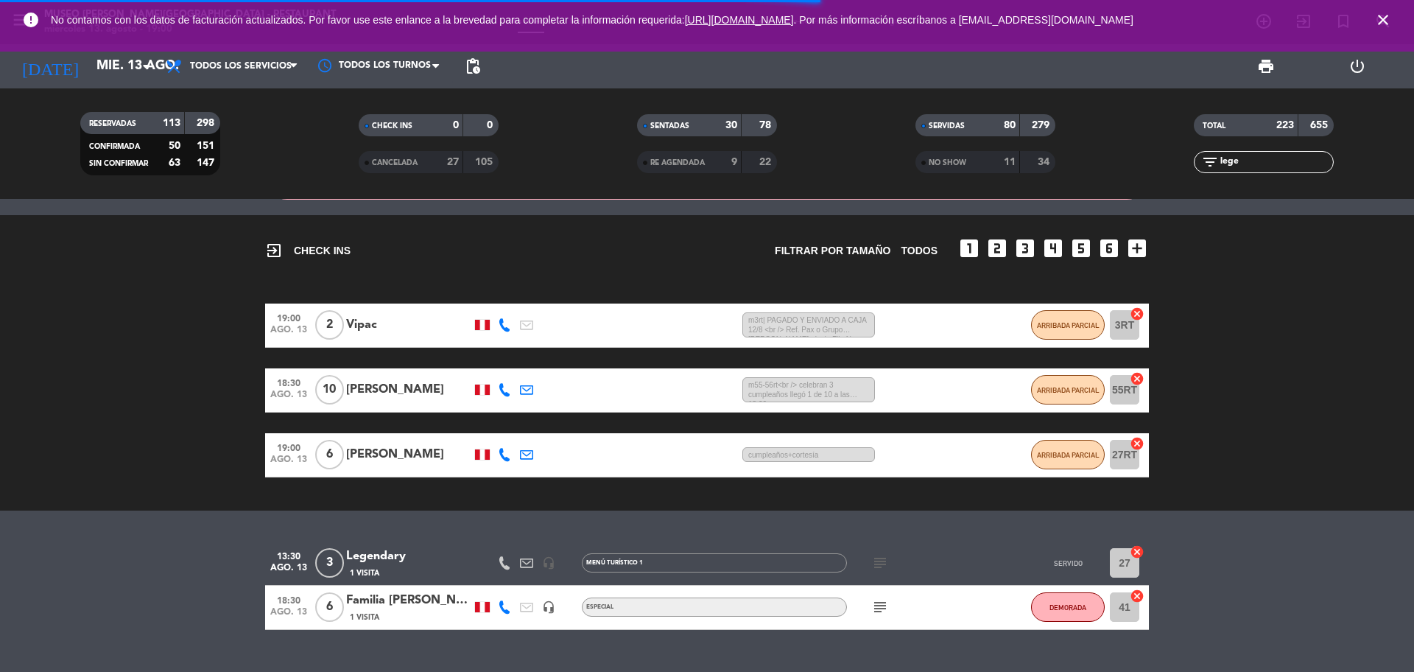
scroll to position [88, 0]
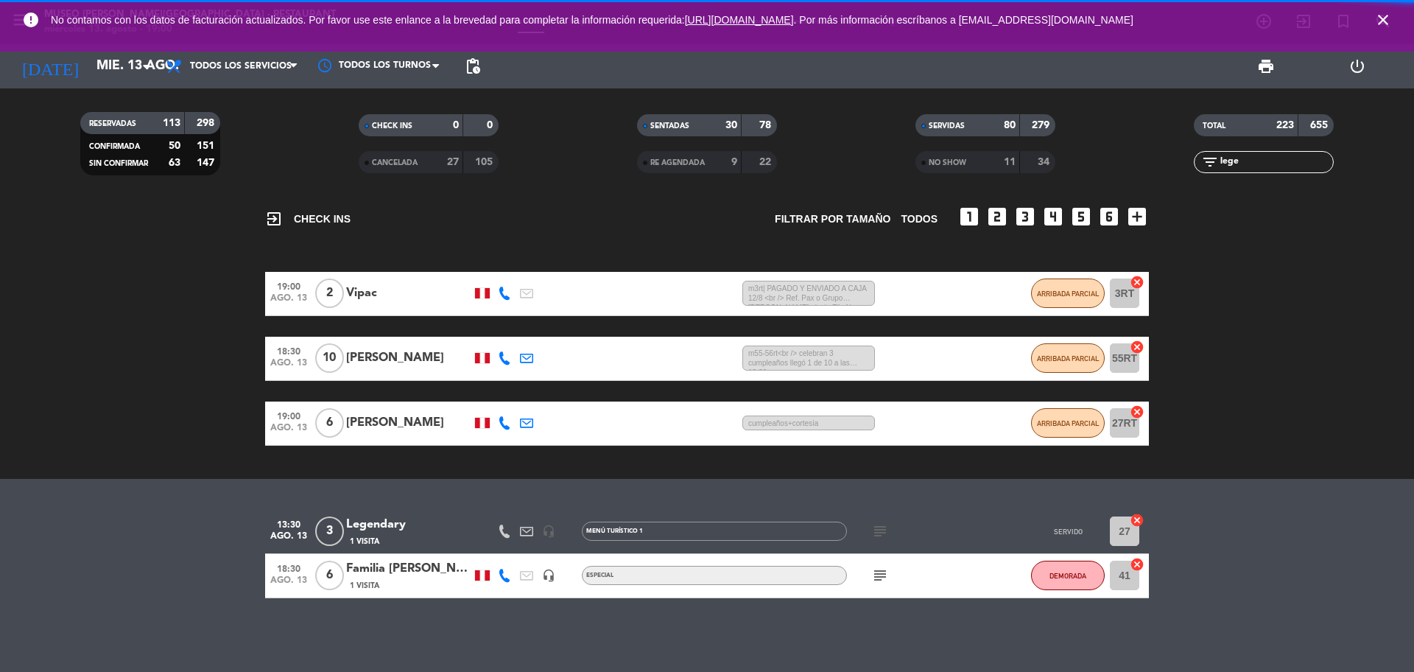
type input "lege"
click at [375, 585] on span "1 Visita" at bounding box center [364, 586] width 29 height 12
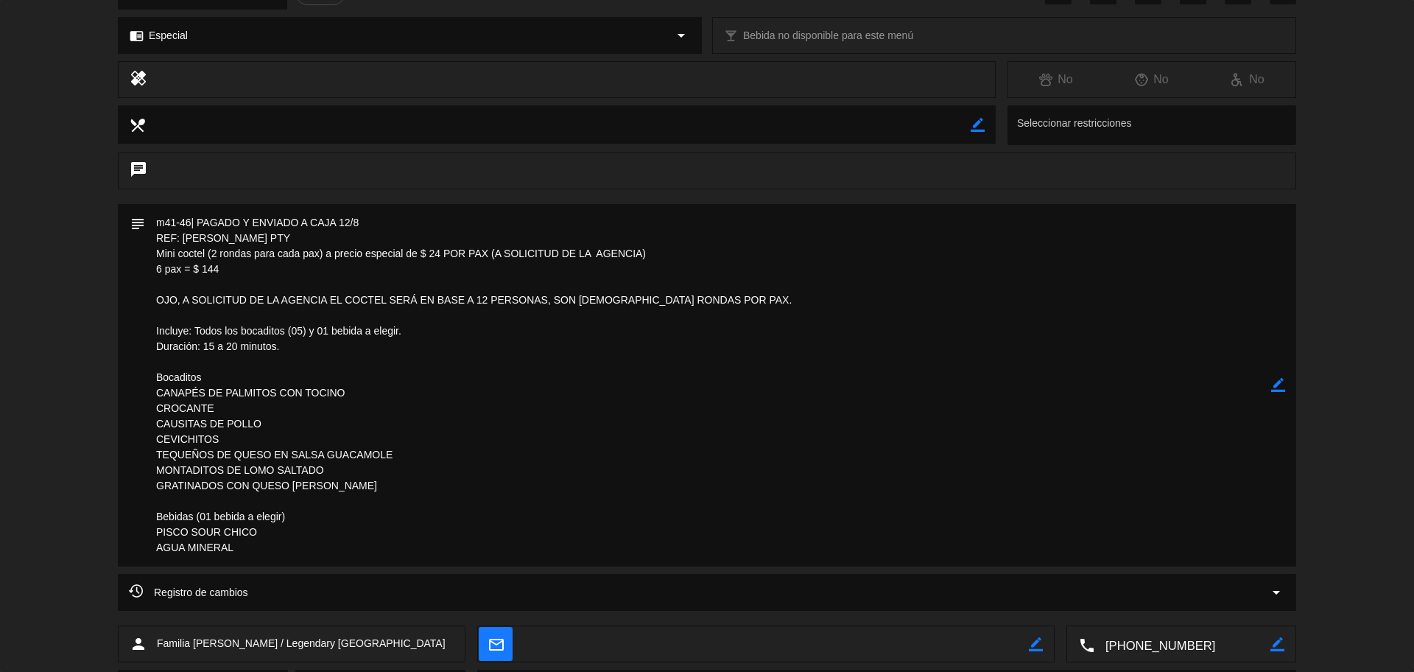
scroll to position [92, 0]
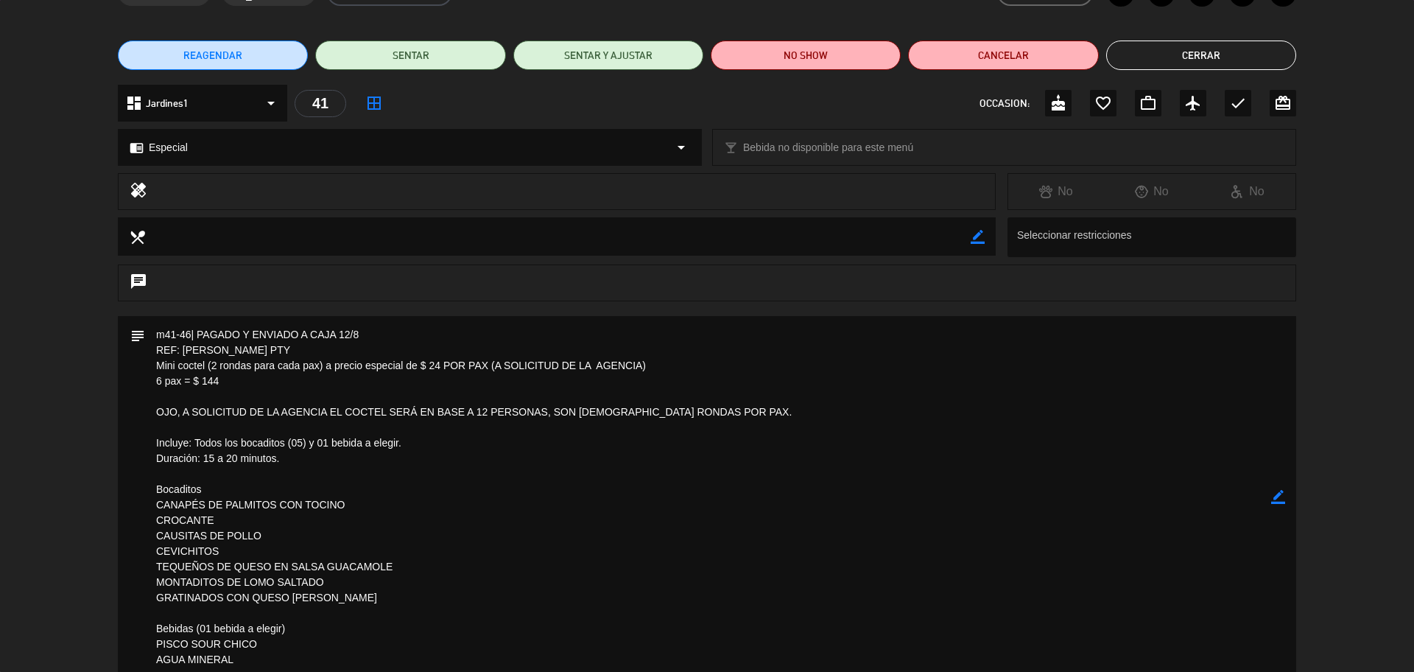
drag, startPoint x: 259, startPoint y: 347, endPoint x: 182, endPoint y: 351, distance: 77.4
click at [182, 351] on textarea at bounding box center [708, 497] width 1126 height 362
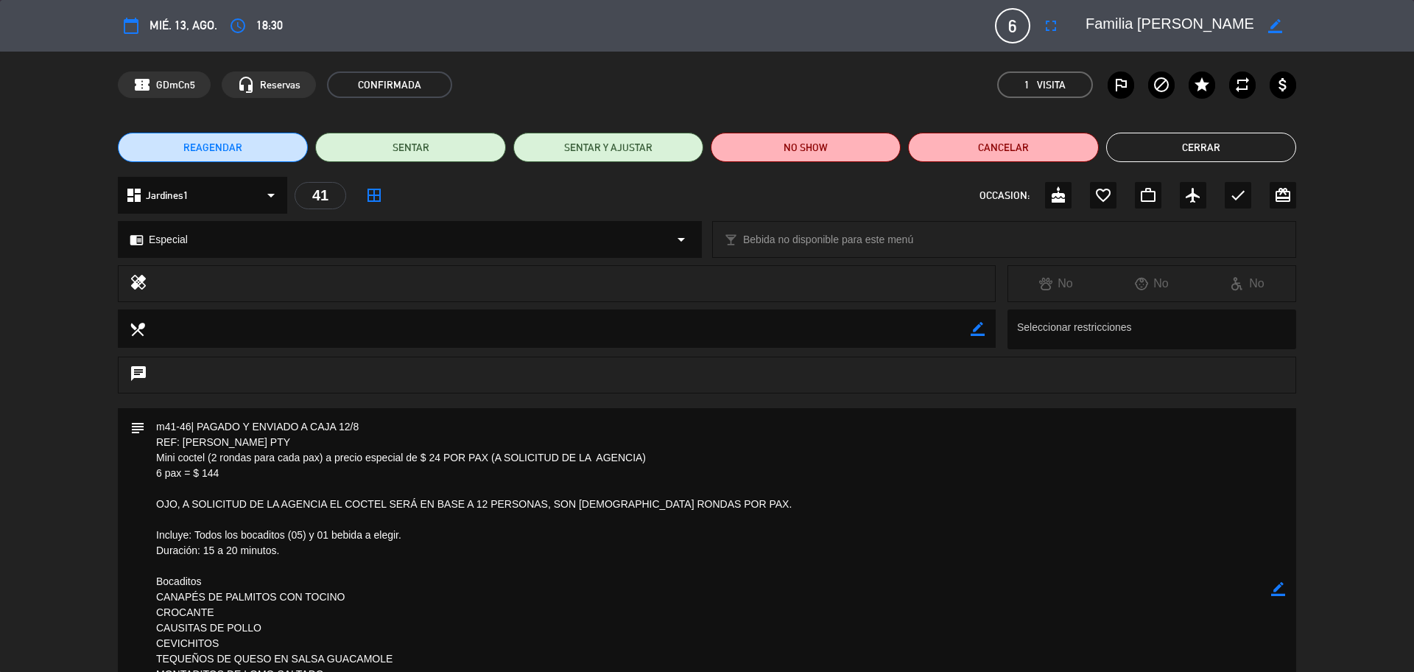
scroll to position [88, 0]
click at [1150, 145] on button "Cerrar" at bounding box center [1201, 147] width 190 height 29
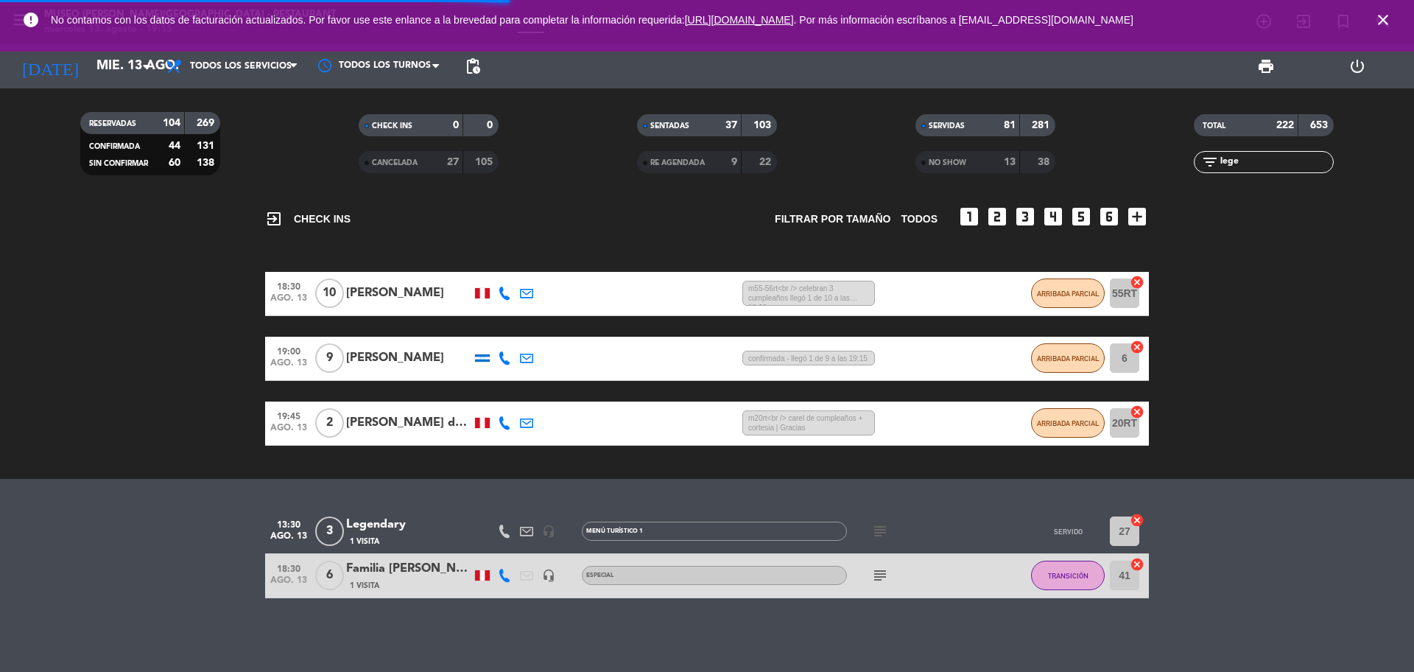
drag, startPoint x: 1275, startPoint y: 165, endPoint x: 1211, endPoint y: 168, distance: 64.9
click at [1211, 168] on div "filter_list lege" at bounding box center [1264, 162] width 140 height 22
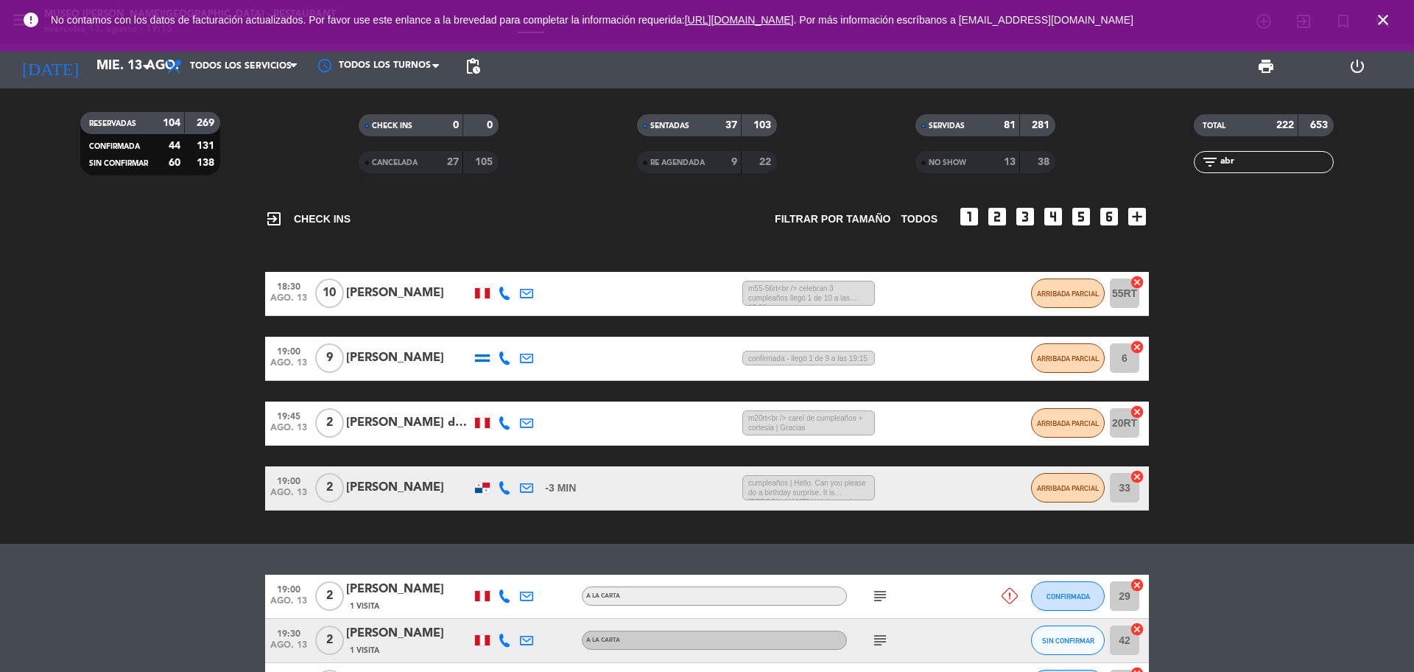
type input "abr"
click at [408, 604] on div "1 Visita" at bounding box center [408, 605] width 125 height 13
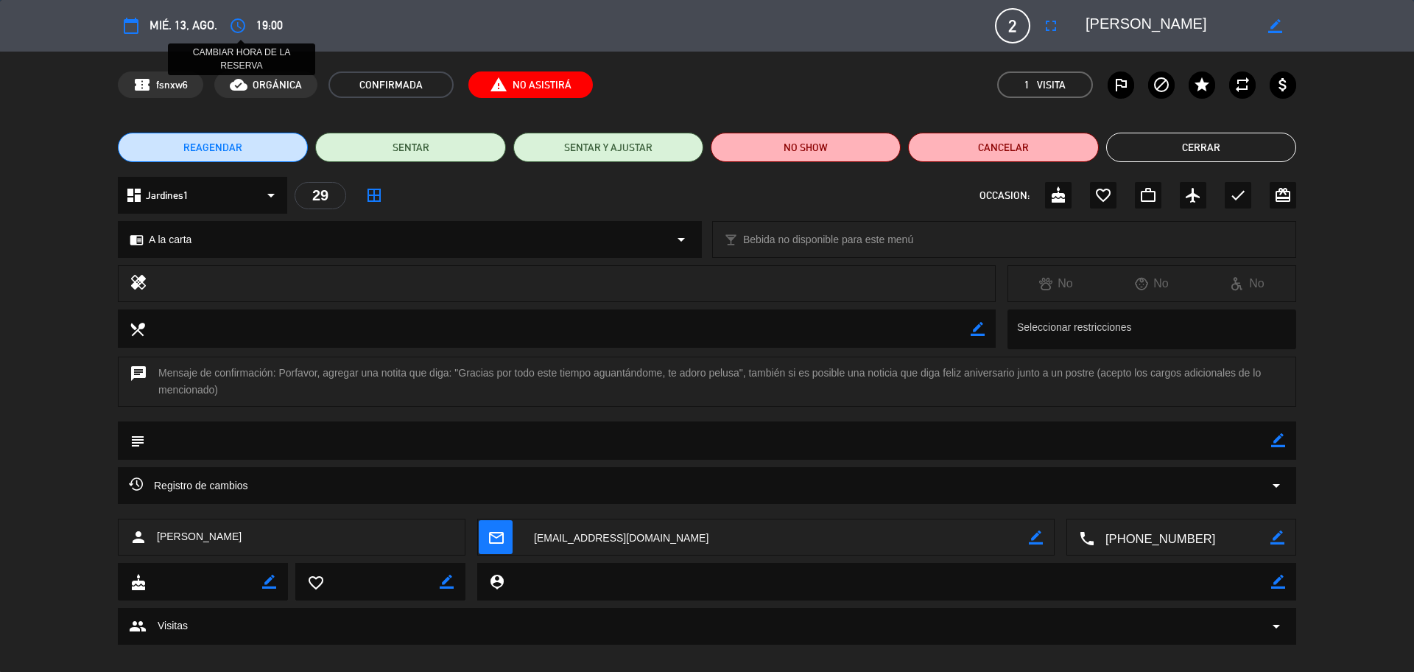
click at [244, 28] on icon "access_time" at bounding box center [238, 26] width 18 height 18
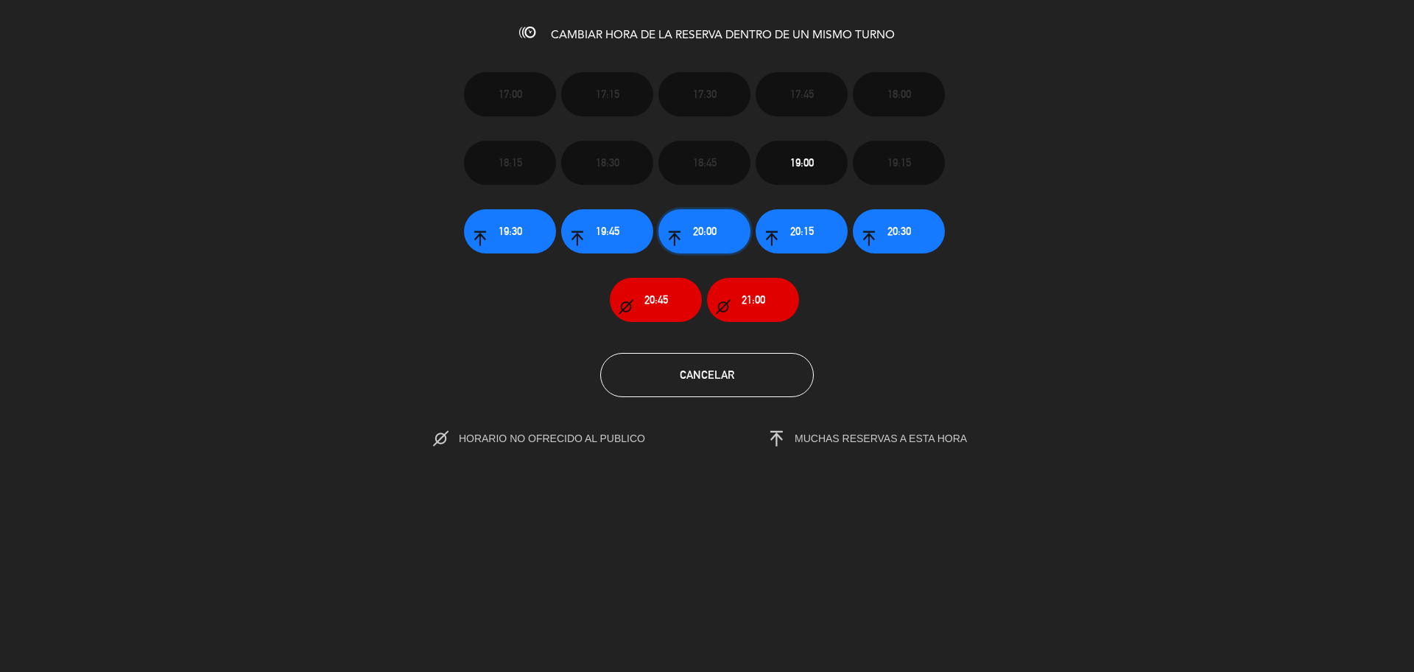
click at [691, 231] on button "20:00" at bounding box center [704, 231] width 92 height 44
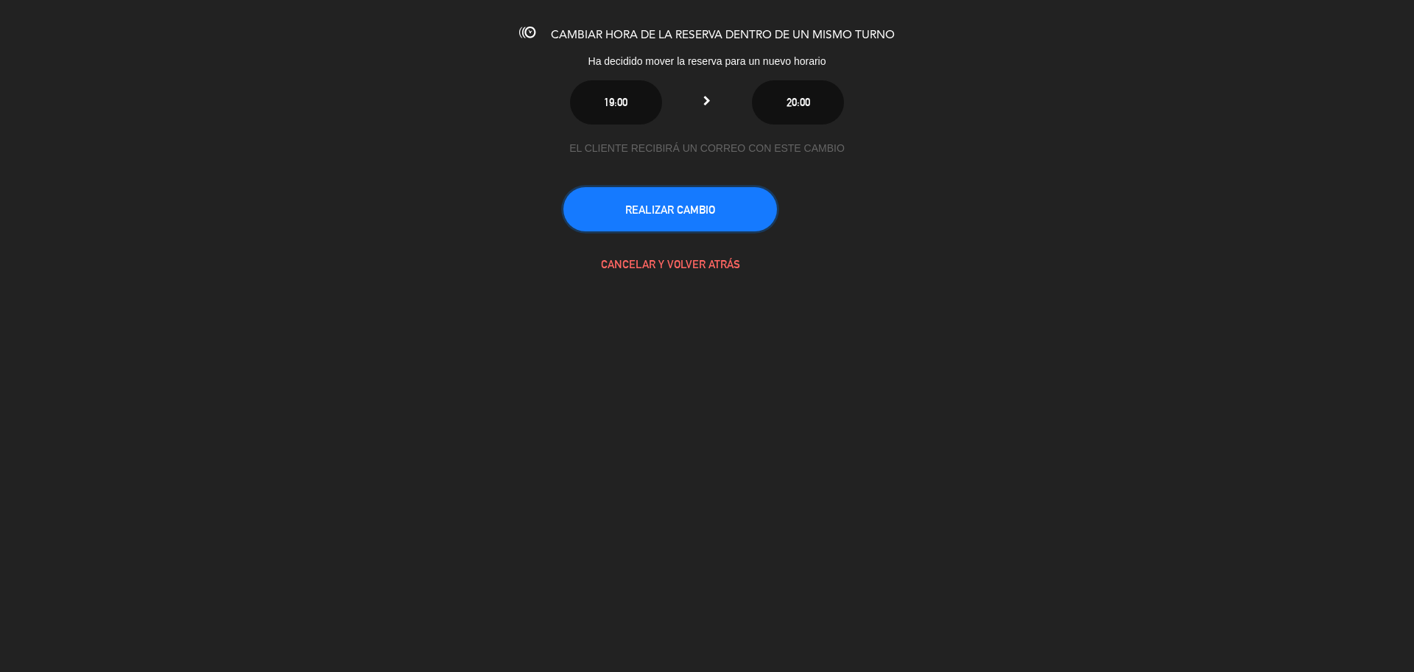
click at [670, 218] on button "REALIZAR CAMBIO" at bounding box center [670, 209] width 214 height 44
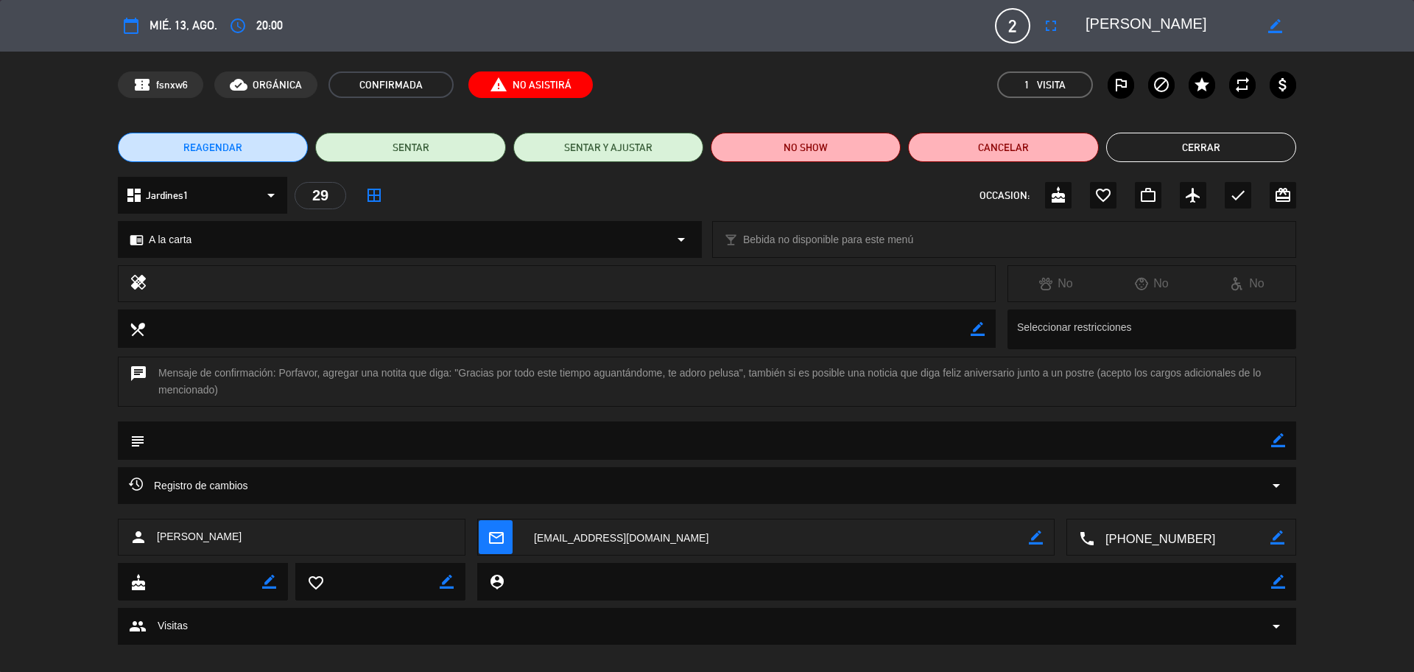
click at [1133, 152] on button "Cerrar" at bounding box center [1201, 147] width 190 height 29
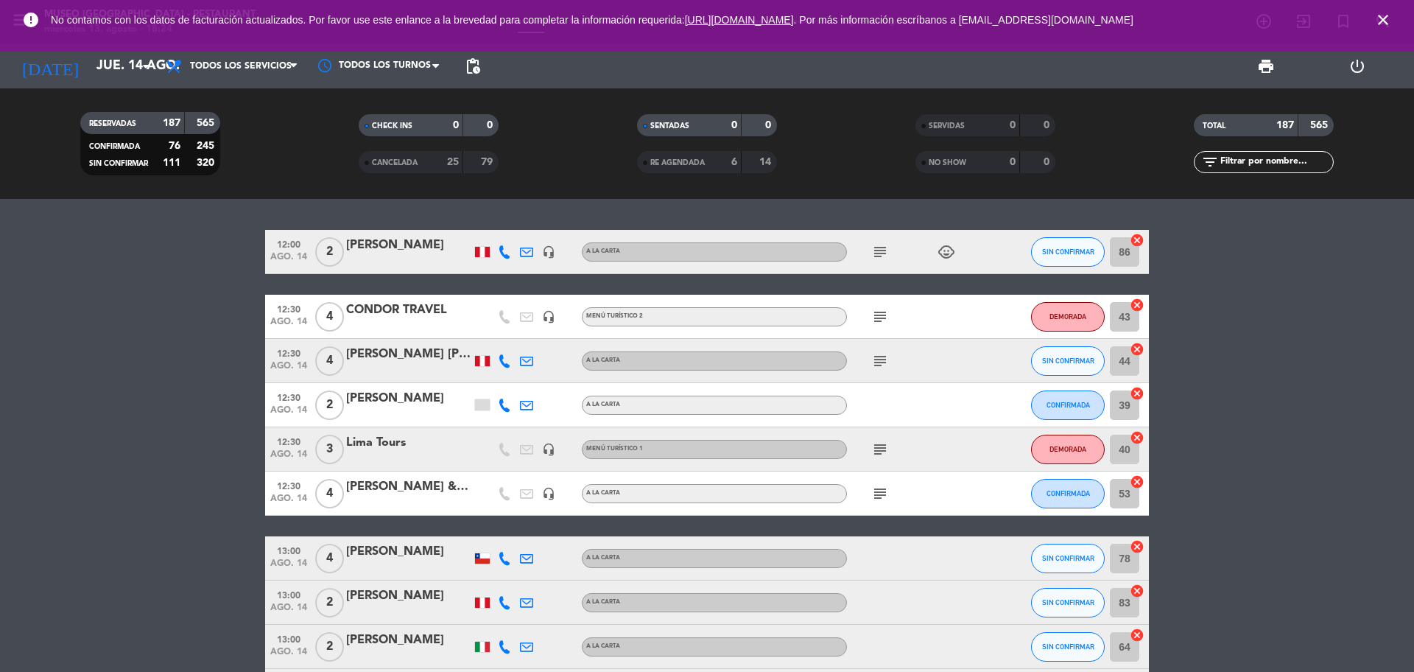
click at [1295, 156] on input "text" at bounding box center [1276, 162] width 114 height 16
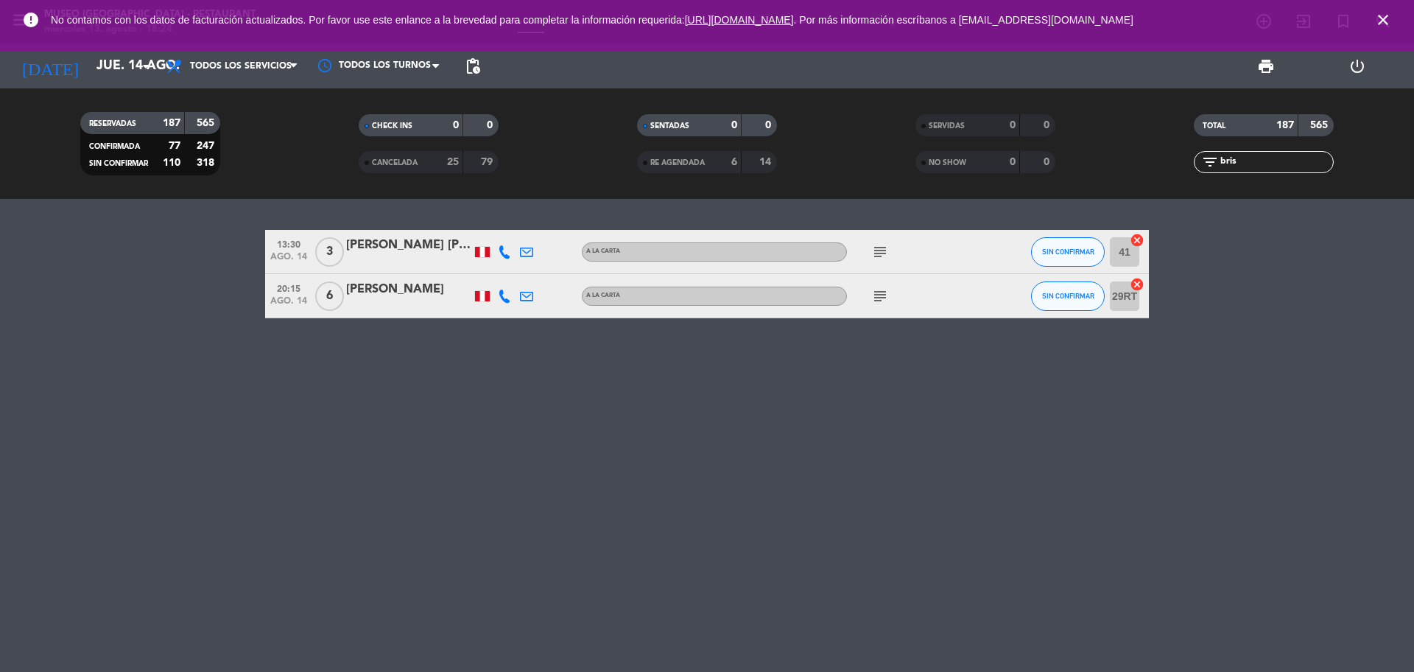
type input "bris"
click at [887, 290] on icon "subject" at bounding box center [880, 296] width 18 height 18
click at [882, 292] on icon "subject" at bounding box center [880, 296] width 18 height 18
drag, startPoint x: 1281, startPoint y: 168, endPoint x: 1212, endPoint y: 168, distance: 69.2
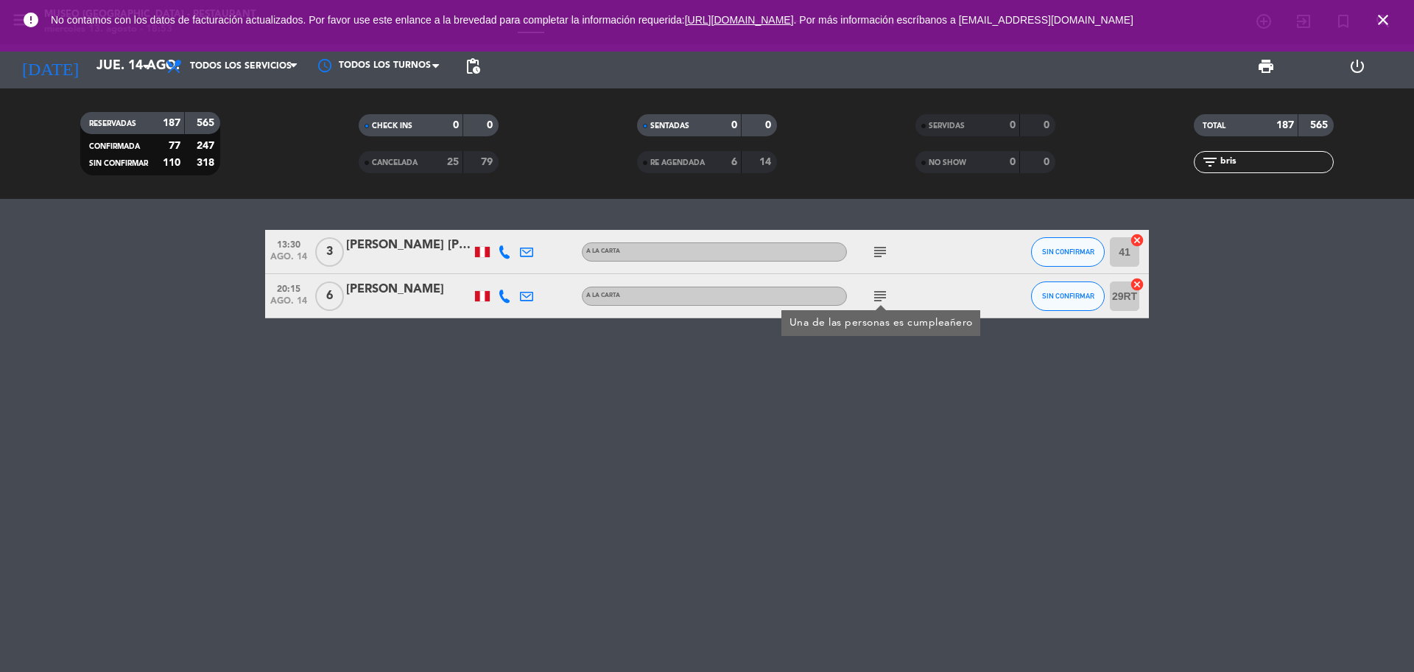
click at [1214, 169] on div "filter_list bris" at bounding box center [1264, 162] width 140 height 22
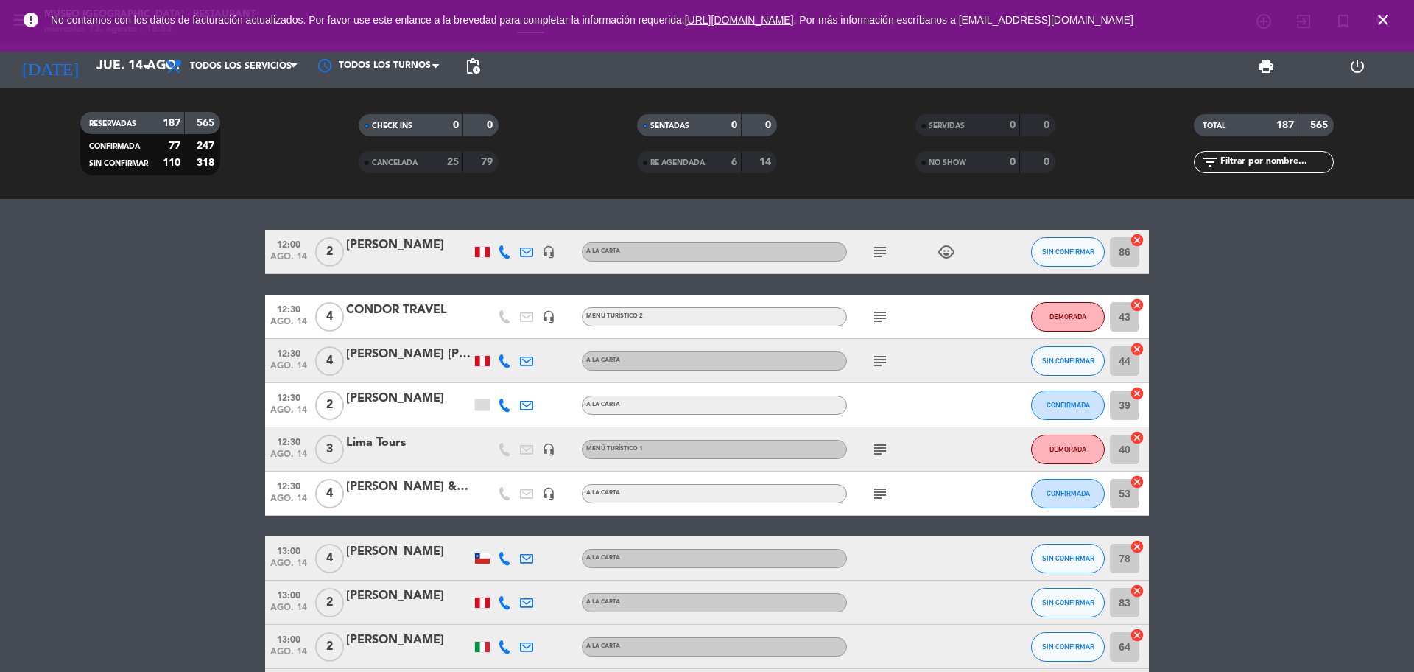
click at [1387, 18] on icon "close" at bounding box center [1383, 20] width 18 height 18
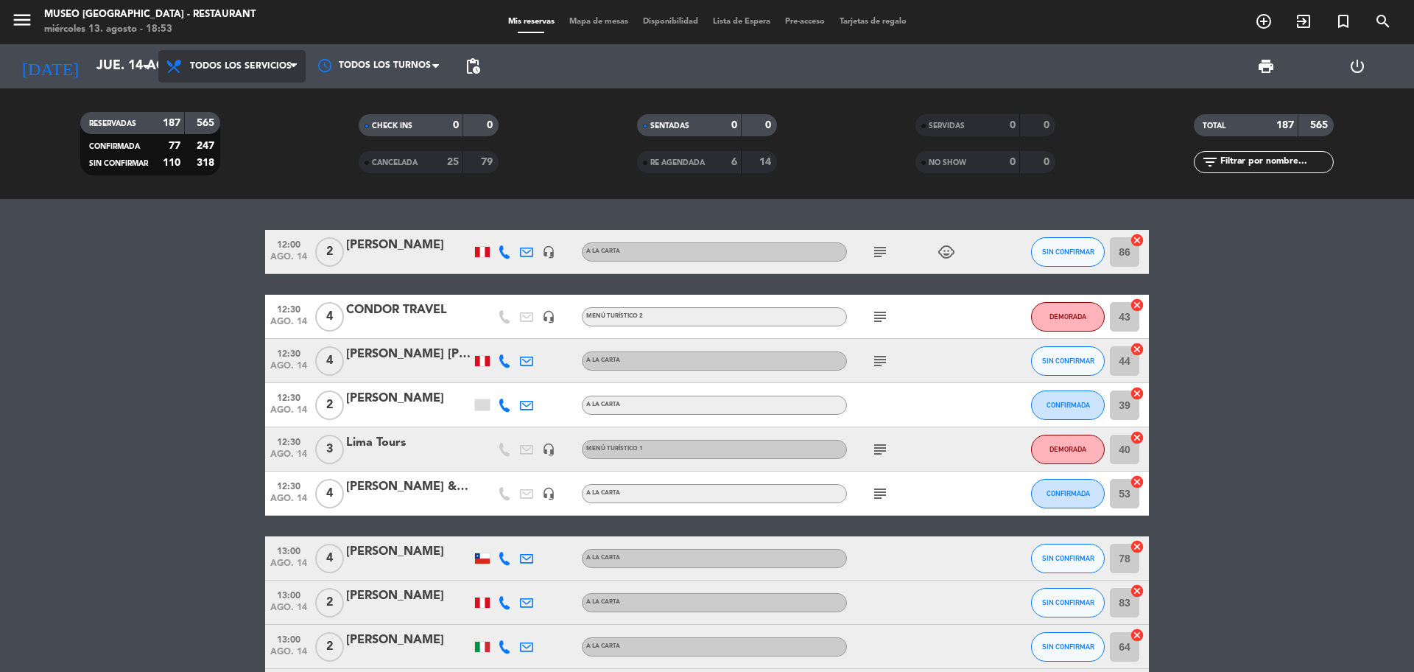
click at [228, 77] on span "Todos los servicios" at bounding box center [231, 66] width 147 height 32
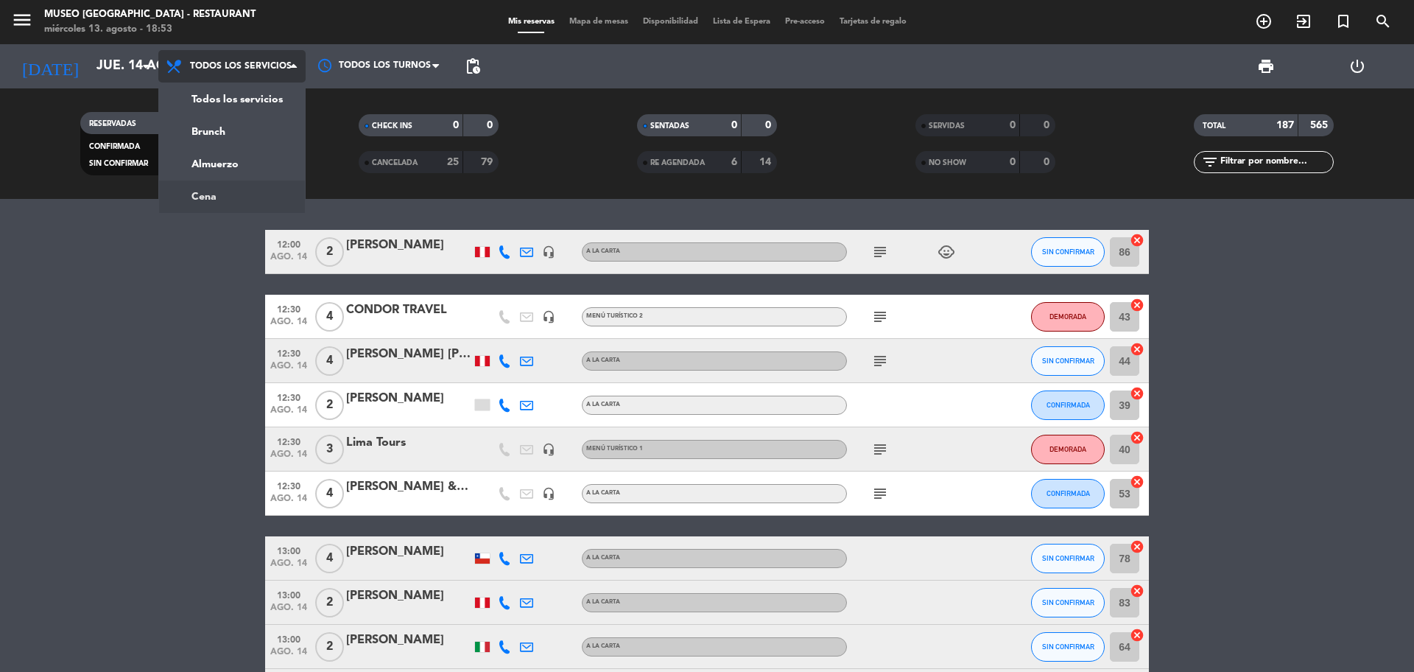
click at [235, 194] on div "menu Museo Larco Café - Restaurant miércoles 13. agosto - 18:53 Mis reservas Ma…" at bounding box center [707, 99] width 1414 height 199
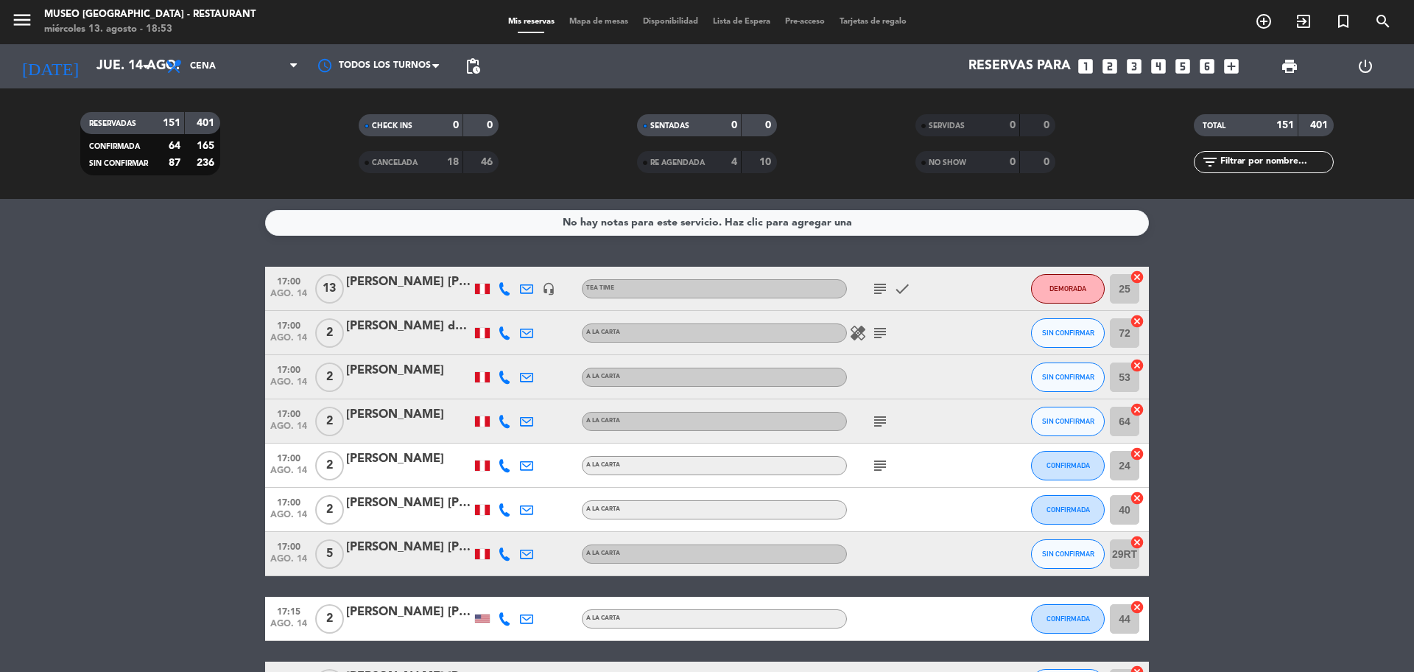
click at [1113, 63] on icon "looks_two" at bounding box center [1109, 66] width 19 height 19
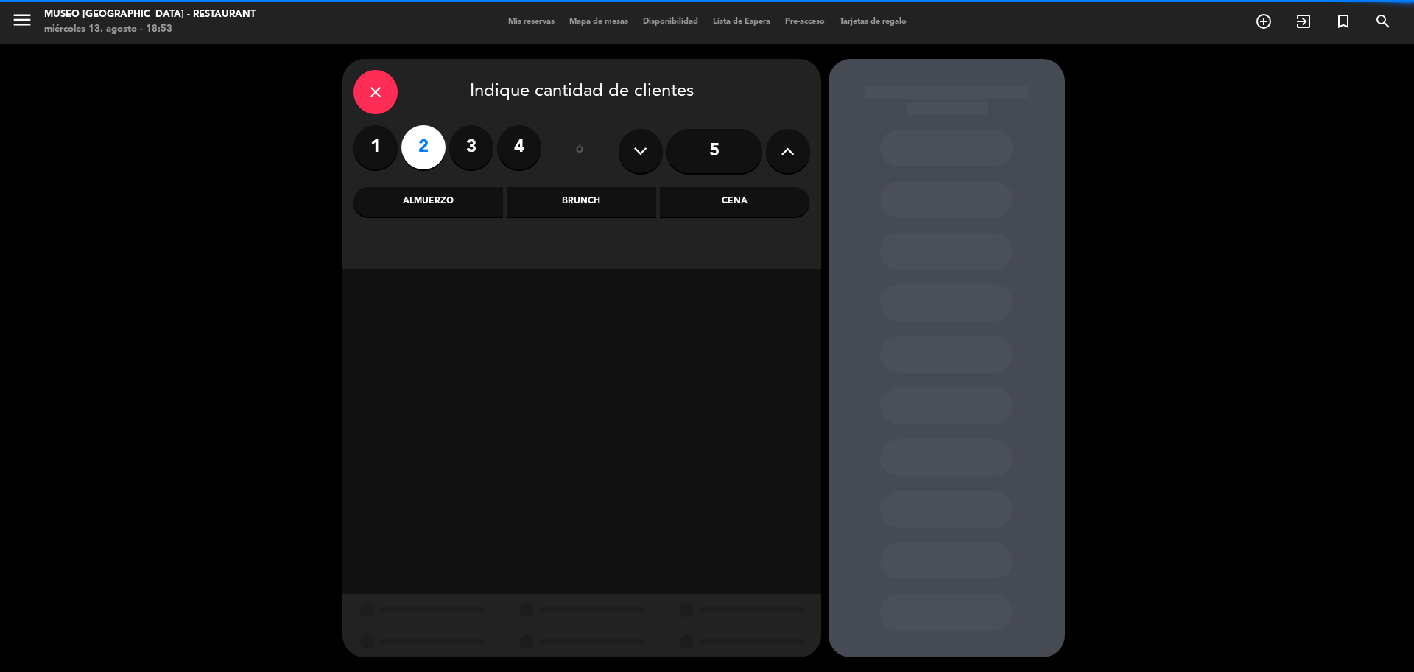
click at [746, 211] on div "Cena" at bounding box center [734, 201] width 149 height 29
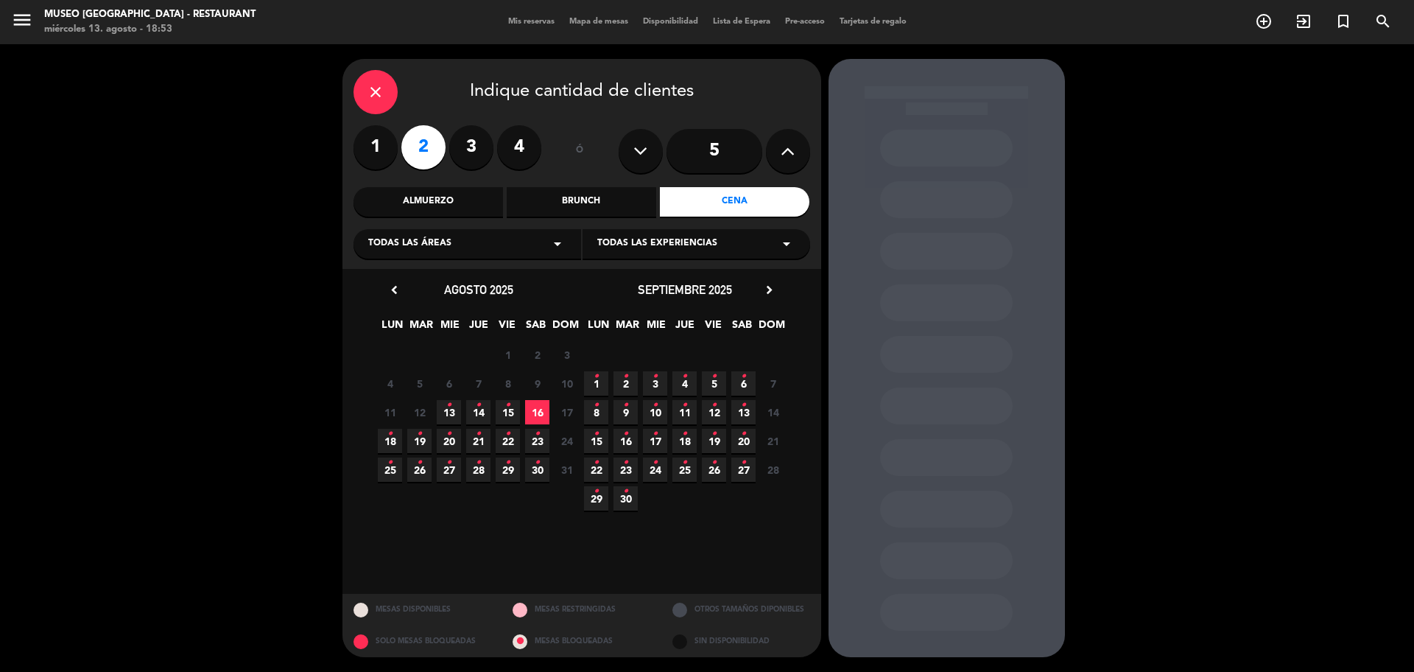
click at [480, 414] on icon "•" at bounding box center [478, 405] width 5 height 24
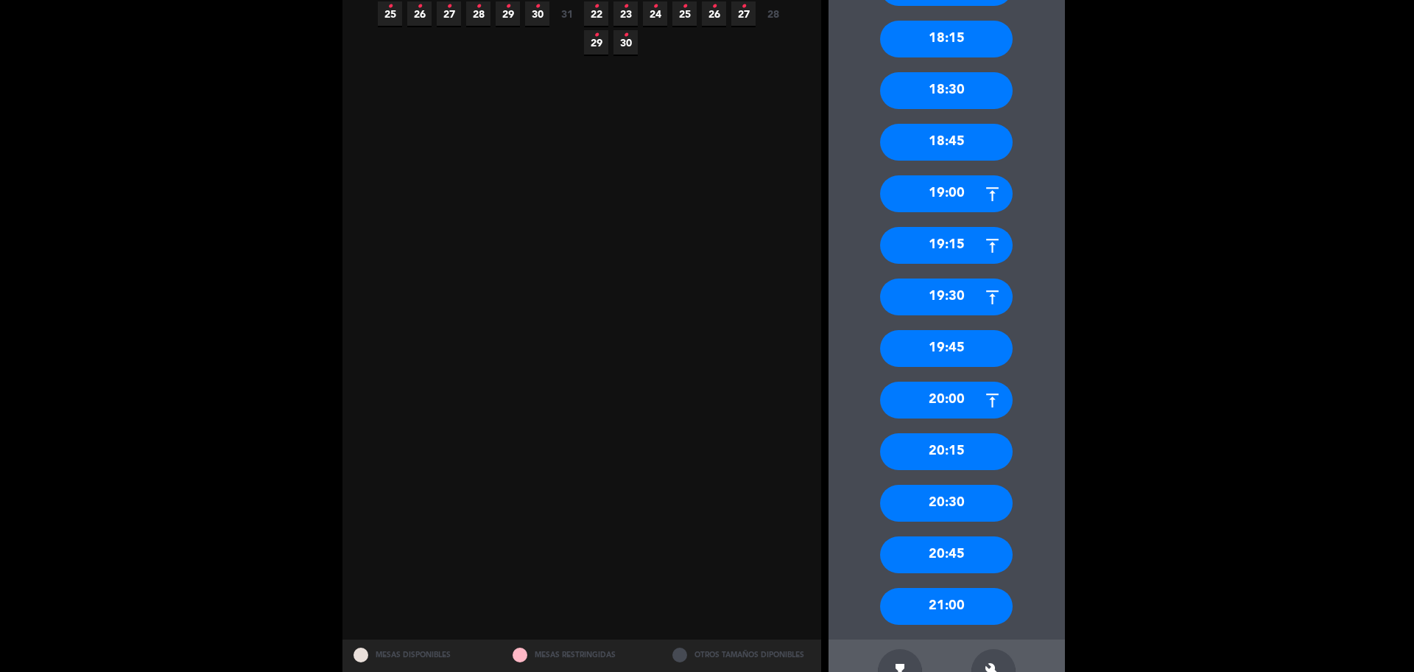
scroll to position [460, 0]
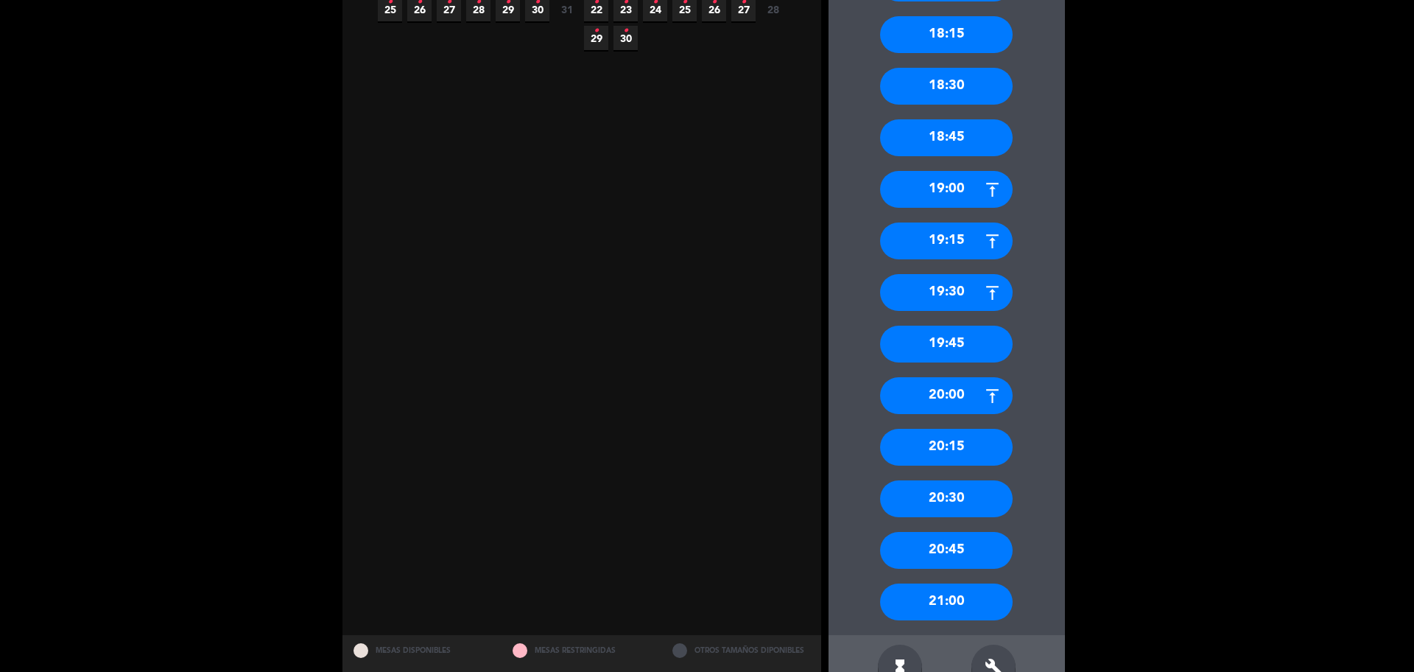
click at [961, 404] on div "20:00" at bounding box center [946, 395] width 133 height 37
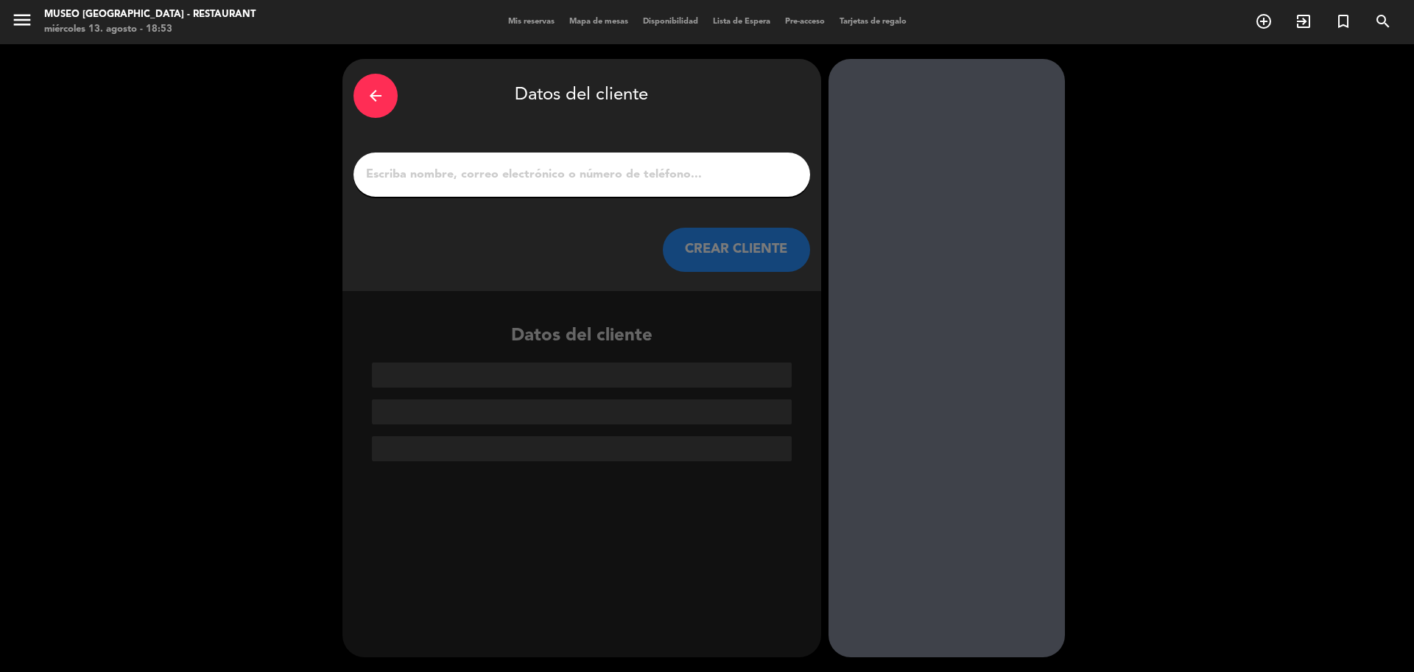
click at [543, 168] on input "1" at bounding box center [581, 174] width 434 height 21
paste input "Marlon Martínez Silva"
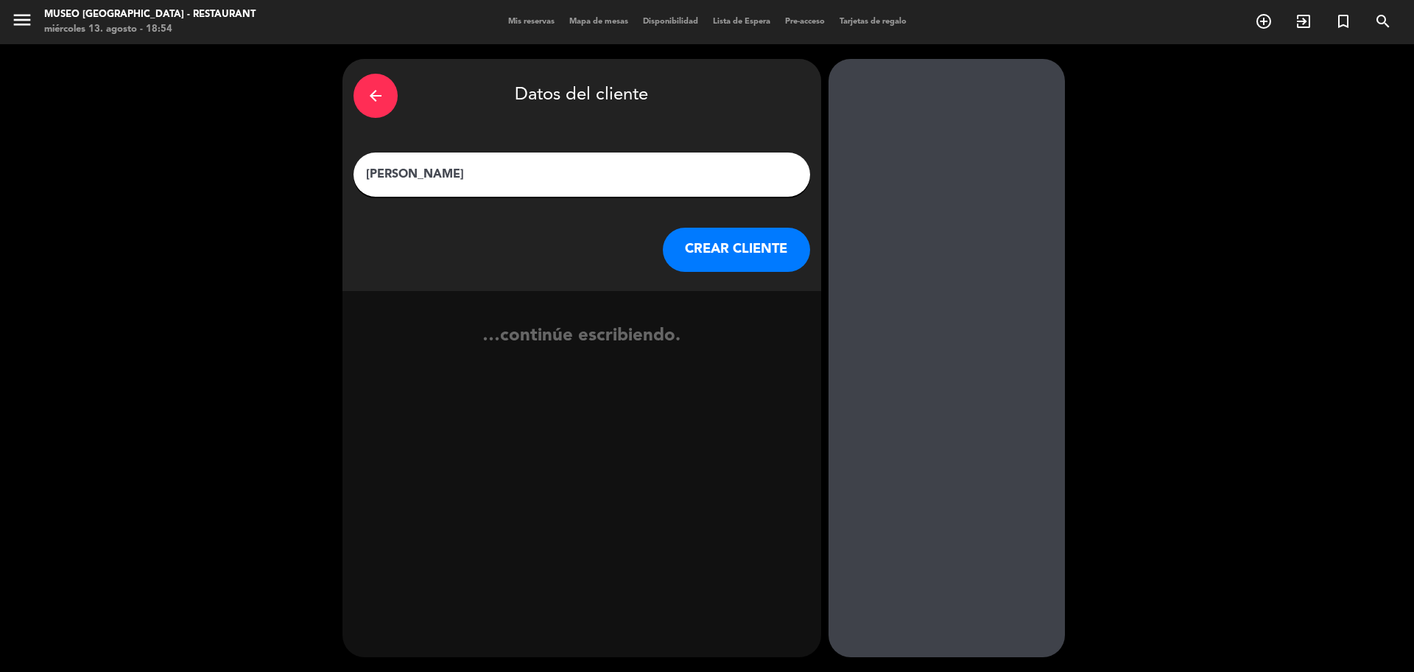
type input "Marlon Martínez Silva"
click at [727, 228] on button "CREAR CLIENTE" at bounding box center [736, 250] width 147 height 44
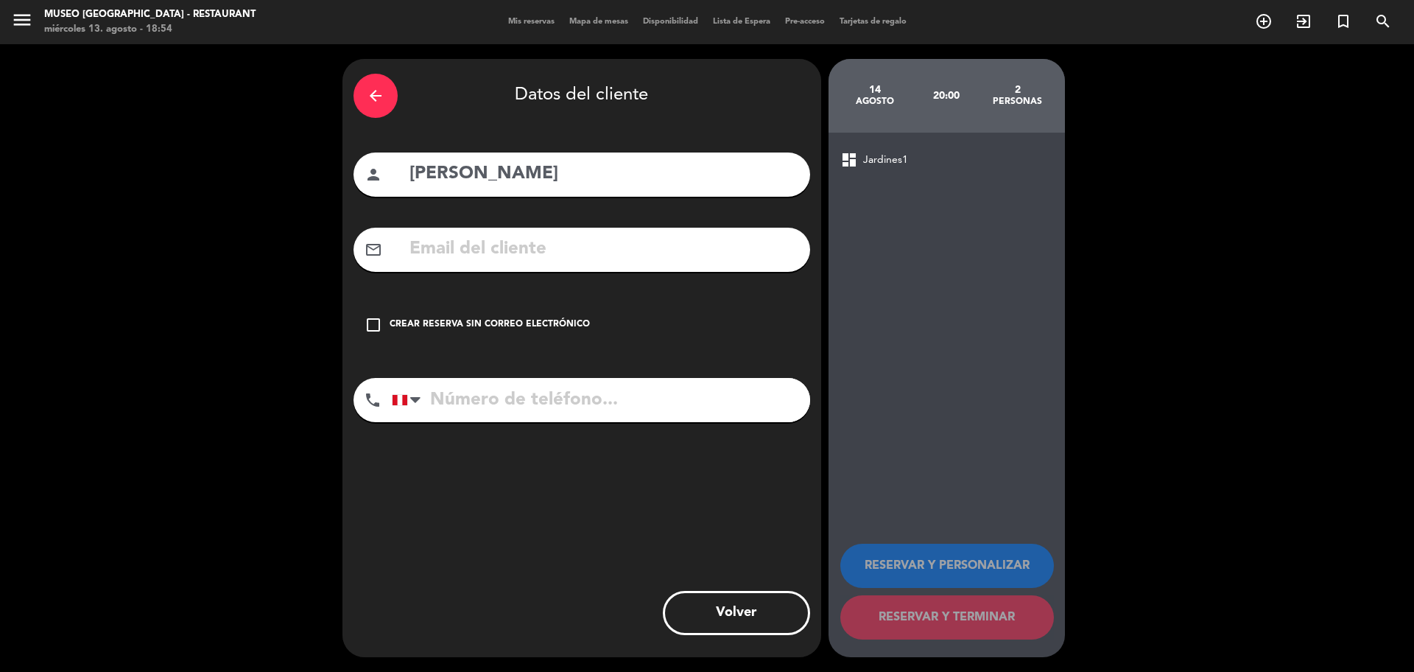
click at [580, 254] on input "text" at bounding box center [603, 249] width 391 height 30
paste input "negramanchas2000@gmail.com"
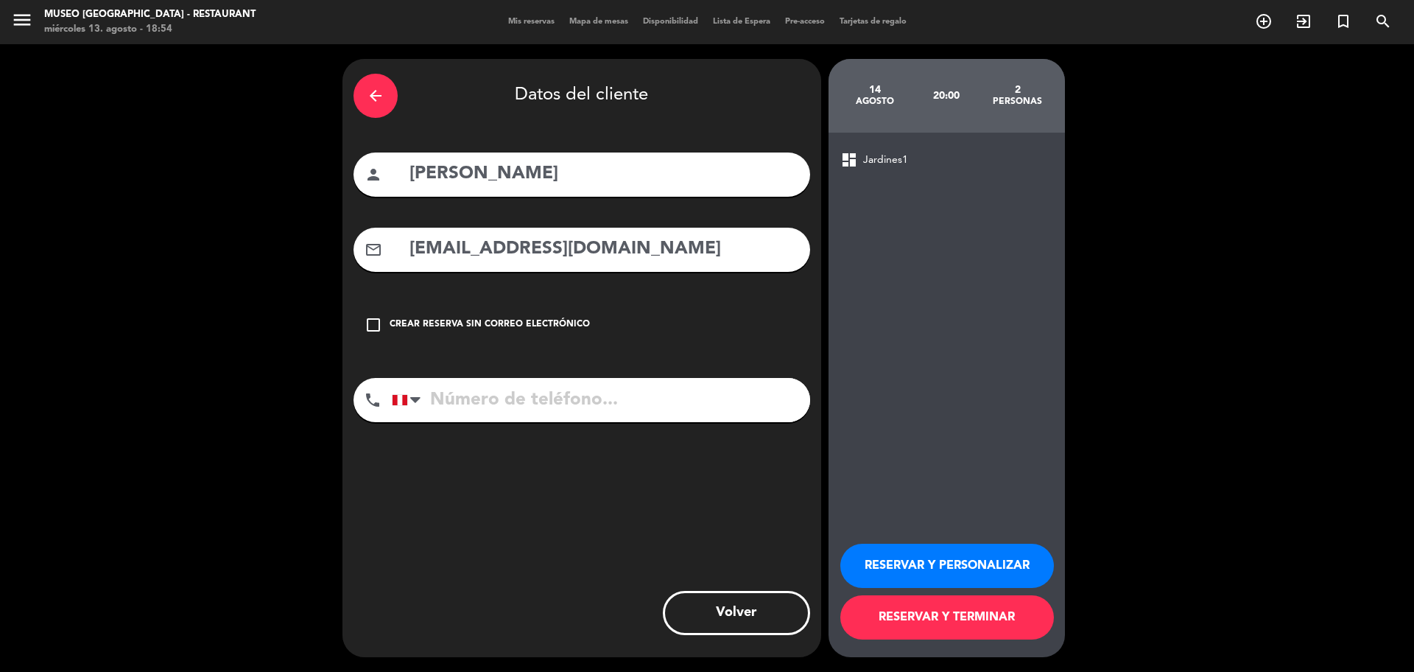
type input "negramanchas2000@gmail.com"
click at [524, 399] on input "tel" at bounding box center [601, 400] width 418 height 44
paste input "902583407"
type input "902583407"
click at [1045, 563] on button "RESERVAR Y PERSONALIZAR" at bounding box center [947, 565] width 214 height 44
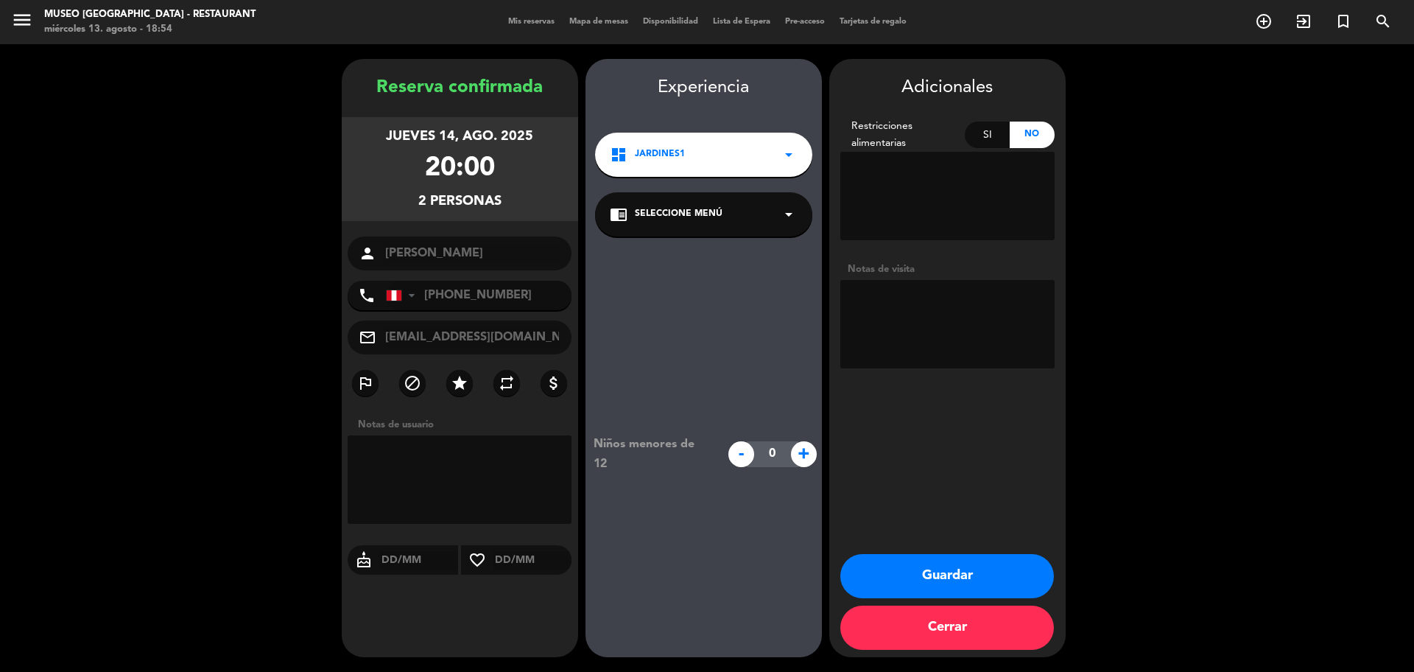
click at [769, 227] on div "chrome_reader_mode Seleccione Menú arrow_drop_down" at bounding box center [703, 214] width 217 height 44
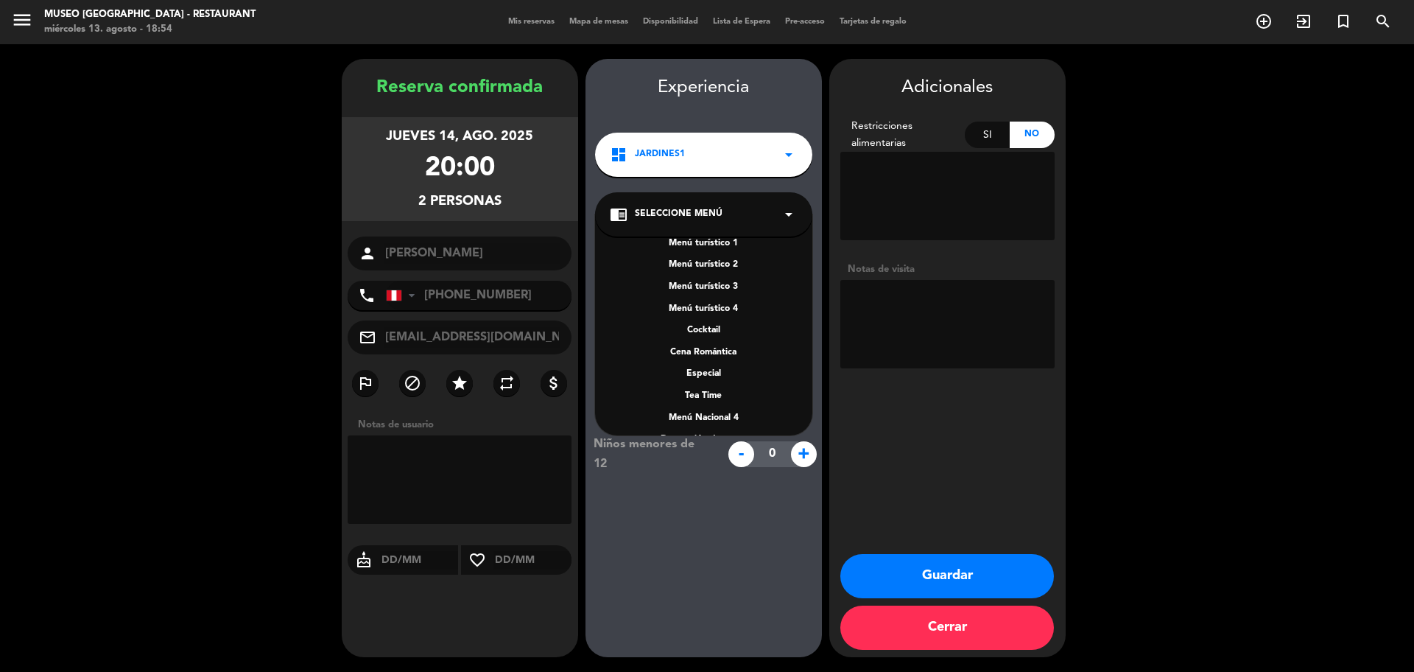
scroll to position [211, 0]
click at [722, 342] on div "A la carta" at bounding box center [704, 348] width 188 height 15
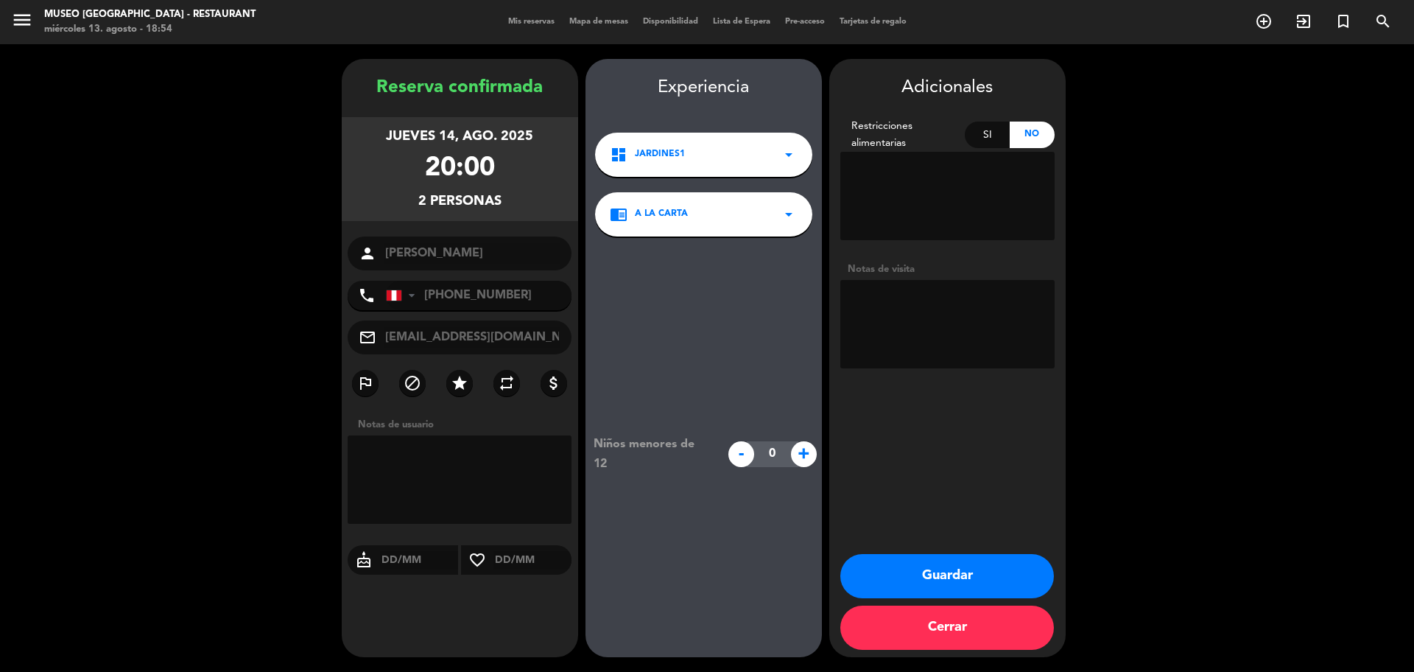
click at [890, 327] on textarea at bounding box center [947, 324] width 214 height 88
paste textarea "Los olivos Ibuprofeno"
type textarea "Los olivos Ibuprofeno"
click at [949, 567] on button "Guardar" at bounding box center [947, 576] width 214 height 44
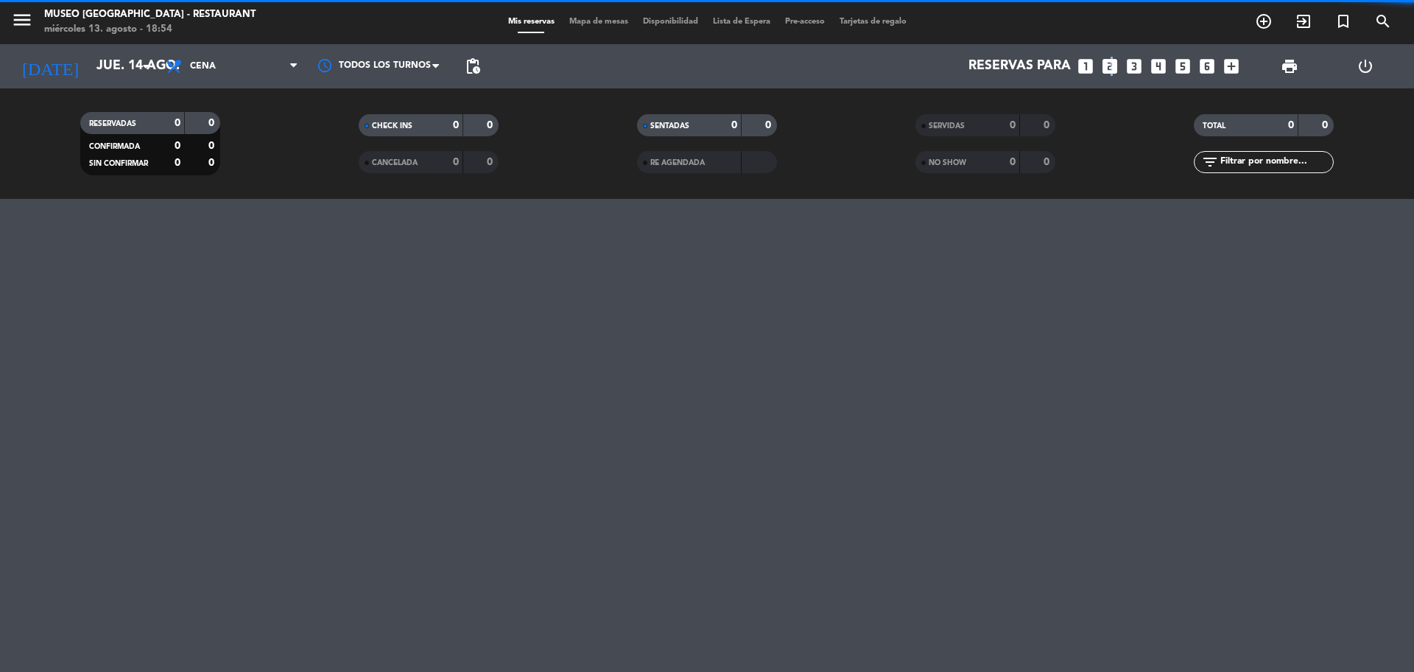
click at [1109, 60] on icon "looks_two" at bounding box center [1109, 66] width 19 height 19
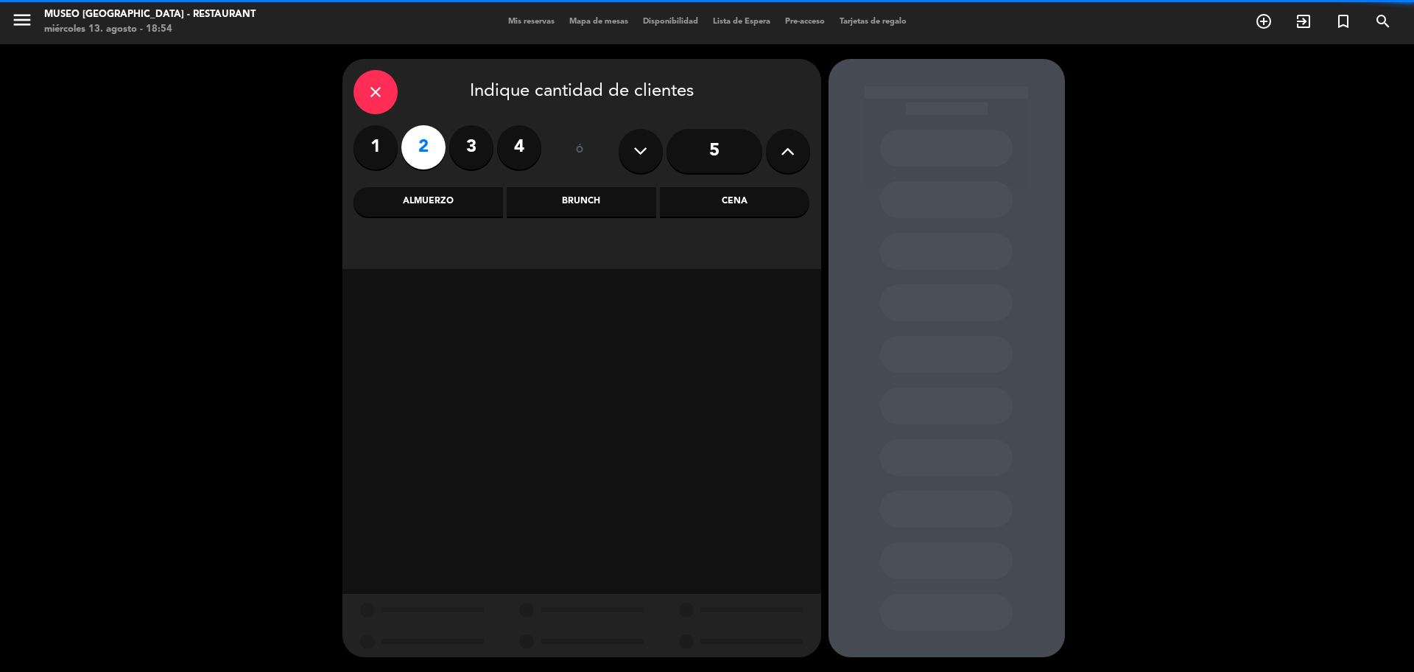
click at [742, 205] on div "Cena" at bounding box center [734, 201] width 149 height 29
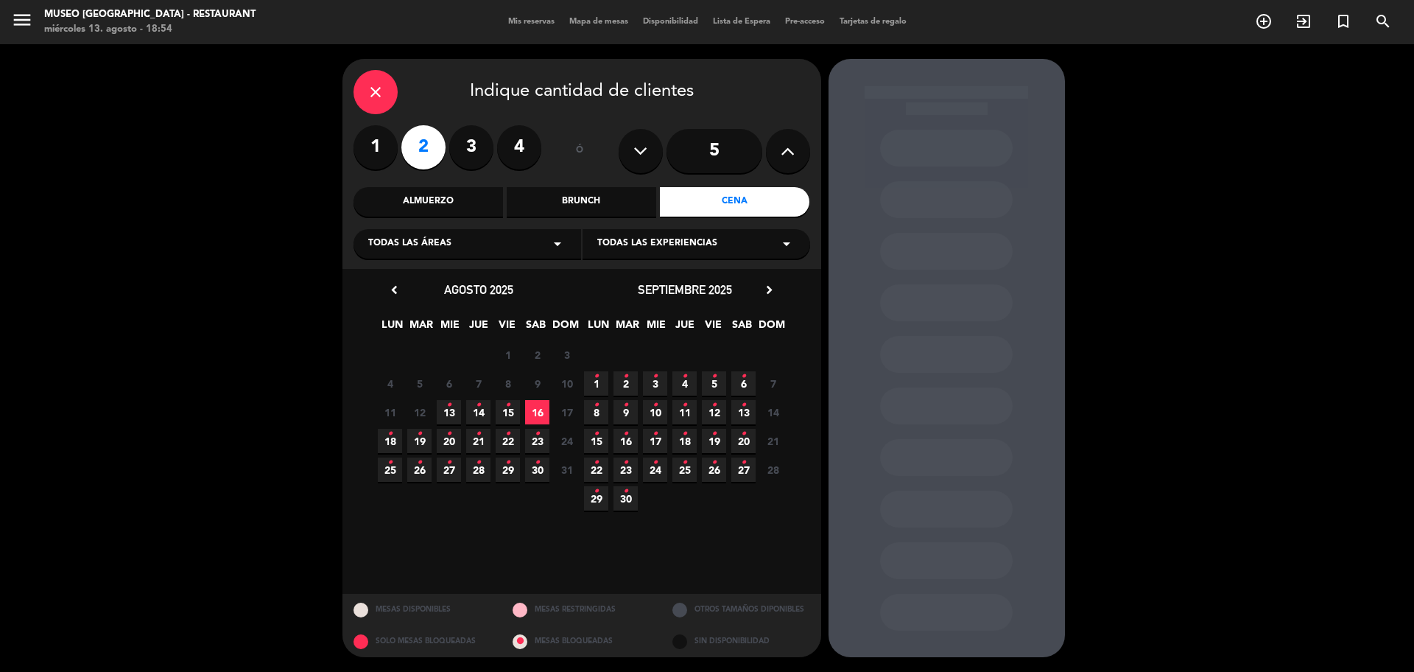
click at [548, 426] on div "chevron_left agosto 2025 LUN MAR MIE JUE VIE SAB DOM 28 29 30 31 1 2 3 4 5 6 7 …" at bounding box center [479, 396] width 206 height 233
click at [541, 439] on span "23 •" at bounding box center [537, 441] width 24 height 24
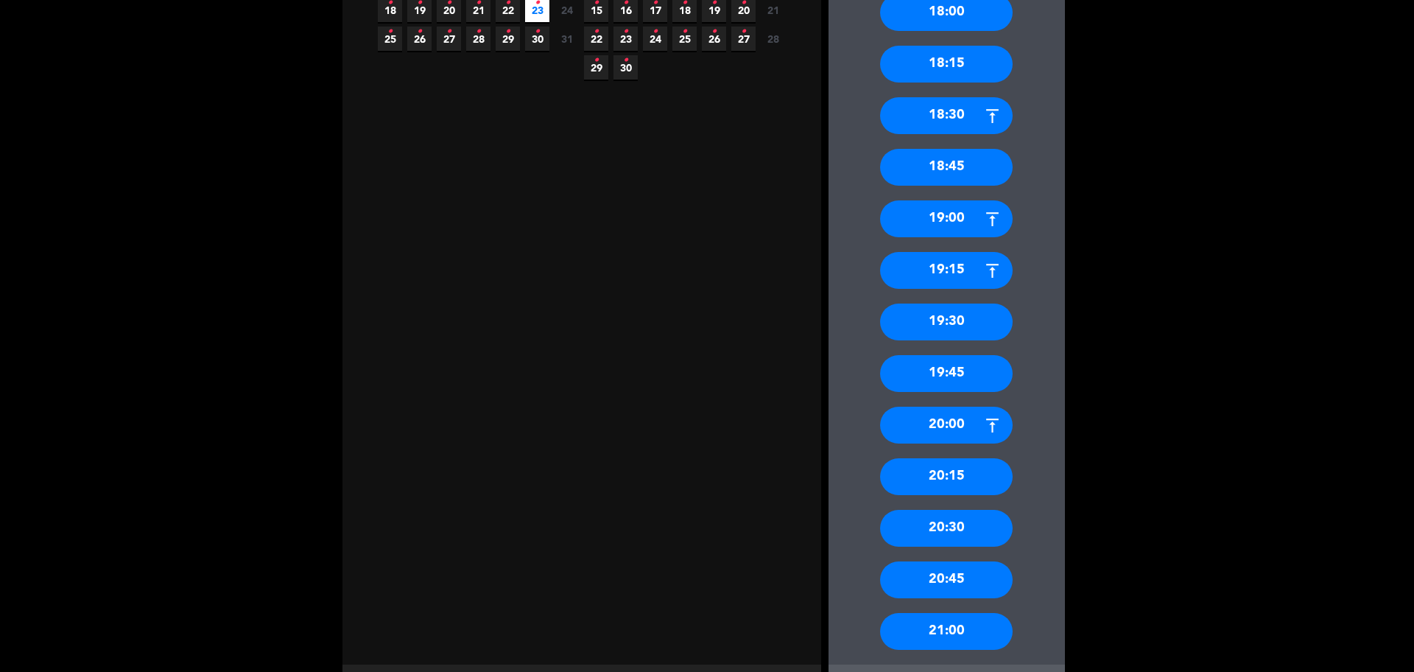
scroll to position [225, 0]
